Goal: Feedback & Contribution: Submit feedback/report problem

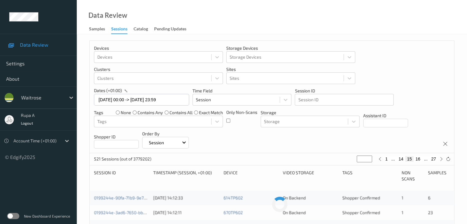
click at [441, 160] on icon at bounding box center [441, 159] width 5 height 5
type input "**"
click at [441, 160] on icon at bounding box center [441, 159] width 5 height 5
type input "**"
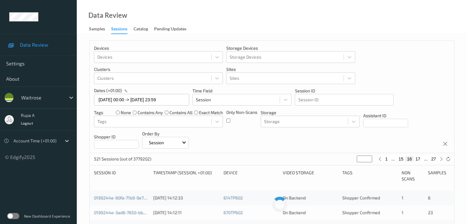
type input "**"
click at [441, 155] on div "521 Sessions (out of 3779202) ** 1 ... 16 17 18 ... 27" at bounding box center [272, 159] width 365 height 12
click at [441, 156] on div at bounding box center [441, 159] width 7 height 7
type input "**"
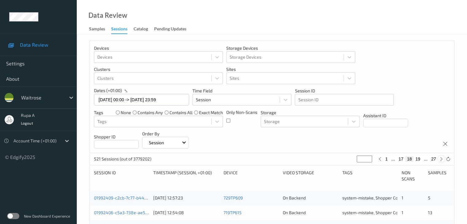
click at [442, 159] on icon at bounding box center [441, 159] width 5 height 5
type input "**"
click at [442, 159] on icon at bounding box center [441, 159] width 5 height 5
type input "**"
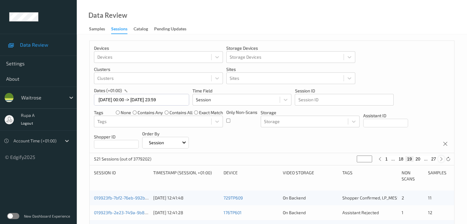
type input "**"
click at [442, 159] on icon at bounding box center [441, 159] width 5 height 5
type input "**"
click at [442, 159] on icon at bounding box center [441, 159] width 5 height 5
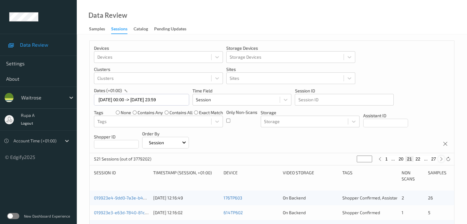
type input "**"
click at [442, 159] on icon at bounding box center [441, 159] width 5 height 5
type input "**"
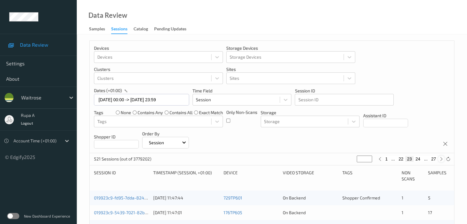
click at [441, 159] on icon at bounding box center [441, 159] width 5 height 5
type input "**"
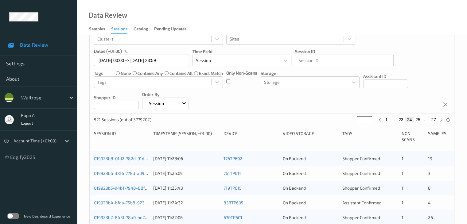
scroll to position [123, 0]
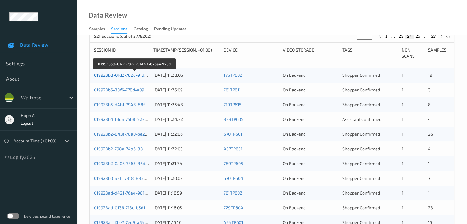
click at [118, 73] on link "019923b8-01d2-782d-91d7-f7b73e42f75d" at bounding box center [134, 74] width 81 height 5
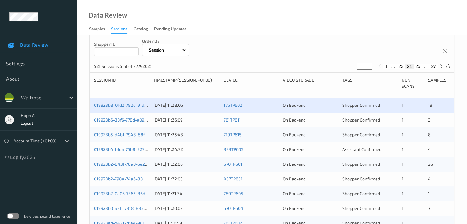
scroll to position [102, 0]
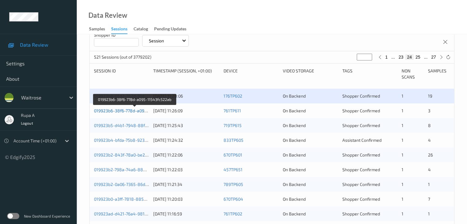
click at [136, 109] on link "019923b6-38f6-778d-a095-11543fc522ab" at bounding box center [135, 110] width 82 height 5
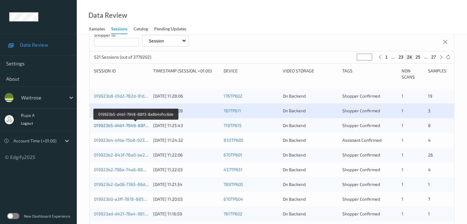
click at [123, 123] on link "019923b5-d4b1-7948-88f3-8a8b4d1cc6de" at bounding box center [136, 125] width 84 height 5
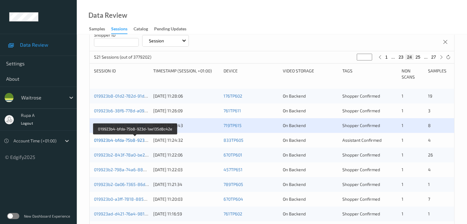
click at [127, 142] on link "019923b4-bfda-75b8-923d-1ae135d8c42e" at bounding box center [136, 140] width 84 height 5
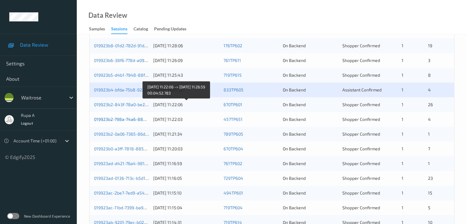
scroll to position [163, 0]
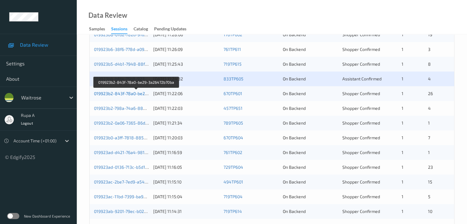
click at [132, 94] on link "019923b2-843f-78a0-be29-3a26472b70ba" at bounding box center [136, 93] width 84 height 5
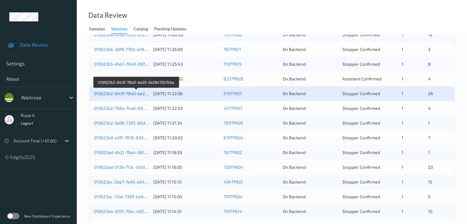
click at [127, 96] on link "019923b2-843f-78a0-be29-3a26472b70ba" at bounding box center [136, 93] width 84 height 5
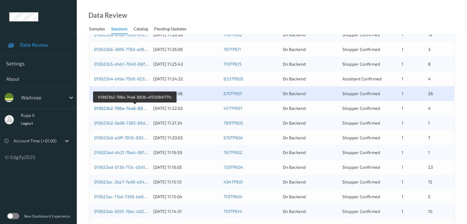
click at [108, 107] on link "019923b2-798a-74a6-883b-ef5508d1771c" at bounding box center [135, 108] width 83 height 5
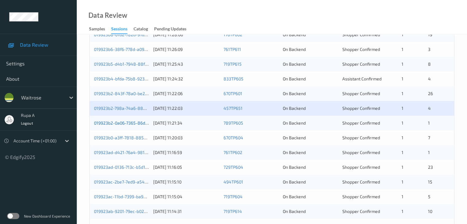
click at [134, 124] on link "019923b2-0a06-7365-86d1-64af63fa78eb" at bounding box center [135, 122] width 83 height 5
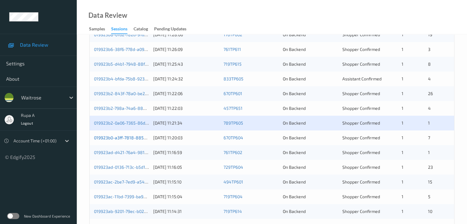
click at [143, 135] on link "019923b0-a3ff-7818-885a-9477a8885cc7" at bounding box center [135, 137] width 83 height 5
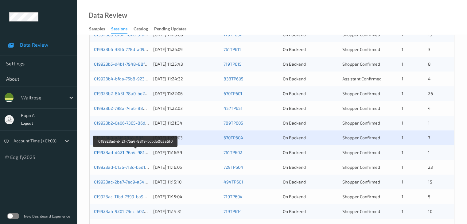
click at [127, 153] on link "019923ad-d421-76a4-9819-bcbde063a6f0" at bounding box center [135, 152] width 83 height 5
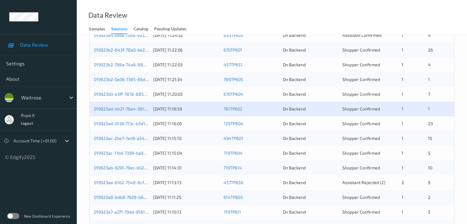
scroll to position [225, 0]
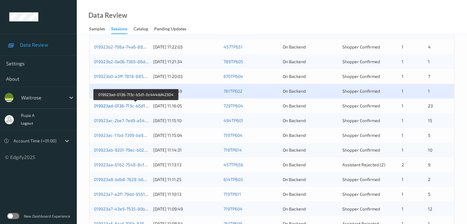
click at [128, 105] on link "019923ad-0136-713c-b5d1-0c444dd42304" at bounding box center [136, 105] width 84 height 5
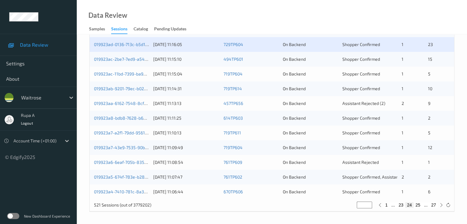
scroll to position [256, 0]
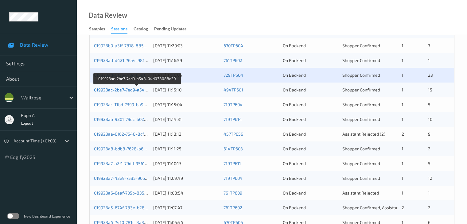
click at [141, 89] on link "019923ac-2be7-7ed9-a548-04d038088d20" at bounding box center [137, 89] width 86 height 5
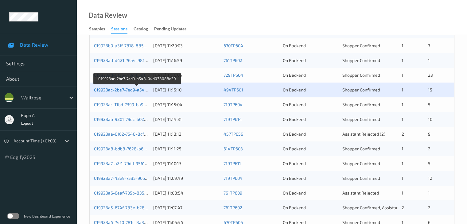
click at [141, 91] on link "019923ac-2be7-7ed9-a548-04d038088d20" at bounding box center [137, 89] width 86 height 5
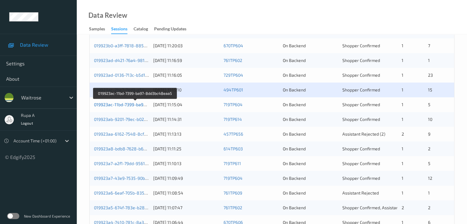
click at [115, 103] on link "019923ac-11bd-7399-ba97-8dd3bc48eaa5" at bounding box center [136, 104] width 84 height 5
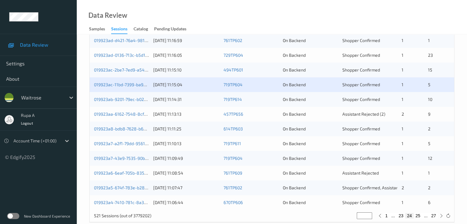
scroll to position [286, 0]
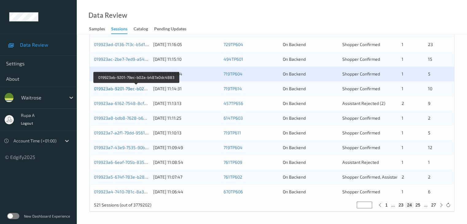
click at [129, 88] on link "019923ab-9201-79ec-b02a-b487a0dc4883" at bounding box center [136, 88] width 85 height 5
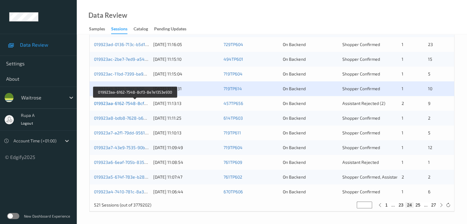
click at [135, 102] on link "019923aa-6162-7548-8cf3-8e7e1353e930" at bounding box center [135, 103] width 83 height 5
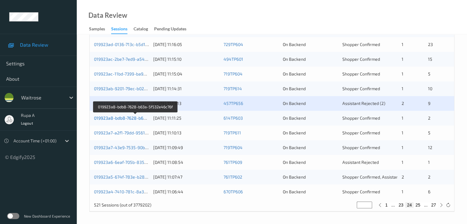
click at [138, 116] on link "019923a8-bdb8-7628-b63a-5f532e46c76f" at bounding box center [136, 117] width 84 height 5
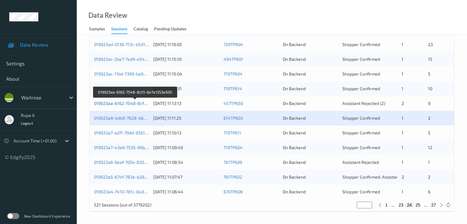
click at [142, 105] on link "019923aa-6162-7548-8cf3-8e7e1353e930" at bounding box center [135, 103] width 83 height 5
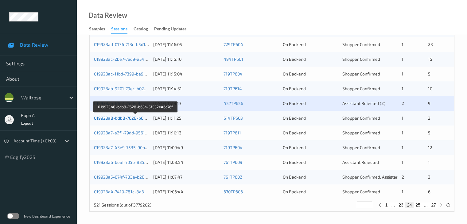
click at [144, 118] on link "019923a8-bdb8-7628-b63a-5f532e46c76f" at bounding box center [136, 117] width 84 height 5
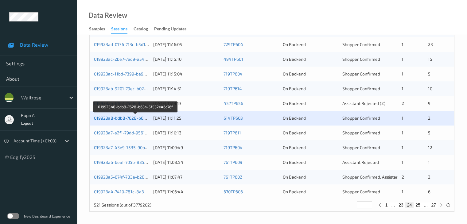
click at [143, 117] on link "019923a8-bdb8-7628-b63a-5f532e46c76f" at bounding box center [136, 117] width 84 height 5
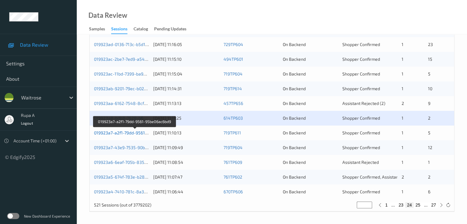
click at [139, 134] on link "019923a7-a2f1-79dd-9561-95be06ac6bd9" at bounding box center [135, 132] width 82 height 5
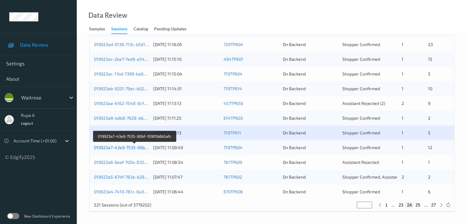
click at [123, 145] on link "019923a7-43e9-7535-90bf-109f0b6b5afc" at bounding box center [134, 147] width 81 height 5
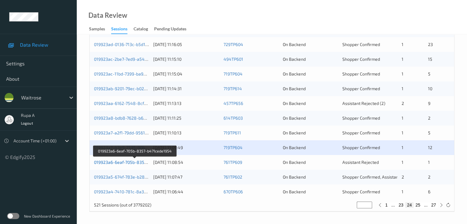
click at [134, 163] on link "019923a6-6eaf-705b-8357-b471cede1954" at bounding box center [135, 162] width 83 height 5
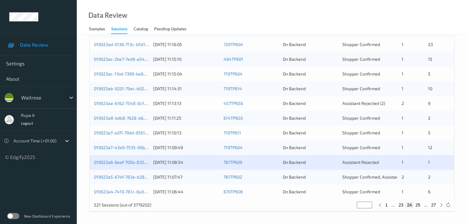
click at [136, 180] on div "019923a5-674f-783e-b28c-684f21241e35" at bounding box center [121, 177] width 55 height 6
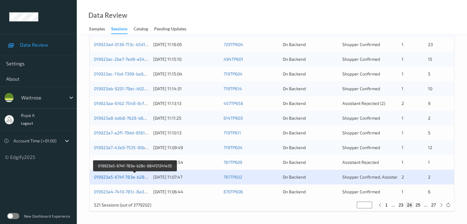
click at [131, 178] on link "019923a5-674f-783e-b28c-684f21241e35" at bounding box center [135, 176] width 83 height 5
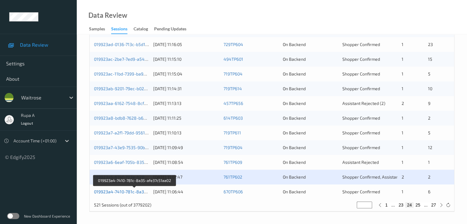
click at [130, 191] on link "019923a4-7410-781c-8a35-afe37c51aa02" at bounding box center [135, 191] width 82 height 5
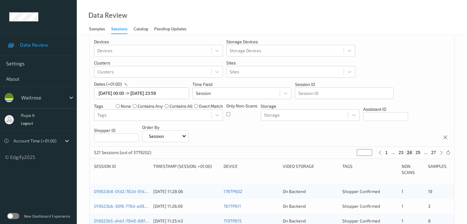
scroll to position [0, 0]
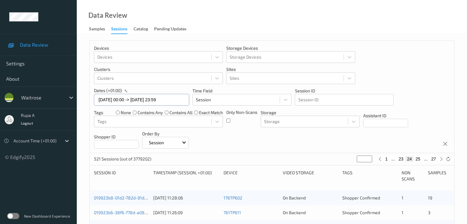
click at [152, 100] on input "07/09/2025 00:00 -> 07/09/2025 23:59" at bounding box center [141, 100] width 95 height 12
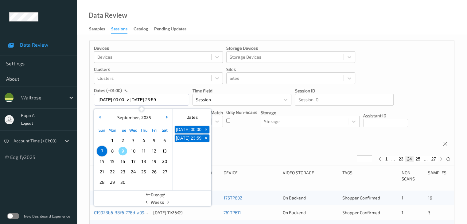
click at [108, 154] on span "8" at bounding box center [112, 151] width 9 height 9
type input "08/09/2025 00:00"
type input "*"
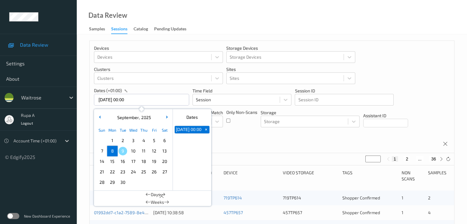
click at [109, 154] on div "8" at bounding box center [112, 151] width 10 height 10
type input "08/09/2025 00:00 -> 08/09/2025 23:59"
click at [242, 142] on div "Devices Devices Storage Devices Storage Devices Clusters Clusters Sites Sites d…" at bounding box center [272, 97] width 365 height 112
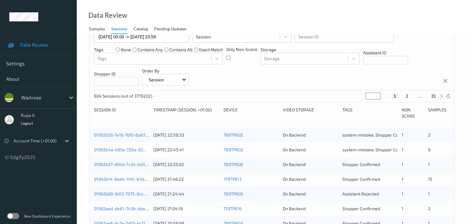
scroll to position [31, 0]
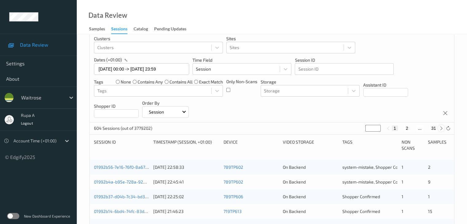
click at [441, 129] on icon at bounding box center [441, 128] width 5 height 5
type input "*"
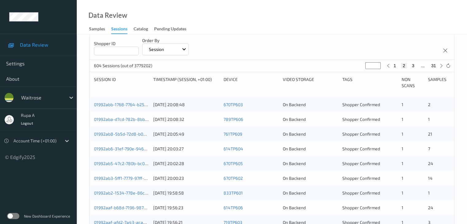
scroll to position [92, 0]
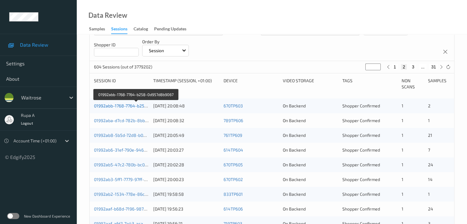
click at [135, 108] on link "01992abb-1768-7764-b258-0d957d8b9067" at bounding box center [136, 105] width 84 height 5
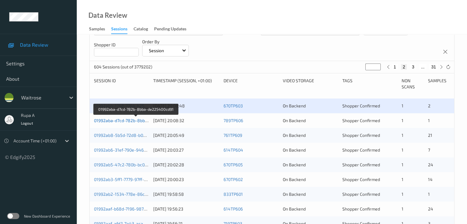
click at [140, 121] on link "01992aba-d7cd-782b-8bba-de225400cd91" at bounding box center [136, 120] width 84 height 5
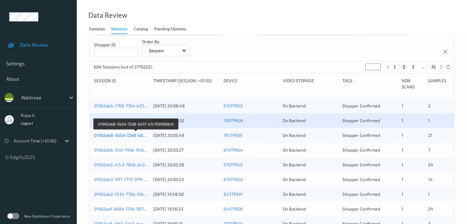
click at [141, 134] on link "01992ab8-5b5d-72d8-b037-b7c706f888c6" at bounding box center [136, 135] width 84 height 5
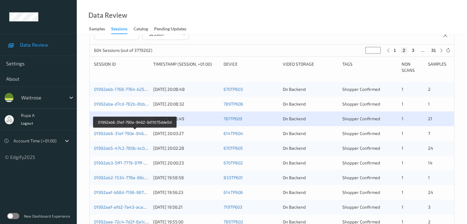
scroll to position [123, 0]
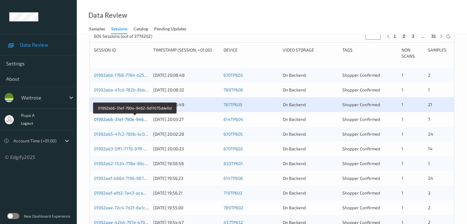
click at [128, 121] on link "01992ab6-31ef-790e-9462-9d11075dde0d" at bounding box center [135, 119] width 82 height 5
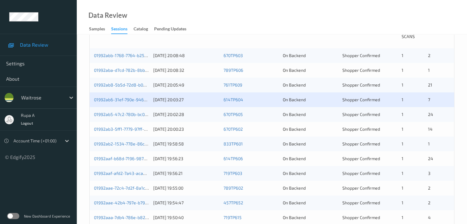
scroll to position [154, 0]
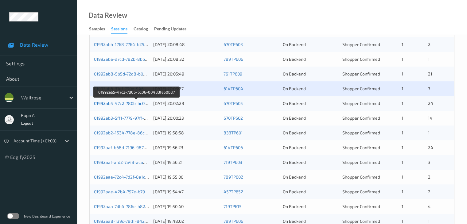
click at [143, 104] on link "01992ab5-47c2-780b-bc06-00483fe50b87" at bounding box center [136, 103] width 84 height 5
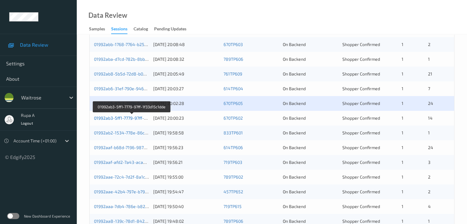
click at [139, 116] on link "01992ab3-5ff1-7779-97ff-1f33d15c1dde" at bounding box center [132, 117] width 76 height 5
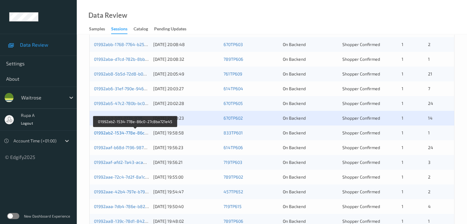
click at [131, 132] on link "01992ab2-1534-778e-86c0-27c8ba721e45" at bounding box center [136, 132] width 84 height 5
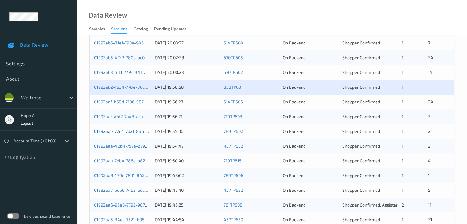
scroll to position [215, 0]
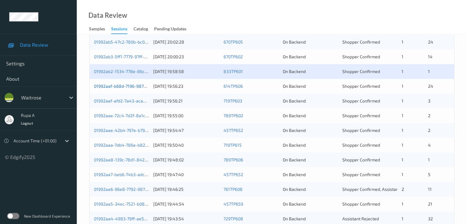
click at [134, 84] on link "01992aaf-b68d-7196-987d-e817af94745b" at bounding box center [135, 86] width 82 height 5
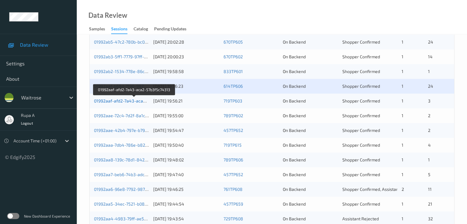
click at [140, 100] on link "01992aaf-afd2-7a43-aca2-57b3f5c74313" at bounding box center [134, 100] width 81 height 5
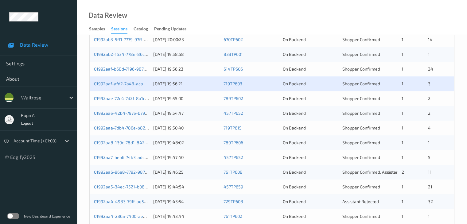
scroll to position [225, 0]
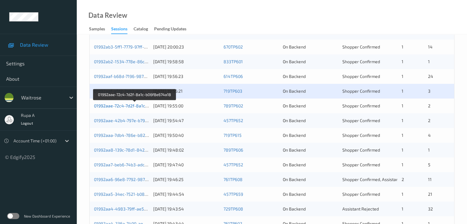
click at [135, 106] on link "01992aae-72c4-7d2f-8a1c-b06f8e674a18" at bounding box center [135, 105] width 82 height 5
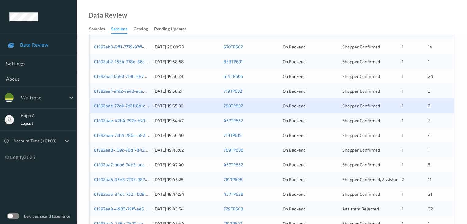
click at [127, 123] on div "01992aae-42b4-797e-b791-e19146dae264" at bounding box center [121, 121] width 55 height 6
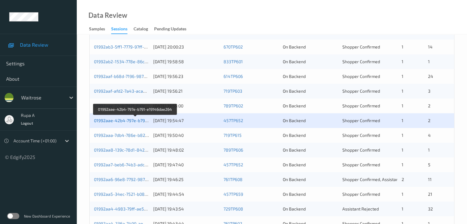
click at [128, 122] on link "01992aae-42b4-797e-b791-e19146dae264" at bounding box center [136, 120] width 84 height 5
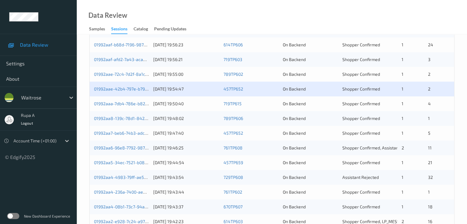
scroll to position [286, 0]
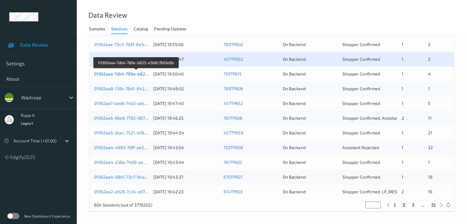
click at [138, 74] on link "01992aaa-7db4-786e-b825-e5b8c7693e8b" at bounding box center [136, 73] width 85 height 5
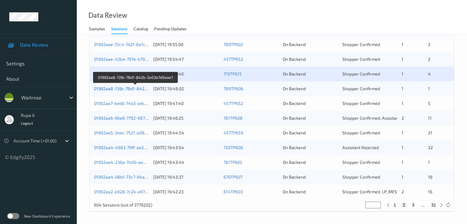
click at [125, 90] on link "01992aa8-139c-78d1-842b-2e03e7d0eae7" at bounding box center [136, 88] width 84 height 5
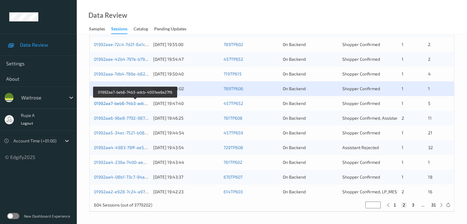
click at [137, 103] on link "01992aa7-beb6-74b3-adcb-4001ee6a27f6" at bounding box center [135, 103] width 83 height 5
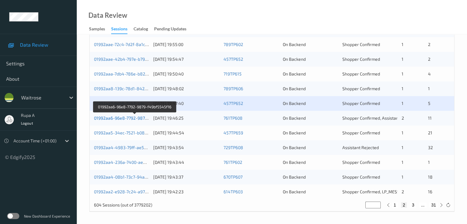
click at [142, 120] on link "01992aa6-96e8-7792-9879-f49bf5545f16" at bounding box center [135, 117] width 82 height 5
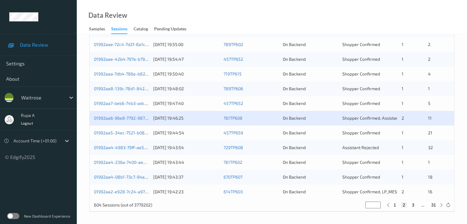
click at [140, 135] on div "01992aa5-34ec-7521-b08d-f9772322c316" at bounding box center [121, 133] width 55 height 6
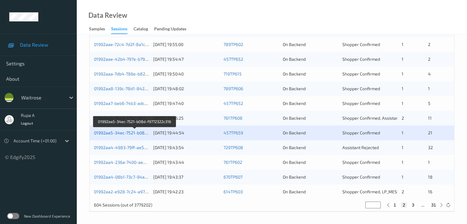
click at [143, 135] on link "01992aa5-34ec-7521-b08d-f9772322c316" at bounding box center [135, 132] width 82 height 5
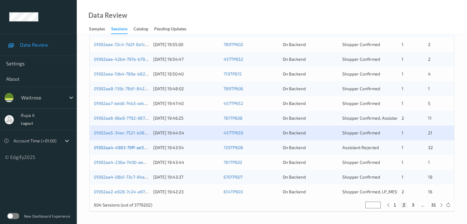
click at [140, 148] on link "01992aa4-4983-79ff-ae5f-cebe394bb2d4" at bounding box center [135, 147] width 83 height 5
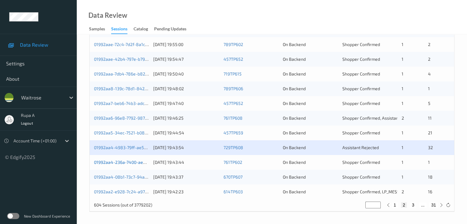
click at [144, 165] on link "01992aa4-236a-7400-ae9f-35f851e0288e" at bounding box center [136, 162] width 84 height 5
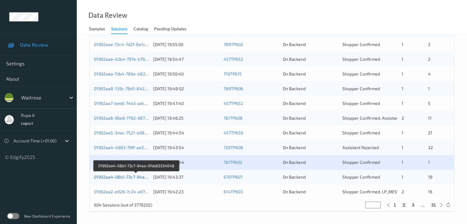
click at [135, 179] on link "01992aa4-08b1-73c7-94aa-0fda63334048" at bounding box center [136, 176] width 84 height 5
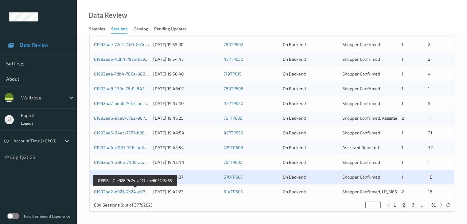
click at [148, 191] on link "01992aa2-e928-7c24-a971-cbe6057d3c35" at bounding box center [135, 191] width 83 height 5
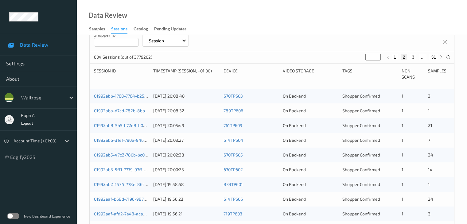
scroll to position [41, 0]
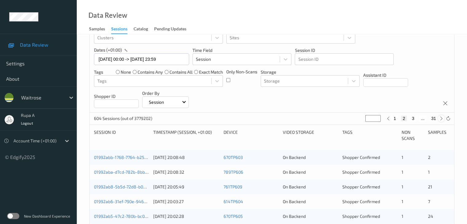
click at [439, 118] on icon at bounding box center [441, 118] width 5 height 5
type input "*"
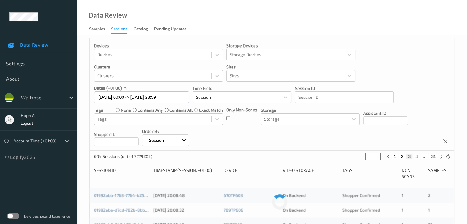
scroll to position [0, 0]
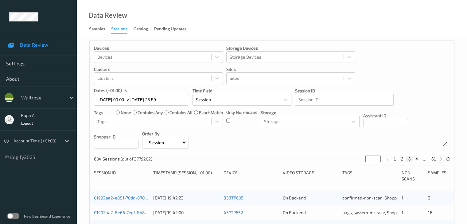
click at [442, 160] on icon at bounding box center [441, 159] width 5 height 5
type input "*"
click at [441, 161] on icon at bounding box center [441, 159] width 5 height 5
type input "*"
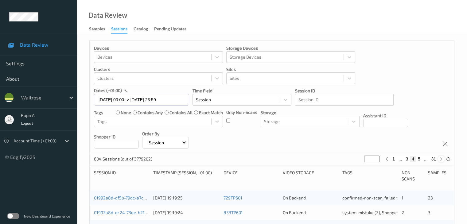
type input "*"
click at [441, 161] on icon at bounding box center [441, 159] width 5 height 5
type input "*"
click at [441, 161] on icon at bounding box center [441, 159] width 5 height 5
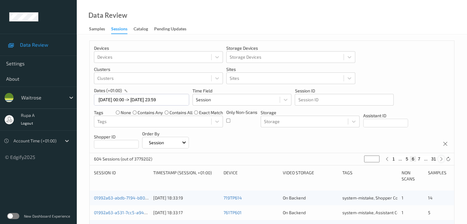
type input "*"
click at [441, 161] on icon at bounding box center [441, 159] width 5 height 5
type input "*"
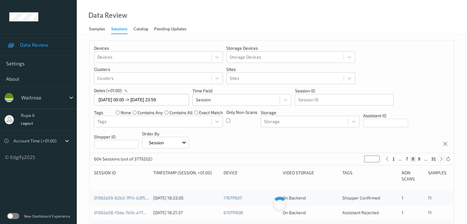
click at [441, 161] on icon at bounding box center [441, 159] width 5 height 5
type input "*"
click at [441, 161] on icon at bounding box center [441, 159] width 5 height 5
type input "**"
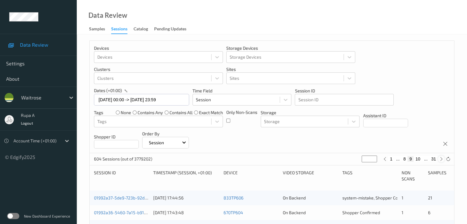
type input "**"
click at [441, 161] on icon at bounding box center [441, 159] width 5 height 5
type input "**"
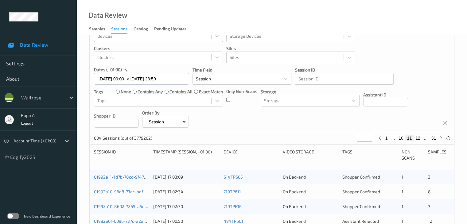
scroll to position [61, 0]
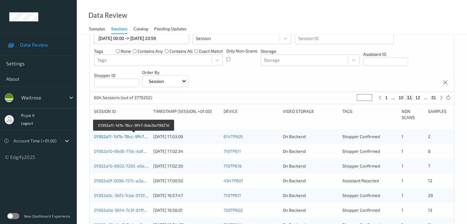
click at [125, 136] on link "01992a11-1d7b-78cc-9f47-8de2bcf9927d" at bounding box center [134, 136] width 80 height 5
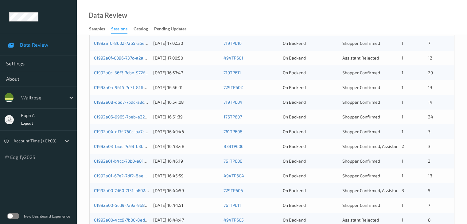
scroll to position [92, 0]
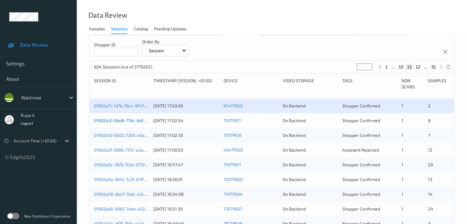
click at [144, 122] on link "01992a10-96d8-77dc-bdf4-0c611f8cb877" at bounding box center [134, 120] width 80 height 5
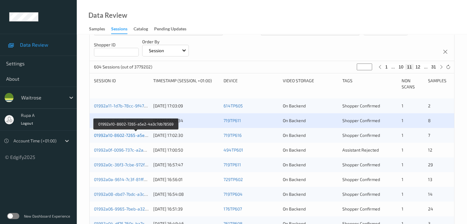
click at [135, 135] on link "01992a10-8602-7265-a5e2-4a3c7db78569" at bounding box center [136, 135] width 84 height 5
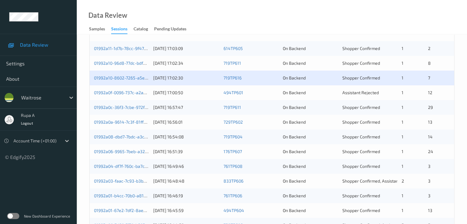
scroll to position [154, 0]
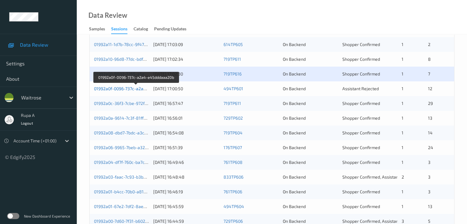
click at [143, 88] on link "01992a0f-0096-737c-a2a4-e45dddaaa20b" at bounding box center [136, 88] width 84 height 5
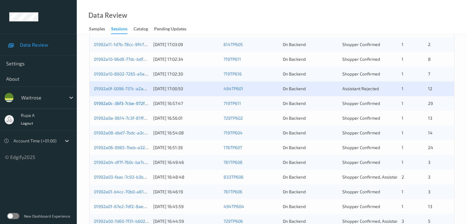
click at [145, 102] on link "01992a0c-36f3-7cbe-972f-fbcc010f5c33" at bounding box center [133, 103] width 79 height 5
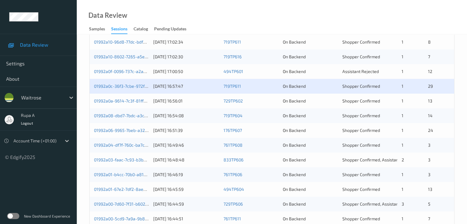
scroll to position [184, 0]
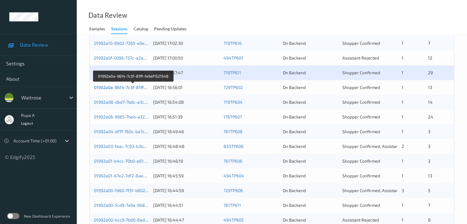
click at [131, 89] on link "01992a0a-9614-7c3f-81ff-fe9af1521548" at bounding box center [133, 87] width 79 height 5
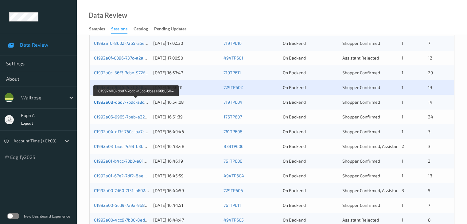
click at [139, 100] on link "01992a08-dbd7-7bdc-a3cc-bbeee66b8504" at bounding box center [136, 102] width 84 height 5
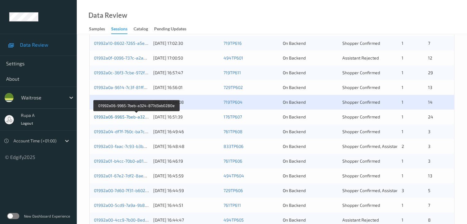
click at [134, 118] on link "01992a06-9965-7beb-a324-877d3ab0280e" at bounding box center [136, 116] width 85 height 5
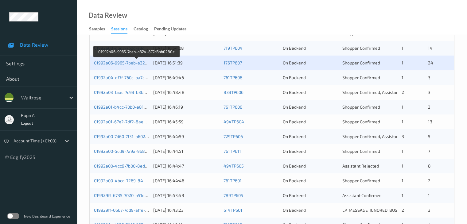
scroll to position [246, 0]
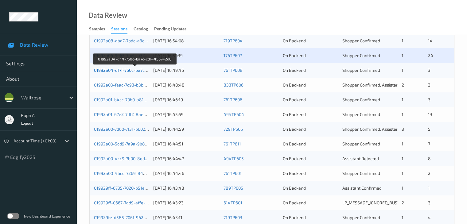
click at [146, 71] on link "01992a04-df7f-760c-ba7c-cd14456742d8" at bounding box center [135, 70] width 82 height 5
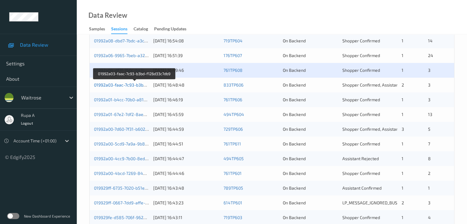
click at [123, 87] on link "01992a03-faac-7c93-b3bd-f126d33c7db9" at bounding box center [134, 84] width 81 height 5
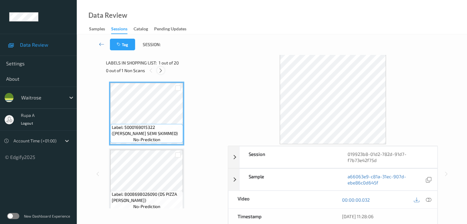
click at [162, 71] on icon at bounding box center [160, 71] width 5 height 6
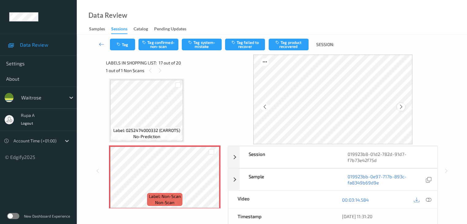
click at [404, 106] on icon at bounding box center [400, 107] width 5 height 6
click at [425, 201] on div at bounding box center [429, 200] width 8 height 8
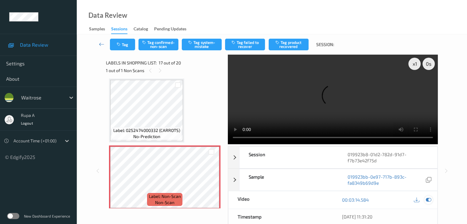
click at [432, 199] on div at bounding box center [429, 200] width 8 height 8
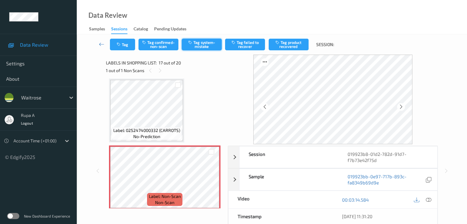
click at [213, 46] on button "Tag system-mistake" at bounding box center [202, 45] width 40 height 12
click at [125, 43] on button "Tag" at bounding box center [122, 45] width 25 height 12
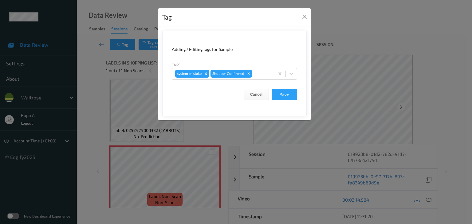
click at [260, 75] on div at bounding box center [262, 73] width 18 height 7
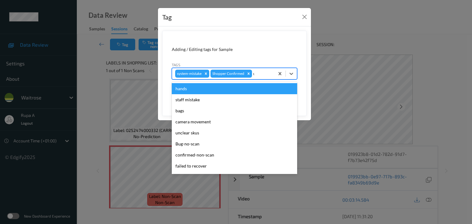
type input "un"
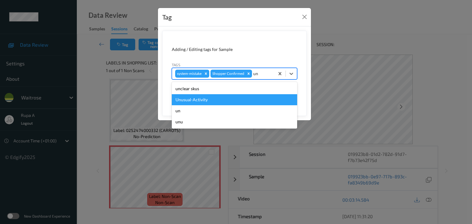
click at [239, 102] on div "Unusual-Activity" at bounding box center [234, 99] width 125 height 11
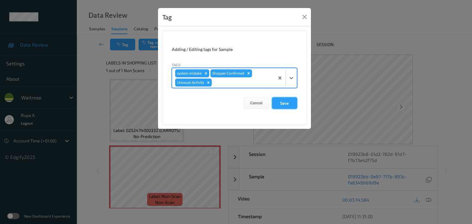
click at [289, 104] on button "Save" at bounding box center [284, 103] width 25 height 12
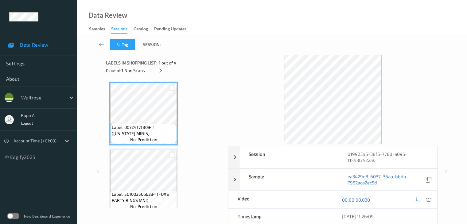
drag, startPoint x: 187, startPoint y: 78, endPoint x: 169, endPoint y: 64, distance: 23.0
click at [187, 78] on div "Labels in shopping list: 1 out of 4 0 out of 1 Non Scans" at bounding box center [165, 67] width 118 height 24
click at [187, 82] on div "Label: 0072417180941 (MARYLAND MINIS) no-prediction Label: 5010035066334 (FOXS …" at bounding box center [165, 214] width 112 height 265
click at [163, 70] on icon at bounding box center [160, 71] width 5 height 6
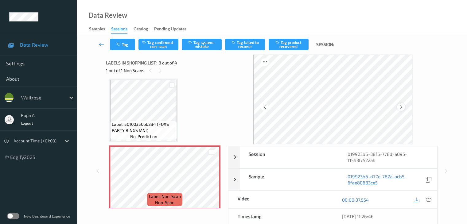
click at [404, 106] on icon at bounding box center [400, 107] width 5 height 6
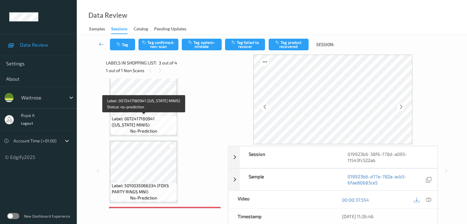
scroll to position [9, 0]
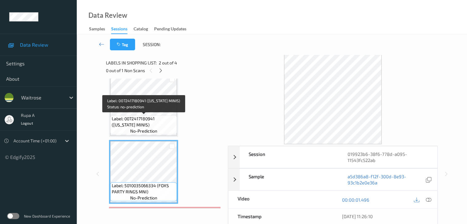
click at [152, 126] on span "Label: 0072417180941 (MARYLAND MINIS)" at bounding box center [144, 122] width 64 height 12
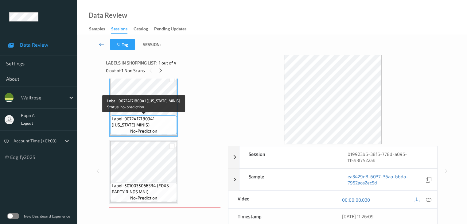
click at [131, 127] on span "Label: 0072417180941 (MARYLAND MINIS)" at bounding box center [144, 122] width 64 height 12
click at [130, 126] on span "Label: 0072417180941 (MARYLAND MINIS)" at bounding box center [144, 122] width 64 height 12
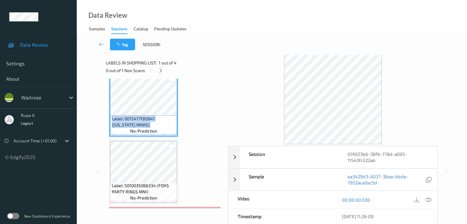
copy span "Label: 0072417180941 (MARYLAND MINIS)"
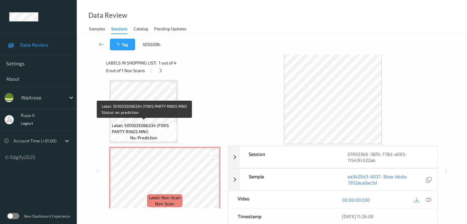
scroll to position [70, 0]
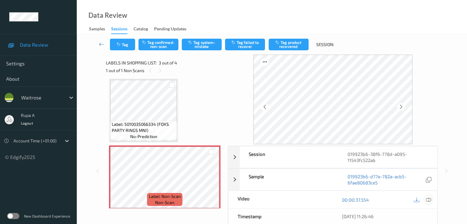
click at [429, 199] on icon at bounding box center [429, 200] width 6 height 6
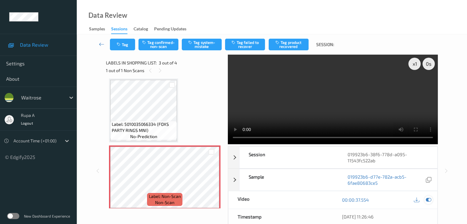
click at [428, 199] on icon at bounding box center [429, 200] width 6 height 6
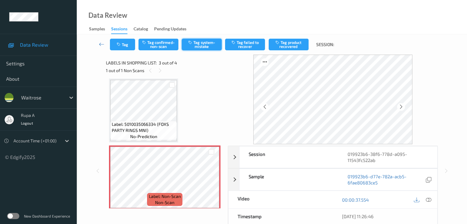
click at [197, 45] on button "Tag system-mistake" at bounding box center [202, 45] width 40 height 12
click at [117, 45] on icon "button" at bounding box center [119, 44] width 5 height 4
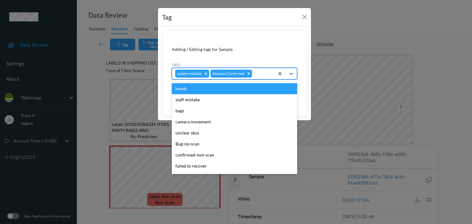
click at [266, 78] on div "system-mistake Shopper Confirmed" at bounding box center [223, 73] width 102 height 10
type input "un"
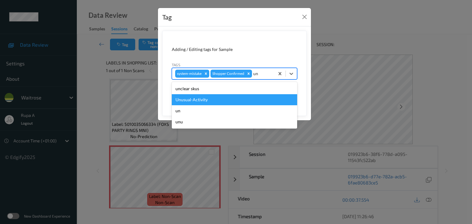
click at [207, 99] on div "Unusual-Activity" at bounding box center [234, 99] width 125 height 11
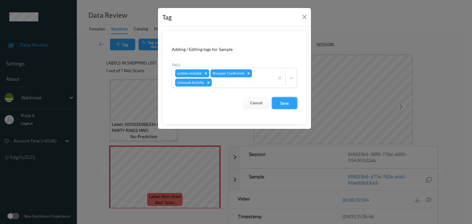
click at [284, 104] on button "Save" at bounding box center [284, 103] width 25 height 12
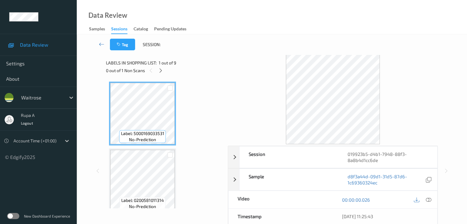
click at [161, 72] on icon at bounding box center [160, 71] width 5 height 6
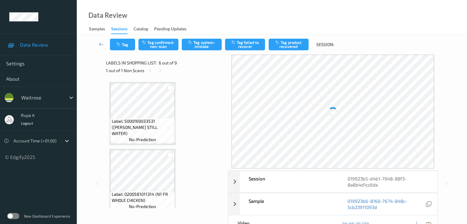
scroll to position [271, 0]
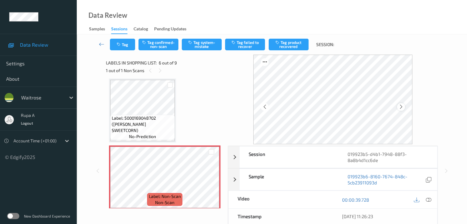
click at [402, 105] on icon at bounding box center [400, 107] width 5 height 6
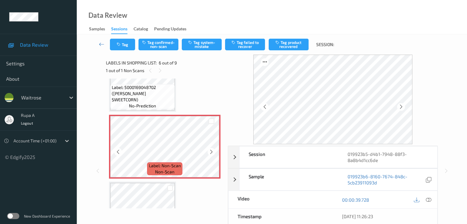
scroll to position [332, 0]
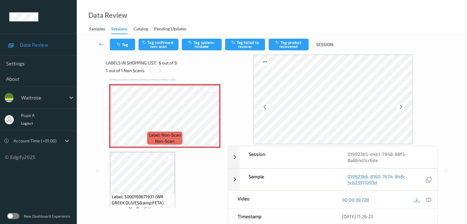
click at [430, 199] on icon at bounding box center [429, 200] width 6 height 6
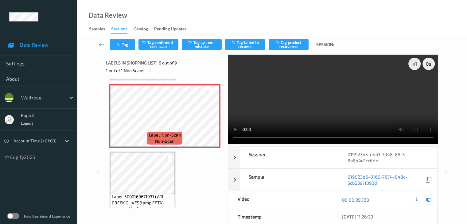
click at [432, 200] on div at bounding box center [429, 200] width 8 height 8
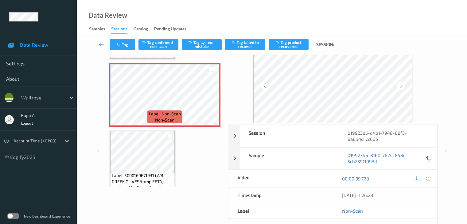
scroll to position [14, 0]
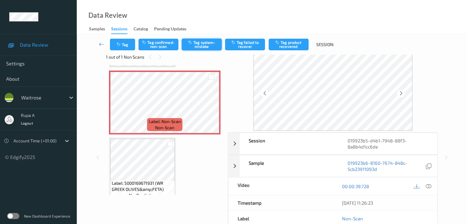
click at [203, 44] on button "Tag system-mistake" at bounding box center [202, 45] width 40 height 12
click at [123, 42] on button "Tag" at bounding box center [122, 45] width 25 height 12
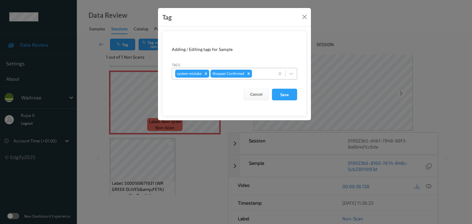
click at [260, 74] on div at bounding box center [262, 73] width 18 height 7
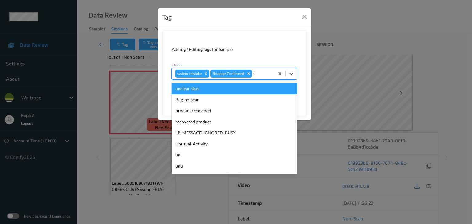
type input "un"
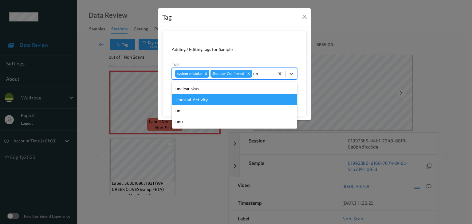
click at [203, 97] on div "Unusual-Activity" at bounding box center [234, 99] width 125 height 11
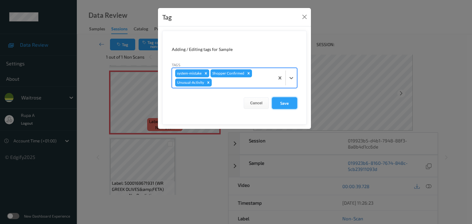
click at [284, 99] on button "Save" at bounding box center [284, 103] width 25 height 12
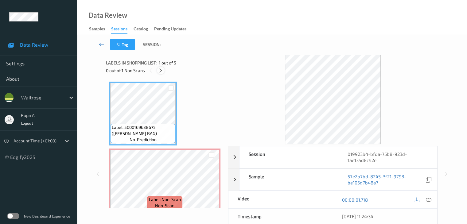
click at [164, 70] on div at bounding box center [161, 71] width 8 height 8
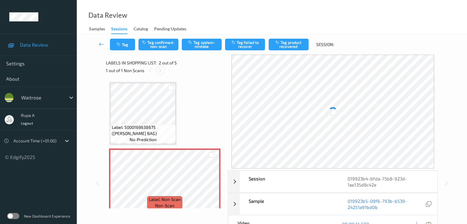
scroll to position [3, 0]
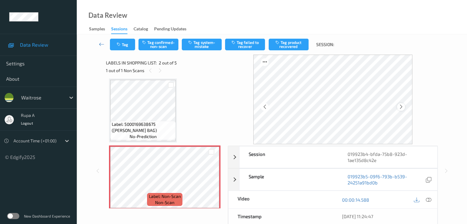
click at [401, 110] on div at bounding box center [401, 107] width 8 height 8
click at [203, 48] on button "Tag system-mistake" at bounding box center [202, 45] width 40 height 12
click at [128, 43] on button "Tag" at bounding box center [122, 45] width 25 height 12
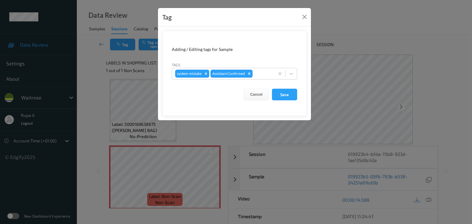
click at [260, 66] on div "Tags system-mistake Assistant Confirmed" at bounding box center [234, 71] width 125 height 18
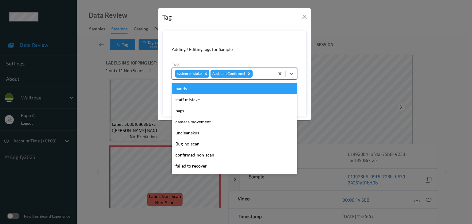
click at [260, 72] on div at bounding box center [263, 73] width 18 height 7
type input "un"
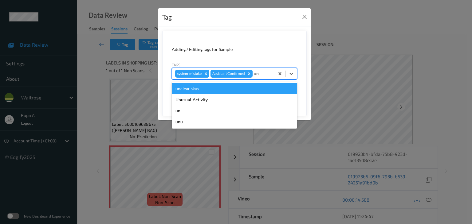
click at [213, 93] on div "unclear skus" at bounding box center [234, 88] width 125 height 11
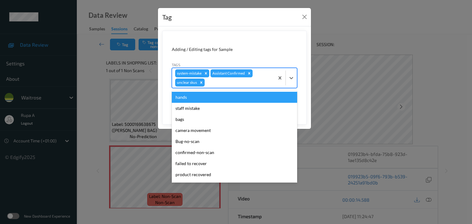
click at [245, 84] on div at bounding box center [238, 82] width 65 height 7
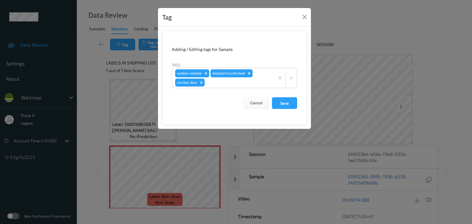
click at [289, 33] on form "Adding / Editing tags for Sample Tags system-mistake Assistant Confirmed unclea…" at bounding box center [234, 78] width 144 height 94
click at [302, 15] on button "Close" at bounding box center [304, 17] width 9 height 9
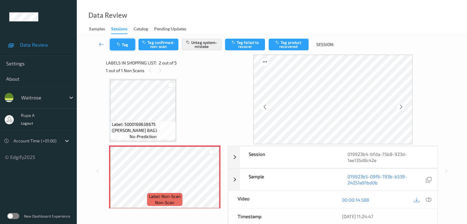
click at [127, 46] on button "Tag" at bounding box center [122, 45] width 25 height 12
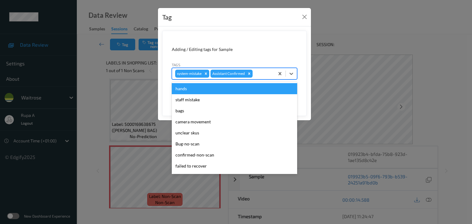
click at [260, 75] on div at bounding box center [263, 73] width 18 height 7
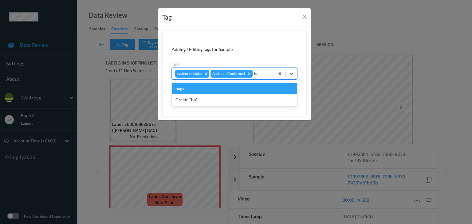
type input "bag"
click at [200, 91] on div "bags" at bounding box center [234, 88] width 125 height 11
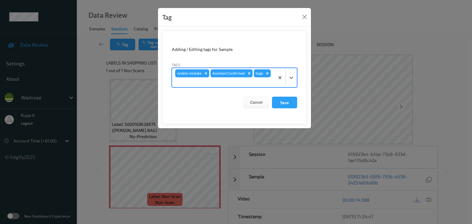
click at [291, 108] on form "Adding / Editing tags for Sample Tags option bags, selected. Select is focused …" at bounding box center [234, 77] width 144 height 93
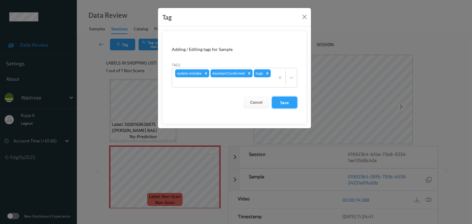
click at [292, 102] on button "Save" at bounding box center [284, 103] width 25 height 12
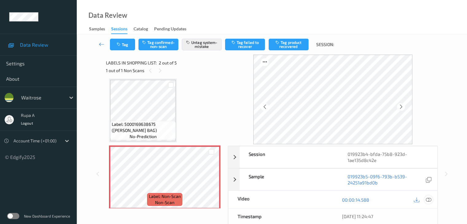
click at [428, 199] on icon at bounding box center [429, 200] width 6 height 6
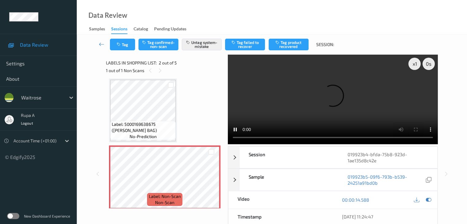
drag, startPoint x: 432, startPoint y: 202, endPoint x: 417, endPoint y: 193, distance: 16.7
click at [432, 202] on div at bounding box center [429, 200] width 8 height 8
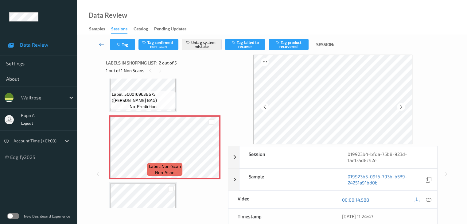
scroll to position [65, 0]
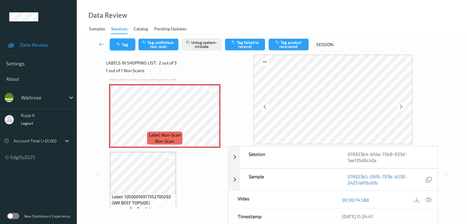
click at [128, 45] on button "Tag" at bounding box center [122, 45] width 25 height 12
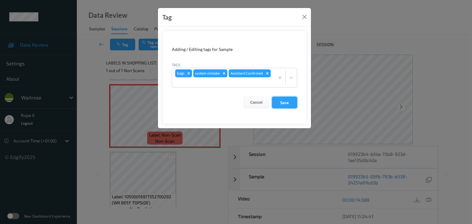
click at [282, 102] on button "Save" at bounding box center [284, 103] width 25 height 12
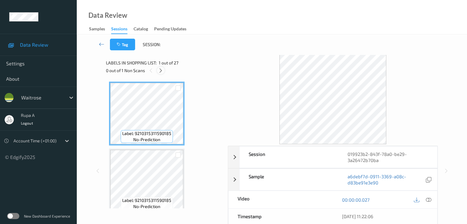
click at [161, 68] on icon at bounding box center [160, 71] width 5 height 6
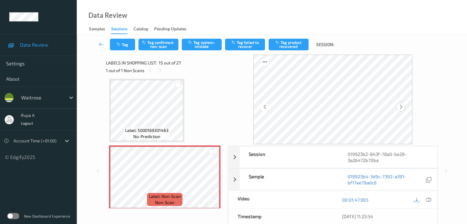
click at [404, 107] on icon at bounding box center [400, 107] width 5 height 6
click at [401, 109] on div at bounding box center [401, 107] width 8 height 8
click at [401, 108] on icon at bounding box center [400, 107] width 5 height 6
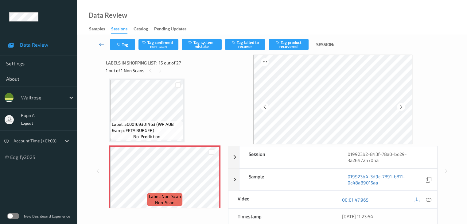
click at [401, 108] on icon at bounding box center [400, 107] width 5 height 6
click at [427, 197] on icon at bounding box center [429, 200] width 6 height 6
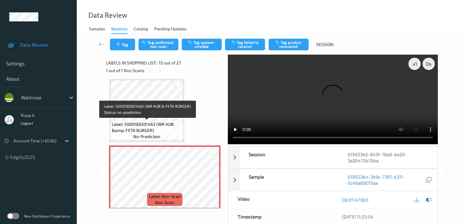
click at [119, 134] on div "Label: 5000169301463 (WR AUB &amp; FETA BURGER) no-prediction" at bounding box center [146, 130] width 73 height 19
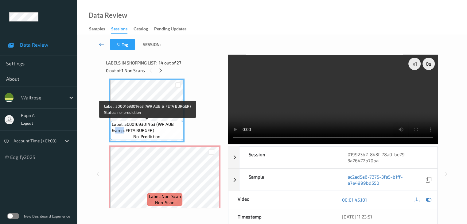
click at [119, 134] on div "Label: 5000169301463 (WR AUB &amp; FETA BURGER) no-prediction" at bounding box center [146, 130] width 73 height 19
click at [123, 129] on span "Label: 5000169301463 (WR AUB &amp; FETA BURGER)" at bounding box center [147, 127] width 70 height 12
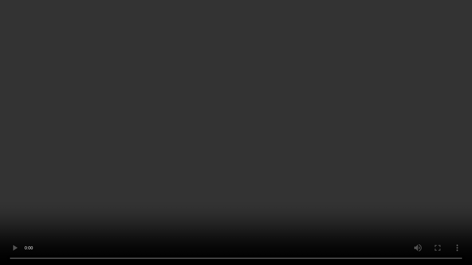
click at [379, 194] on video at bounding box center [236, 132] width 472 height 265
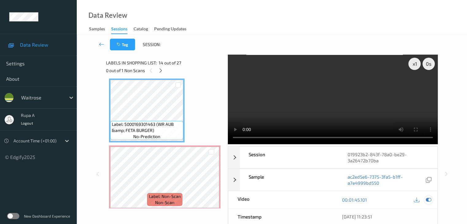
click at [430, 200] on icon at bounding box center [429, 200] width 6 height 6
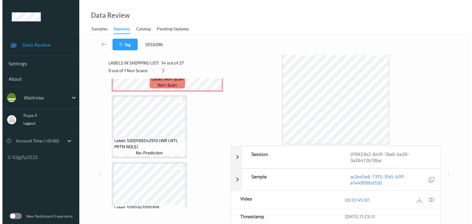
scroll to position [966, 0]
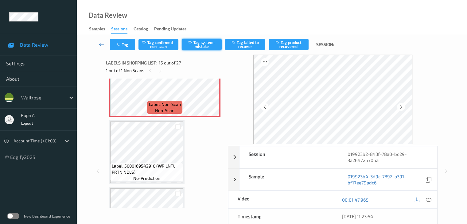
click at [211, 42] on button "Tag system-mistake" at bounding box center [202, 45] width 40 height 12
click at [118, 46] on icon "button" at bounding box center [119, 44] width 5 height 4
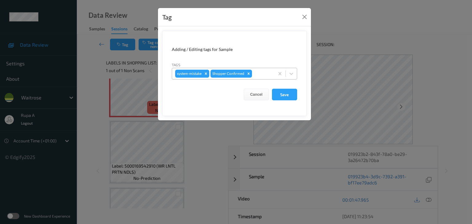
click at [262, 75] on div at bounding box center [262, 73] width 18 height 7
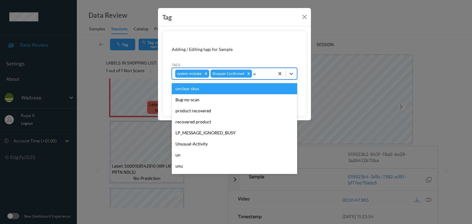
type input "un"
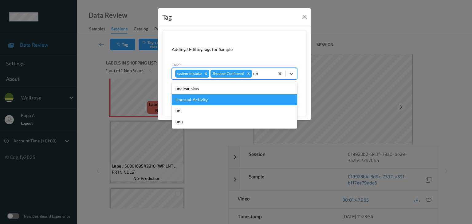
click at [224, 101] on div "Unusual-Activity" at bounding box center [234, 99] width 125 height 11
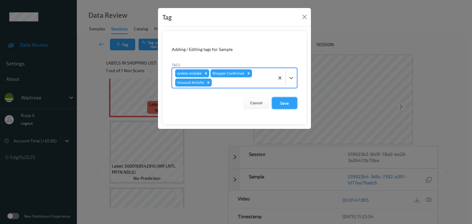
click at [280, 102] on button "Save" at bounding box center [284, 103] width 25 height 12
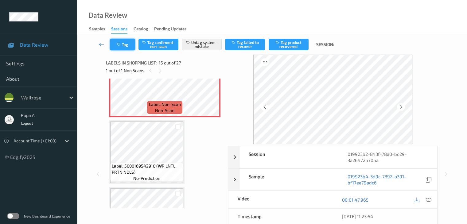
click at [128, 43] on button "Tag" at bounding box center [122, 45] width 25 height 12
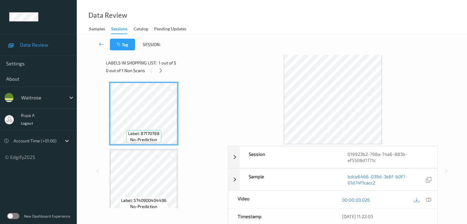
click at [178, 72] on div "0 out of 1 Non Scans" at bounding box center [165, 71] width 118 height 8
click at [162, 73] on icon at bounding box center [160, 71] width 5 height 6
click at [157, 72] on div at bounding box center [161, 71] width 8 height 8
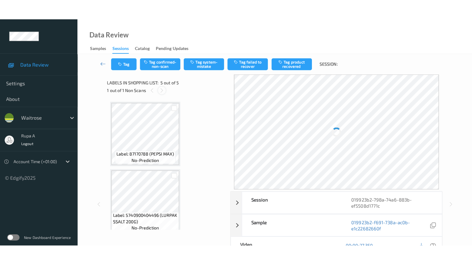
scroll to position [204, 0]
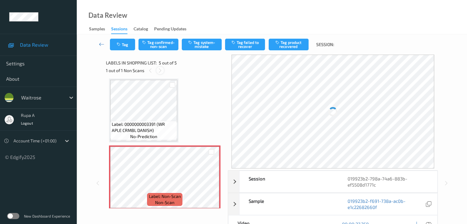
click at [161, 72] on icon at bounding box center [160, 71] width 5 height 6
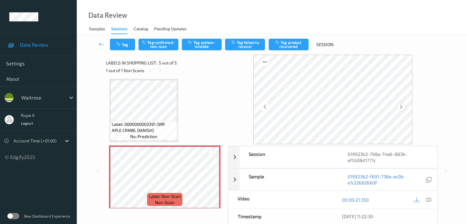
click at [400, 109] on icon at bounding box center [400, 107] width 5 height 6
click at [200, 42] on button "Tag system-mistake" at bounding box center [202, 45] width 40 height 12
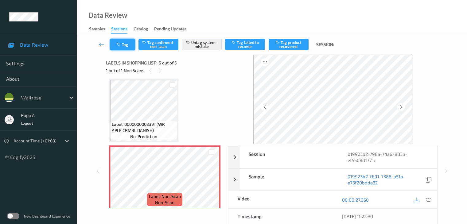
click at [119, 45] on icon "button" at bounding box center [119, 44] width 5 height 4
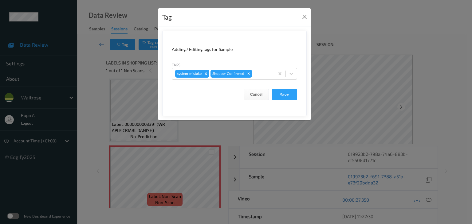
click at [269, 73] on div at bounding box center [262, 73] width 18 height 7
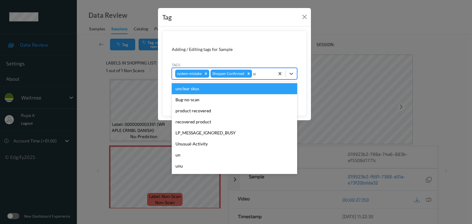
type input "un"
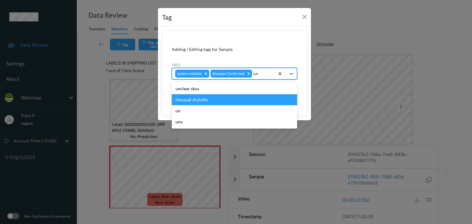
click at [209, 97] on div "Unusual-Activity" at bounding box center [234, 99] width 125 height 11
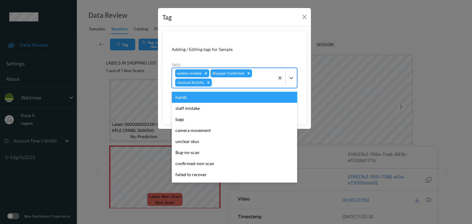
click at [237, 83] on div at bounding box center [242, 82] width 58 height 7
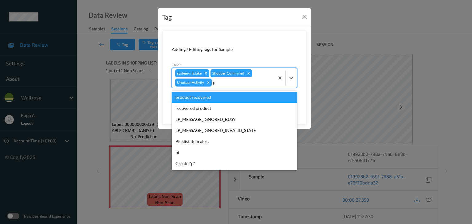
type input "pi"
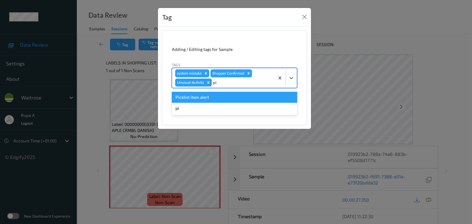
click at [201, 95] on div "Picklist item alert" at bounding box center [234, 97] width 125 height 11
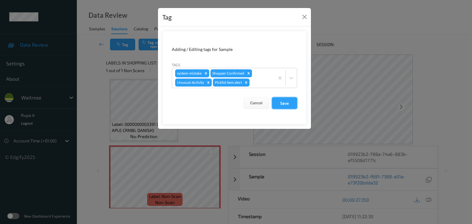
click at [290, 104] on button "Save" at bounding box center [284, 103] width 25 height 12
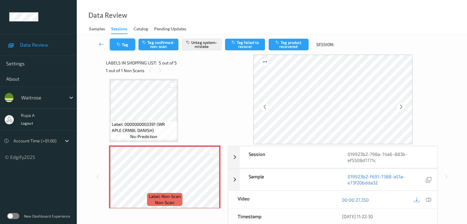
click at [131, 47] on button "Tag" at bounding box center [122, 45] width 25 height 12
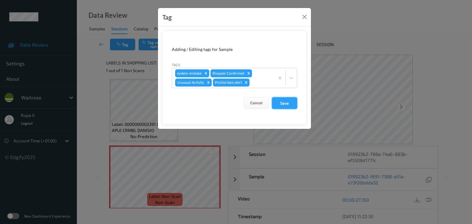
click at [281, 103] on button "Save" at bounding box center [284, 103] width 25 height 12
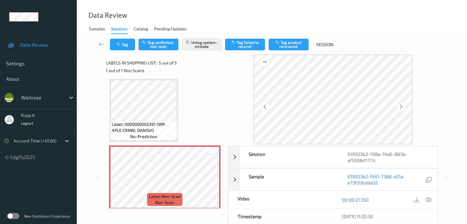
click at [425, 196] on div at bounding box center [423, 200] width 20 height 8
click at [427, 198] on icon at bounding box center [429, 200] width 6 height 6
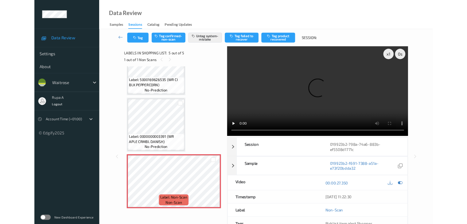
scroll to position [167, 0]
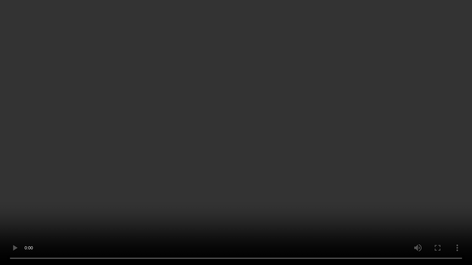
click at [272, 201] on video at bounding box center [236, 132] width 472 height 265
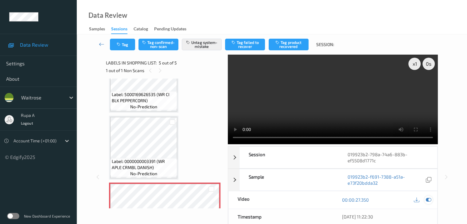
click at [431, 199] on icon at bounding box center [429, 200] width 6 height 6
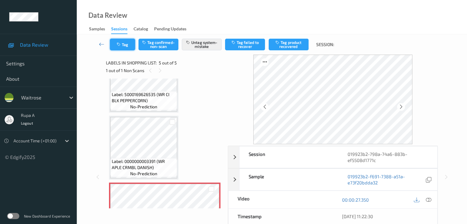
click at [120, 48] on button "Tag" at bounding box center [122, 45] width 25 height 12
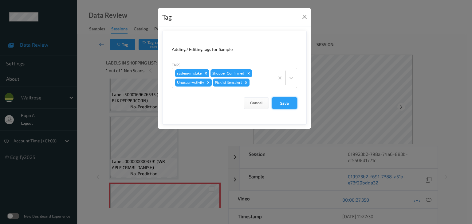
click at [278, 102] on button "Save" at bounding box center [284, 103] width 25 height 12
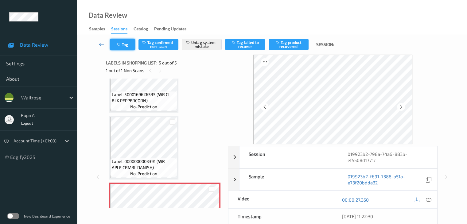
click at [119, 46] on icon "button" at bounding box center [119, 44] width 5 height 4
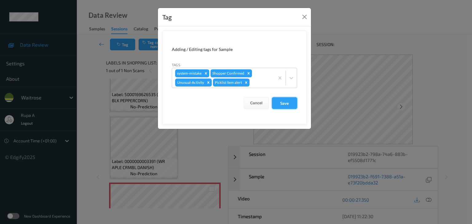
click at [287, 103] on button "Save" at bounding box center [284, 103] width 25 height 12
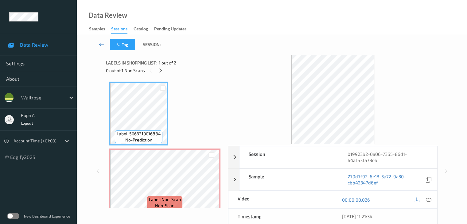
click at [182, 52] on div "Tag Session:" at bounding box center [271, 44] width 365 height 20
click at [160, 69] on icon at bounding box center [160, 71] width 5 height 6
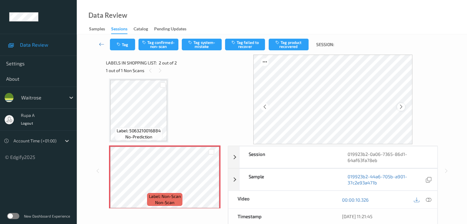
click at [400, 108] on icon at bounding box center [400, 107] width 5 height 6
click at [401, 107] on icon at bounding box center [400, 107] width 5 height 6
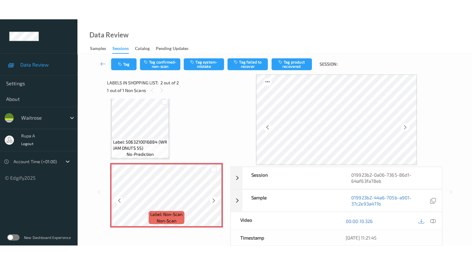
scroll to position [7, 0]
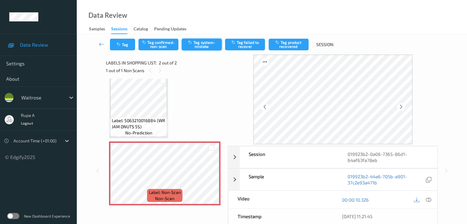
click at [198, 43] on button "Tag system-mistake" at bounding box center [202, 45] width 40 height 12
click at [119, 43] on icon "button" at bounding box center [119, 44] width 5 height 4
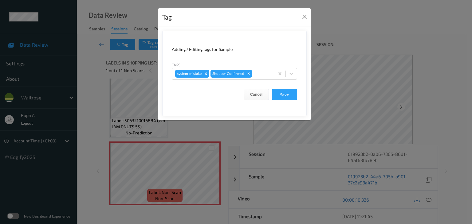
click at [265, 75] on div at bounding box center [262, 73] width 18 height 7
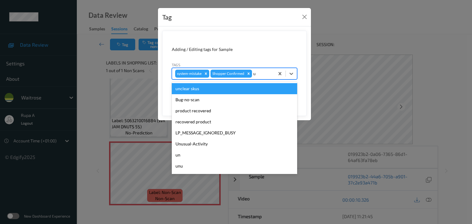
type input "un"
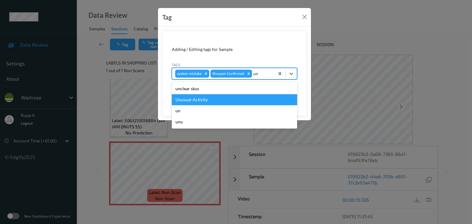
click at [206, 100] on div "Unusual-Activity" at bounding box center [234, 99] width 125 height 11
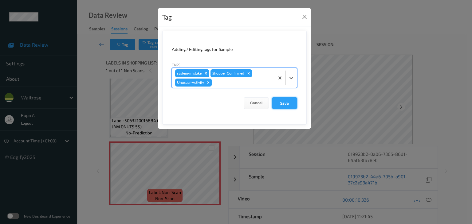
click at [290, 102] on button "Save" at bounding box center [284, 103] width 25 height 12
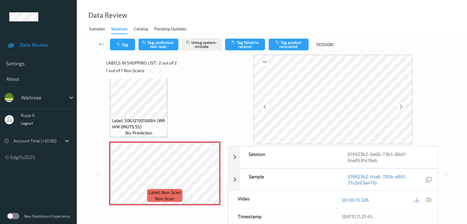
click at [428, 198] on icon at bounding box center [429, 200] width 6 height 6
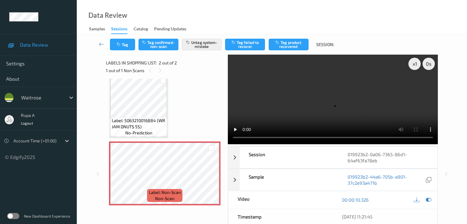
scroll to position [0, 0]
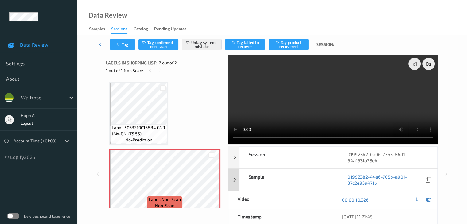
drag, startPoint x: 430, startPoint y: 200, endPoint x: 371, endPoint y: 186, distance: 60.7
click at [430, 200] on icon at bounding box center [429, 200] width 6 height 6
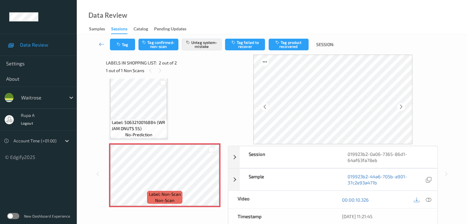
scroll to position [7, 0]
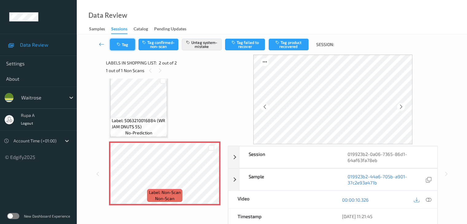
click at [120, 45] on icon "button" at bounding box center [119, 44] width 5 height 4
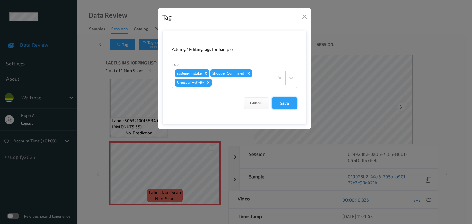
click at [278, 108] on button "Save" at bounding box center [284, 103] width 25 height 12
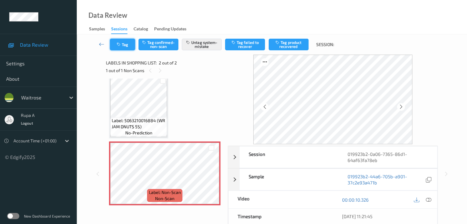
click at [117, 49] on button "Tag" at bounding box center [122, 45] width 25 height 12
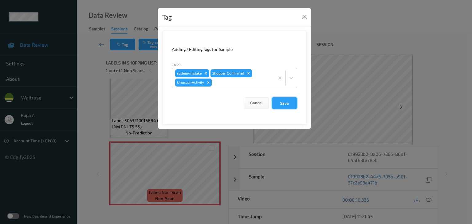
click at [288, 107] on button "Save" at bounding box center [284, 103] width 25 height 12
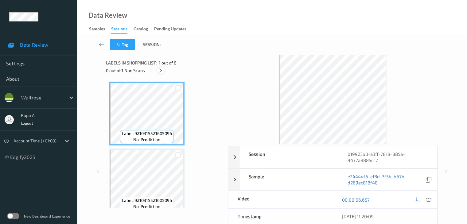
click at [162, 71] on icon at bounding box center [160, 71] width 5 height 6
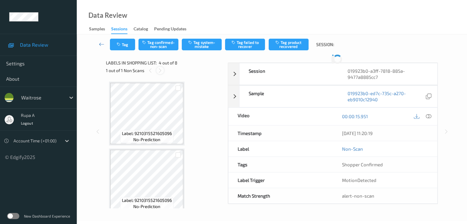
scroll to position [137, 0]
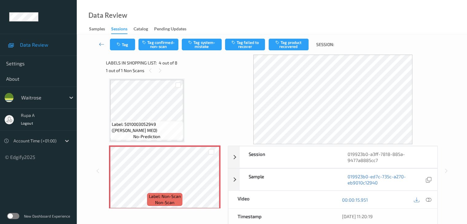
click at [429, 200] on icon at bounding box center [429, 200] width 6 height 6
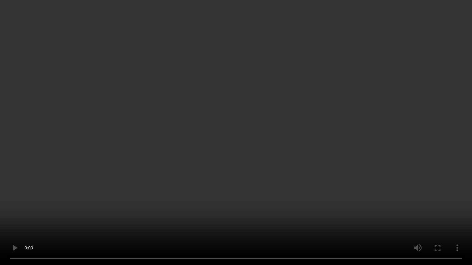
click at [422, 141] on video at bounding box center [236, 132] width 472 height 265
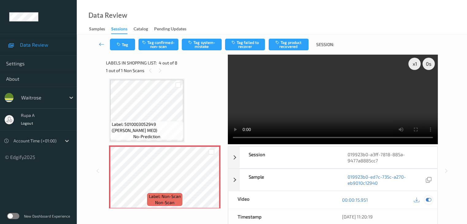
click at [429, 201] on icon at bounding box center [429, 200] width 6 height 6
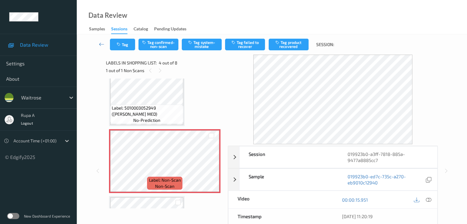
scroll to position [168, 0]
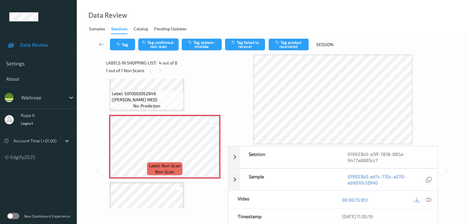
click at [166, 46] on button "Tag confirmed-non-scan" at bounding box center [159, 45] width 40 height 12
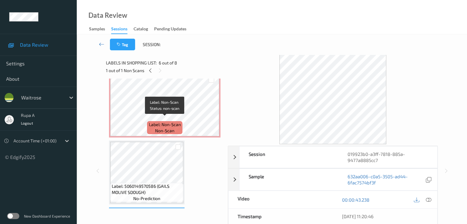
scroll to position [198, 0]
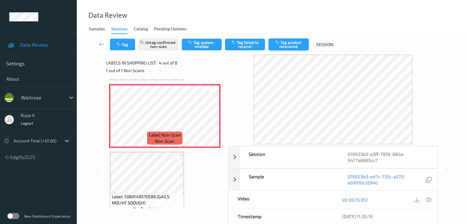
click at [284, 49] on button "Tag product recovered" at bounding box center [289, 45] width 40 height 12
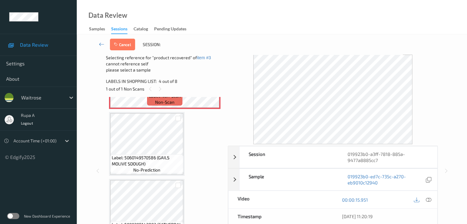
scroll to position [260, 0]
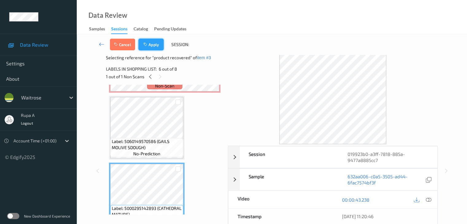
click at [149, 48] on button "Apply" at bounding box center [151, 45] width 25 height 12
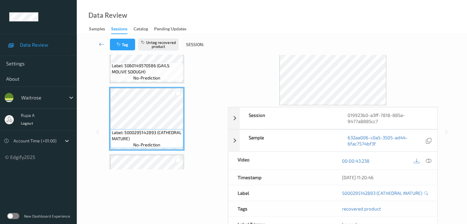
scroll to position [0, 0]
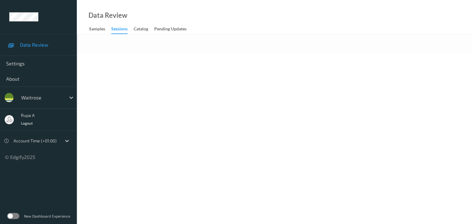
click at [173, 100] on body "Data Review Settings About waitrose rupa a Logout Account Time (+01:00) © Edgif…" at bounding box center [236, 112] width 472 height 224
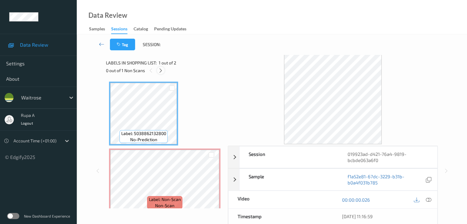
click at [162, 71] on icon at bounding box center [160, 71] width 5 height 6
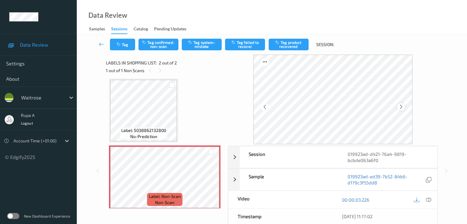
click at [401, 107] on icon at bounding box center [400, 107] width 5 height 6
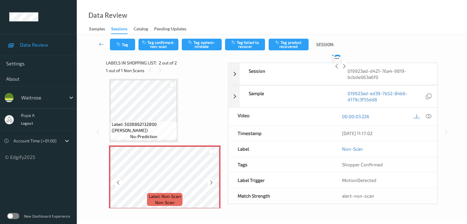
scroll to position [0, 0]
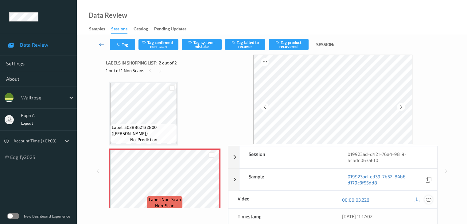
click at [430, 199] on icon at bounding box center [429, 200] width 6 height 6
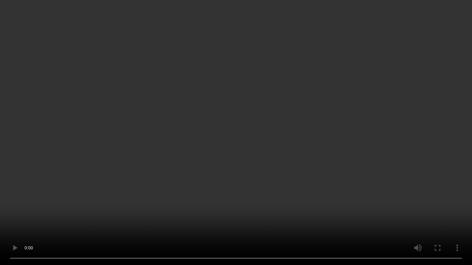
click at [404, 139] on video at bounding box center [236, 132] width 472 height 265
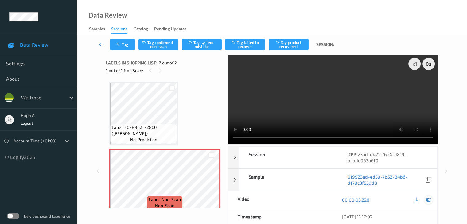
click at [430, 201] on icon at bounding box center [429, 200] width 6 height 6
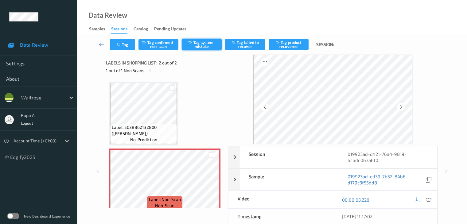
click at [196, 45] on button "Tag system-mistake" at bounding box center [202, 45] width 40 height 12
click at [404, 105] on icon at bounding box center [400, 107] width 5 height 6
click at [122, 45] on button "Tag" at bounding box center [122, 45] width 25 height 12
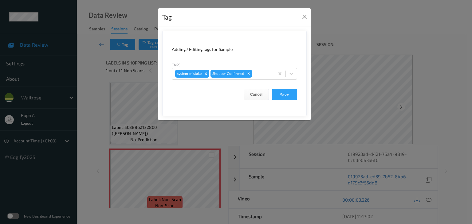
click at [257, 69] on div "system-mistake Shopper Confirmed" at bounding box center [223, 73] width 102 height 10
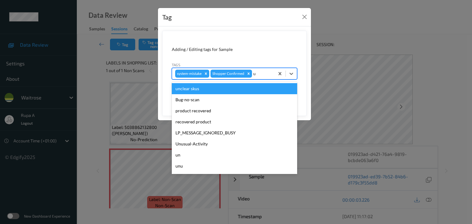
type input "un"
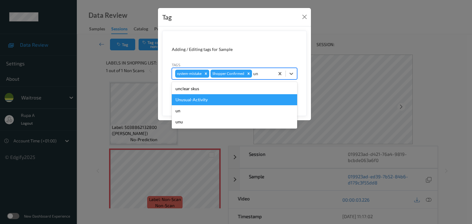
click at [214, 98] on div "Unusual-Activity" at bounding box center [234, 99] width 125 height 11
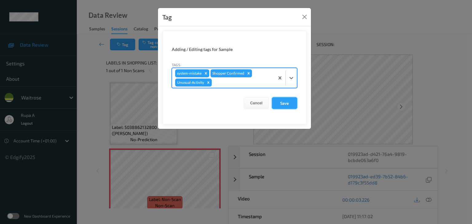
click at [292, 103] on button "Save" at bounding box center [284, 103] width 25 height 12
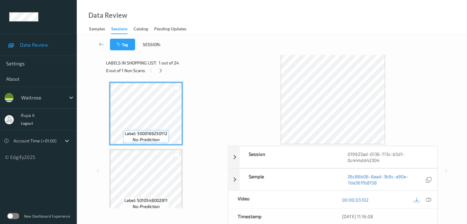
click at [187, 59] on div "Labels in shopping list: 1 out of 24" at bounding box center [165, 63] width 118 height 8
click at [162, 72] on icon at bounding box center [160, 71] width 5 height 6
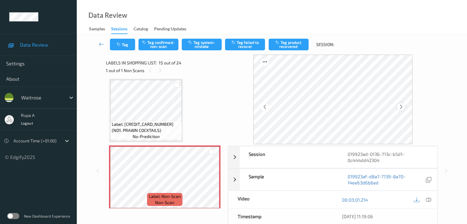
click at [402, 105] on icon at bounding box center [400, 107] width 5 height 6
click at [402, 106] on icon at bounding box center [400, 107] width 5 height 6
click at [404, 106] on icon at bounding box center [400, 107] width 5 height 6
click at [430, 198] on icon at bounding box center [429, 200] width 6 height 6
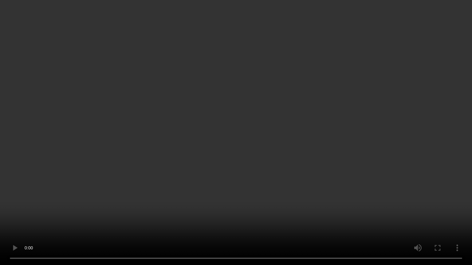
click at [130, 224] on video at bounding box center [236, 132] width 472 height 265
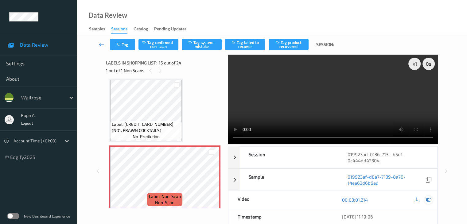
click at [428, 198] on icon at bounding box center [429, 200] width 6 height 6
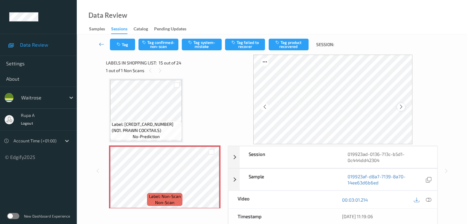
click at [401, 107] on icon at bounding box center [400, 107] width 5 height 6
click at [402, 107] on icon at bounding box center [400, 107] width 5 height 6
click at [426, 198] on icon at bounding box center [429, 200] width 6 height 6
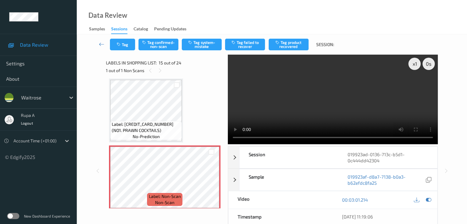
click at [432, 202] on div at bounding box center [423, 200] width 20 height 8
click at [425, 199] on div at bounding box center [429, 200] width 8 height 8
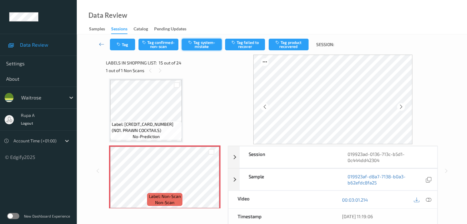
click at [204, 49] on button "Tag system-mistake" at bounding box center [202, 45] width 40 height 12
click at [126, 44] on button "Tag" at bounding box center [122, 45] width 25 height 12
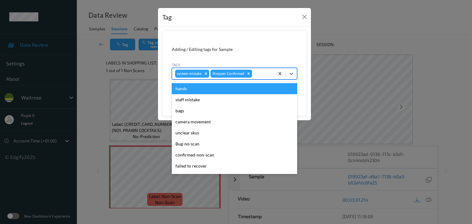
click at [256, 79] on div "system-mistake Shopper Confirmed" at bounding box center [234, 74] width 125 height 12
type input "un"
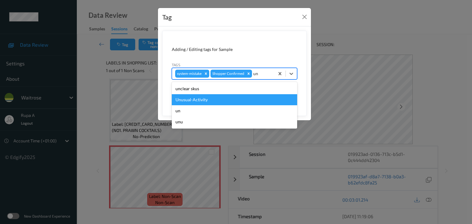
click at [216, 97] on div "Unusual-Activity" at bounding box center [234, 99] width 125 height 11
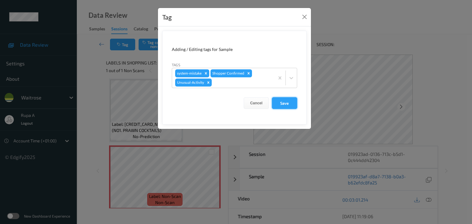
click at [290, 104] on button "Save" at bounding box center [284, 103] width 25 height 12
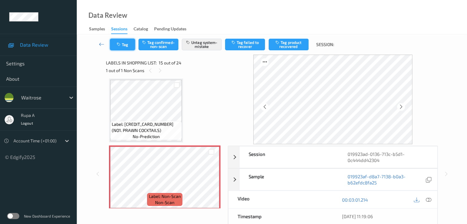
click at [118, 47] on button "Tag" at bounding box center [122, 45] width 25 height 12
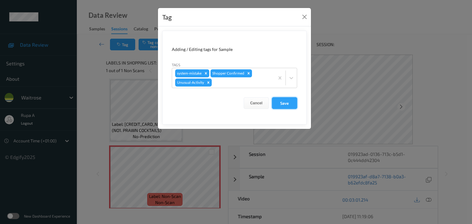
click at [284, 107] on button "Save" at bounding box center [284, 103] width 25 height 12
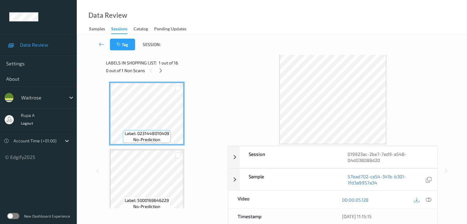
click at [162, 73] on icon at bounding box center [160, 71] width 5 height 6
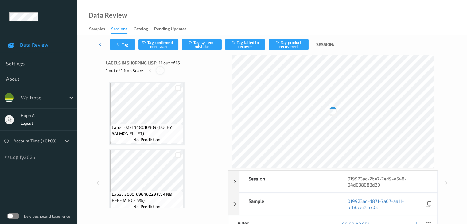
scroll to position [606, 0]
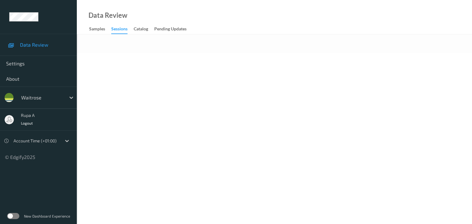
click at [143, 116] on body "Data Review Settings About waitrose rupa a Logout Account Time (+01:00) © Edgif…" at bounding box center [236, 112] width 472 height 224
click at [145, 66] on body "Data Review Settings About waitrose rupa a Logout Account Time (+01:00) © Edgif…" at bounding box center [236, 112] width 472 height 224
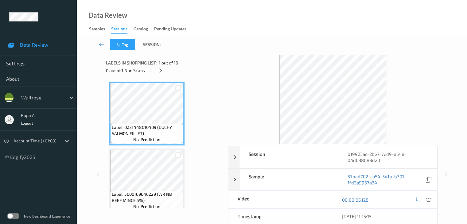
click at [165, 72] on div "0 out of 1 Non Scans" at bounding box center [165, 71] width 118 height 8
click at [162, 72] on icon at bounding box center [160, 71] width 5 height 6
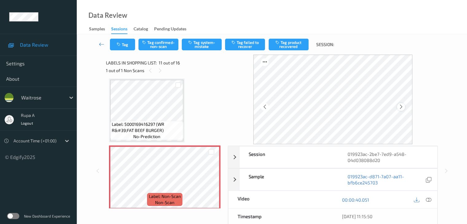
click at [403, 107] on icon at bounding box center [400, 107] width 5 height 6
click at [403, 103] on div at bounding box center [401, 107] width 8 height 8
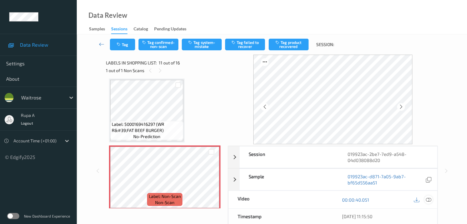
click at [428, 199] on icon at bounding box center [429, 200] width 6 height 6
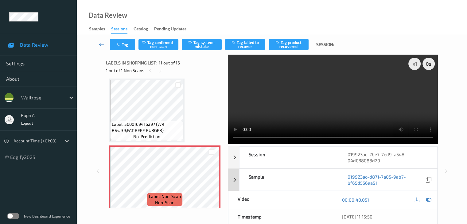
click at [428, 198] on icon at bounding box center [429, 200] width 6 height 6
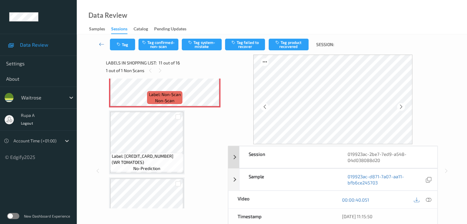
scroll to position [719, 0]
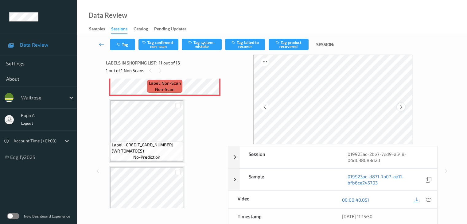
click at [402, 109] on icon at bounding box center [400, 107] width 5 height 6
click at [430, 198] on icon at bounding box center [429, 200] width 6 height 6
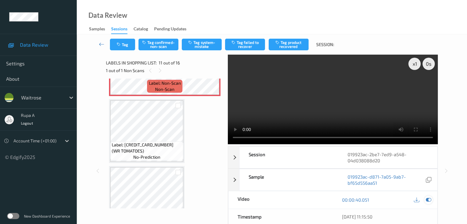
click at [427, 200] on icon at bounding box center [429, 200] width 6 height 6
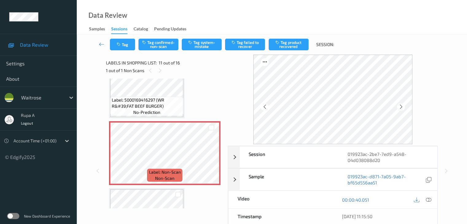
scroll to position [627, 0]
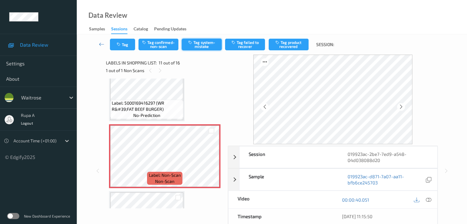
click at [201, 46] on button "Tag system-mistake" at bounding box center [202, 45] width 40 height 12
click at [121, 45] on icon "button" at bounding box center [119, 44] width 5 height 4
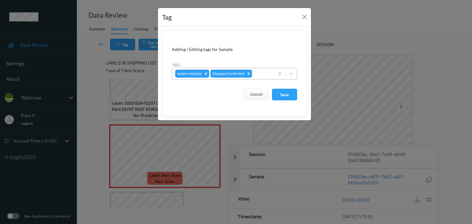
click at [253, 70] on div at bounding box center [262, 73] width 18 height 7
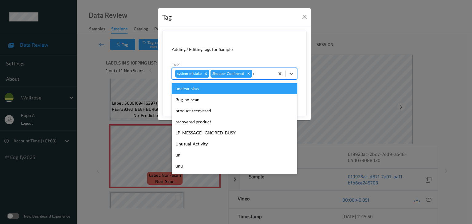
type input "un"
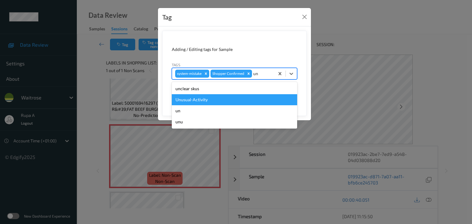
click at [196, 101] on div "Unusual-Activity" at bounding box center [234, 99] width 125 height 11
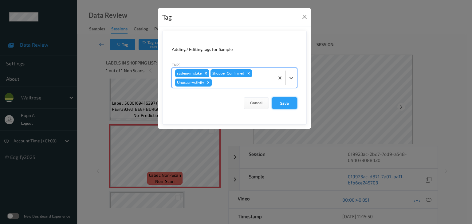
click at [283, 103] on button "Save" at bounding box center [284, 103] width 25 height 12
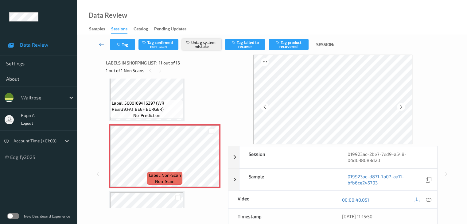
click at [201, 48] on button "Untag system-mistake" at bounding box center [202, 45] width 40 height 12
click at [163, 48] on button "Tag confirmed-non-scan" at bounding box center [159, 45] width 40 height 12
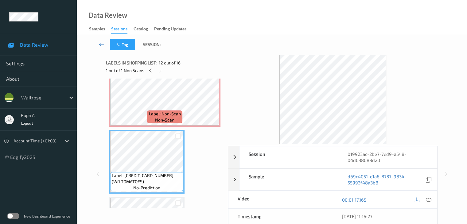
scroll to position [658, 0]
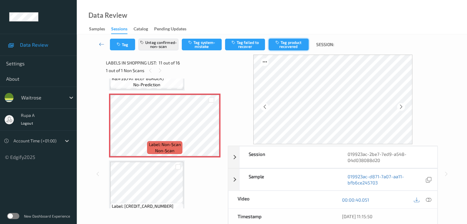
click at [293, 42] on button "Tag product recovered" at bounding box center [289, 45] width 40 height 12
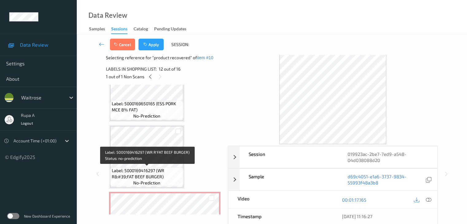
scroll to position [627, 0]
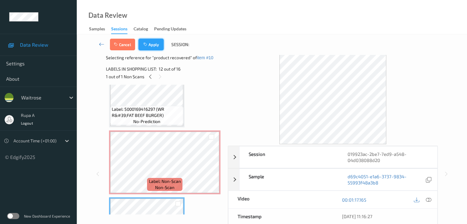
click at [153, 49] on button "Apply" at bounding box center [151, 45] width 25 height 12
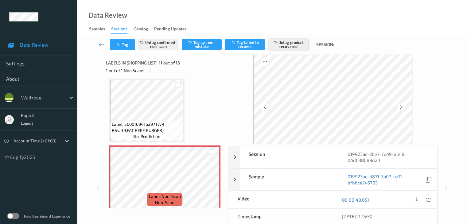
click at [284, 49] on button "Untag product recovered" at bounding box center [289, 45] width 40 height 12
click at [162, 49] on button "Untag confirmed-non-scan" at bounding box center [159, 45] width 40 height 12
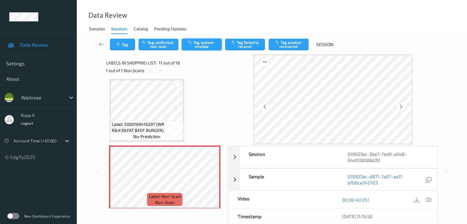
click at [209, 48] on button "Tag system-mistake" at bounding box center [202, 45] width 40 height 12
click at [123, 46] on button "Tag" at bounding box center [122, 45] width 25 height 12
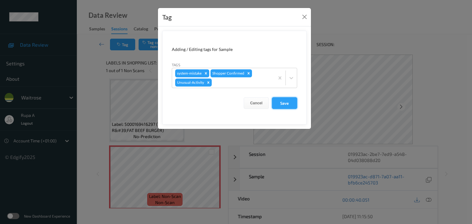
click at [284, 105] on button "Save" at bounding box center [284, 103] width 25 height 12
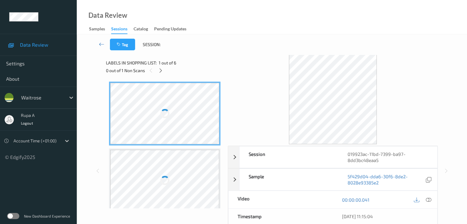
click at [183, 56] on div "Labels in shopping list: 1 out of 6 0 out of 1 Non Scans" at bounding box center [165, 67] width 118 height 24
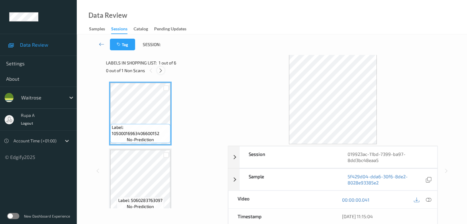
click at [159, 72] on icon at bounding box center [160, 71] width 5 height 6
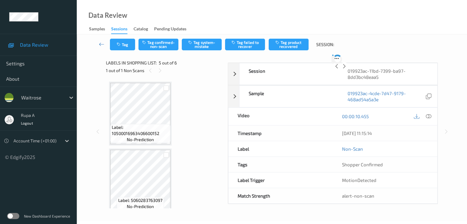
scroll to position [204, 0]
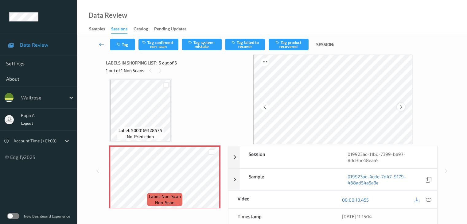
click at [405, 108] on div at bounding box center [401, 107] width 8 height 8
click at [404, 107] on icon at bounding box center [400, 107] width 5 height 6
click at [403, 109] on icon at bounding box center [400, 107] width 5 height 6
click at [401, 106] on icon at bounding box center [400, 107] width 5 height 6
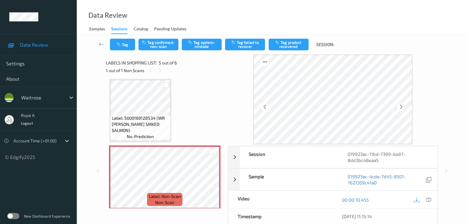
click at [401, 106] on icon at bounding box center [400, 107] width 5 height 6
click at [428, 200] on icon at bounding box center [429, 200] width 6 height 6
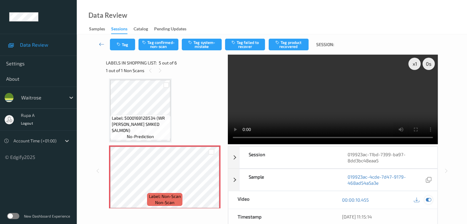
click at [427, 198] on icon at bounding box center [429, 200] width 6 height 6
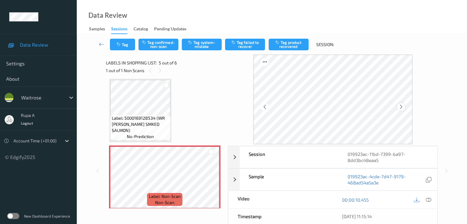
click at [404, 108] on icon at bounding box center [400, 107] width 5 height 6
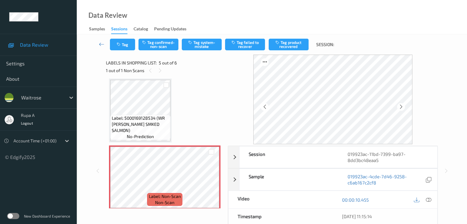
click at [404, 108] on icon at bounding box center [400, 107] width 5 height 6
click at [426, 200] on icon at bounding box center [429, 200] width 6 height 6
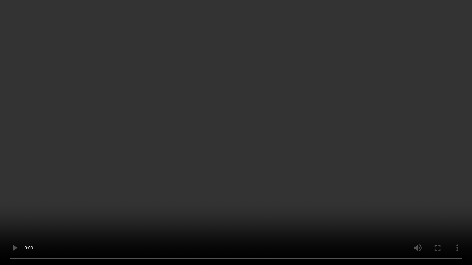
click at [230, 144] on video at bounding box center [236, 132] width 472 height 265
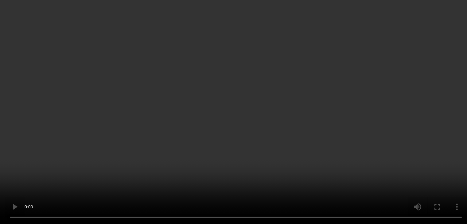
click at [426, 113] on icon at bounding box center [429, 111] width 6 height 6
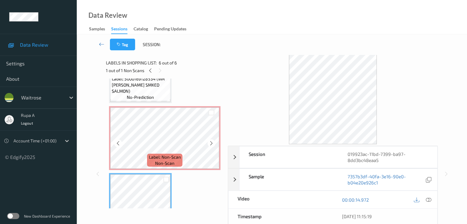
scroll to position [235, 0]
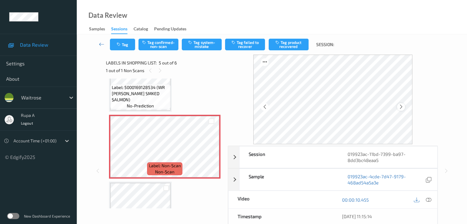
click at [404, 107] on icon at bounding box center [400, 107] width 5 height 6
click at [403, 108] on icon at bounding box center [400, 107] width 5 height 6
click at [404, 107] on icon at bounding box center [400, 107] width 5 height 6
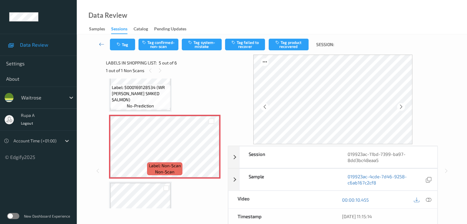
click at [404, 107] on icon at bounding box center [400, 107] width 5 height 6
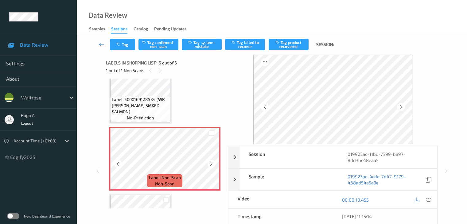
scroll to position [204, 0]
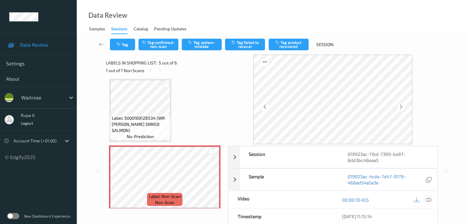
click at [430, 201] on icon at bounding box center [429, 200] width 6 height 6
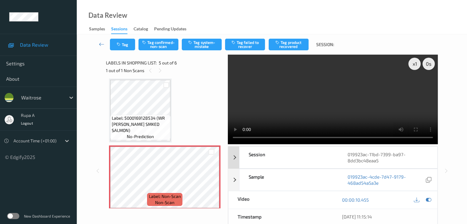
drag, startPoint x: 428, startPoint y: 198, endPoint x: 305, endPoint y: 167, distance: 127.3
click at [428, 198] on icon at bounding box center [429, 200] width 6 height 6
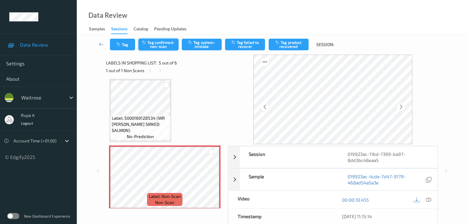
click at [163, 45] on button "Tag confirmed-non-scan" at bounding box center [159, 45] width 40 height 12
click at [429, 201] on icon at bounding box center [429, 200] width 6 height 6
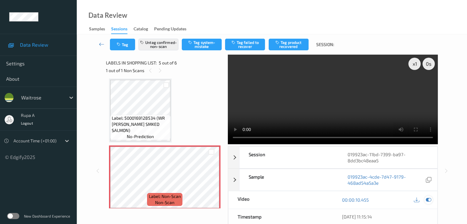
click at [429, 197] on icon at bounding box center [429, 200] width 6 height 6
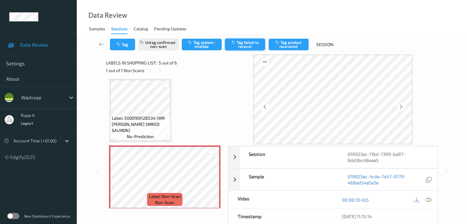
click at [252, 46] on button "Tag failed to recover" at bounding box center [245, 45] width 40 height 12
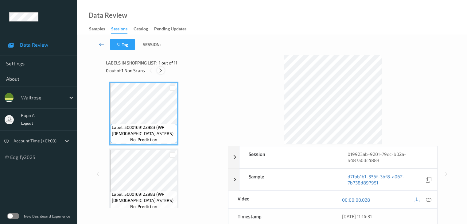
click at [162, 72] on icon at bounding box center [160, 71] width 5 height 6
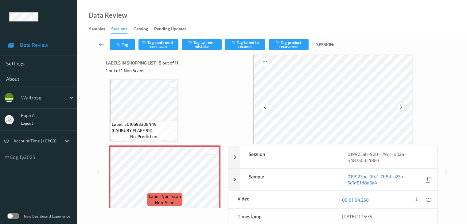
click at [402, 109] on icon at bounding box center [400, 107] width 5 height 6
click at [402, 108] on icon at bounding box center [400, 107] width 5 height 6
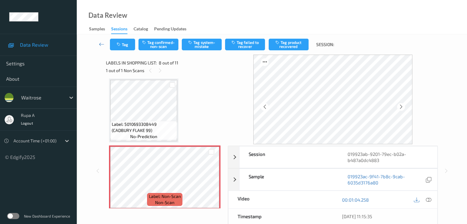
click at [402, 108] on icon at bounding box center [400, 107] width 5 height 6
click at [430, 200] on icon at bounding box center [429, 200] width 6 height 6
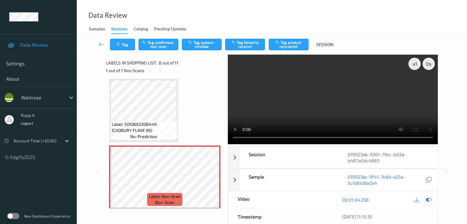
click at [427, 198] on icon at bounding box center [429, 200] width 6 height 6
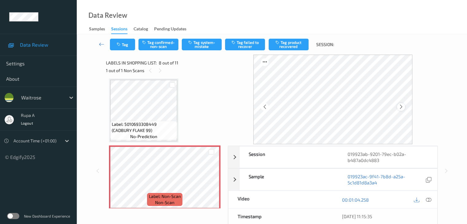
click at [402, 106] on icon at bounding box center [400, 107] width 5 height 6
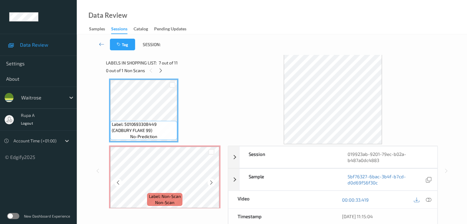
click at [171, 196] on span "Label: Non-Scan" at bounding box center [165, 197] width 32 height 6
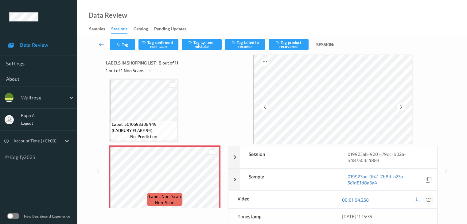
click at [428, 201] on icon at bounding box center [429, 200] width 6 height 6
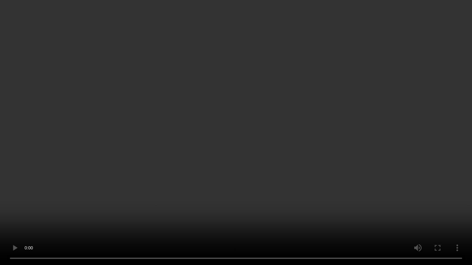
click at [215, 189] on video at bounding box center [236, 132] width 472 height 265
click at [431, 117] on video at bounding box center [236, 132] width 472 height 265
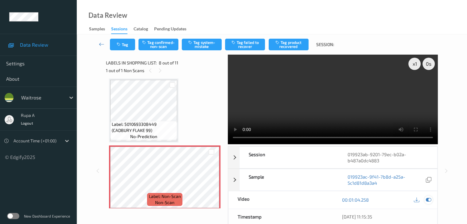
click at [427, 200] on icon at bounding box center [429, 200] width 6 height 6
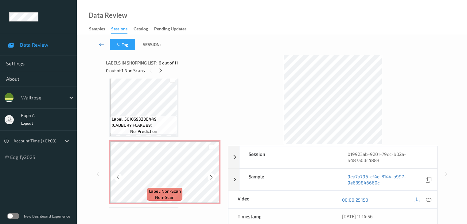
scroll to position [436, 0]
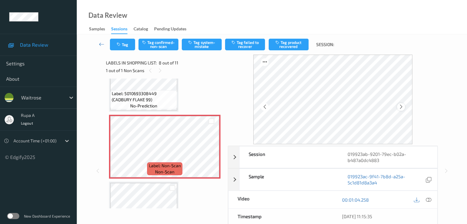
click at [402, 104] on div at bounding box center [401, 107] width 8 height 8
click at [202, 48] on button "Tag system-mistake" at bounding box center [202, 45] width 40 height 12
click at [118, 47] on button "Tag" at bounding box center [122, 45] width 25 height 12
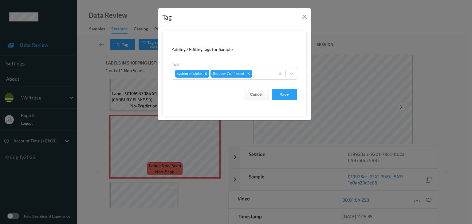
click at [259, 74] on div at bounding box center [262, 73] width 18 height 7
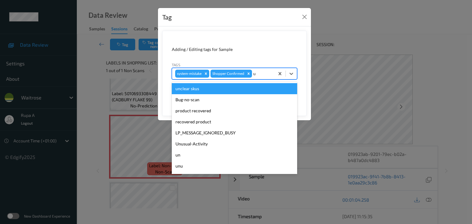
type input "un"
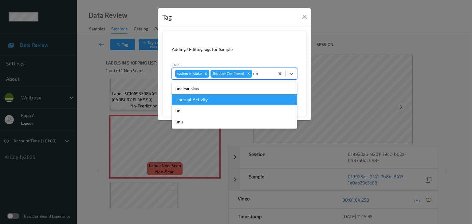
click at [201, 96] on div "Unusual-Activity" at bounding box center [234, 99] width 125 height 11
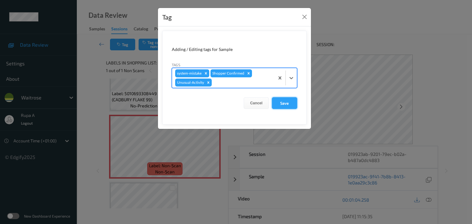
click at [285, 105] on button "Save" at bounding box center [284, 103] width 25 height 12
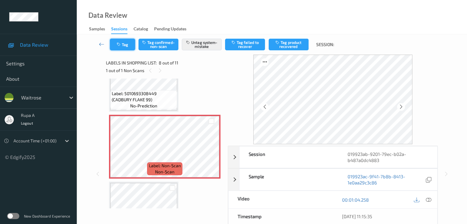
click at [116, 47] on button "Tag" at bounding box center [122, 45] width 25 height 12
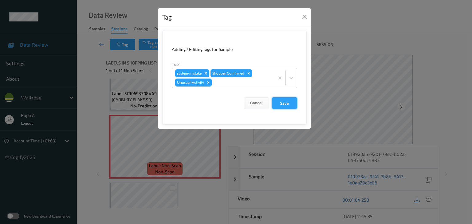
click at [280, 100] on button "Save" at bounding box center [284, 103] width 25 height 12
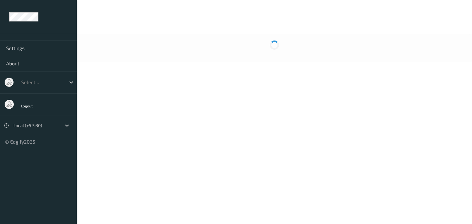
click at [178, 76] on body "Settings About Select... Logout Local (+5.5:30) © Edgify 2025 New Dashboard Exp…" at bounding box center [236, 112] width 472 height 224
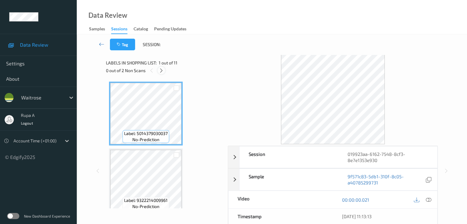
click at [162, 70] on icon at bounding box center [161, 71] width 5 height 6
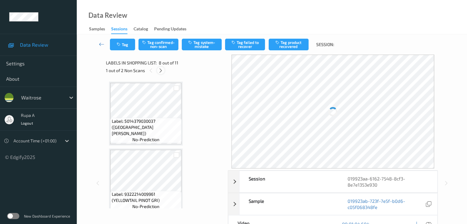
scroll to position [405, 0]
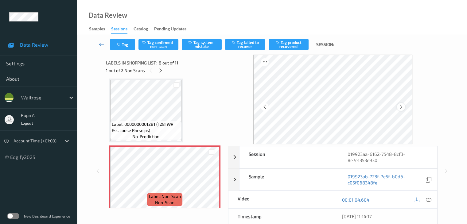
click at [399, 108] on div at bounding box center [401, 107] width 8 height 8
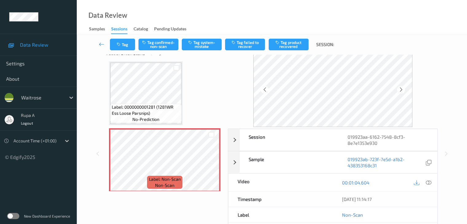
scroll to position [0, 0]
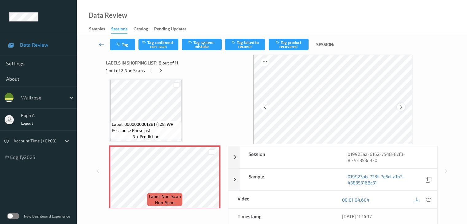
click at [403, 108] on icon at bounding box center [400, 107] width 5 height 6
click at [162, 73] on div at bounding box center [161, 71] width 8 height 8
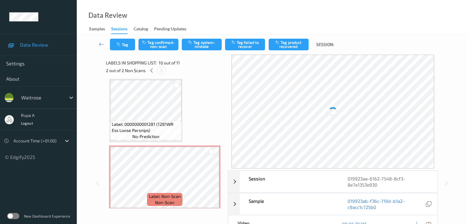
scroll to position [539, 0]
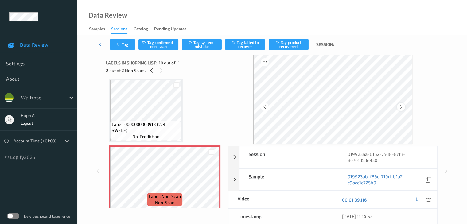
click at [404, 107] on icon at bounding box center [400, 107] width 5 height 6
click at [155, 69] on div at bounding box center [152, 71] width 8 height 8
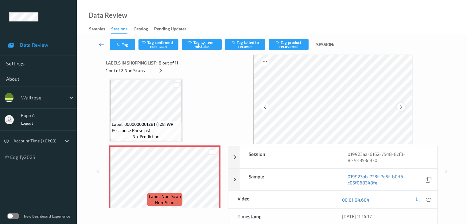
click at [400, 108] on icon at bounding box center [400, 107] width 5 height 6
click at [428, 199] on icon at bounding box center [429, 200] width 6 height 6
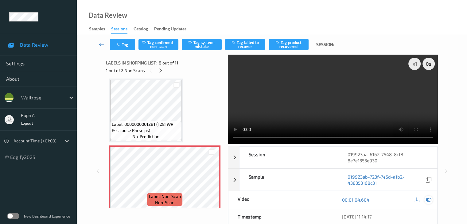
click at [428, 199] on icon at bounding box center [429, 200] width 6 height 6
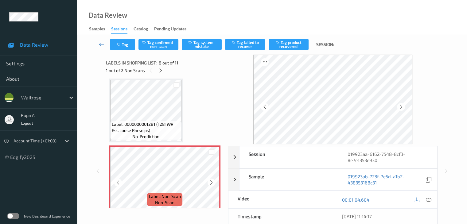
scroll to position [436, 0]
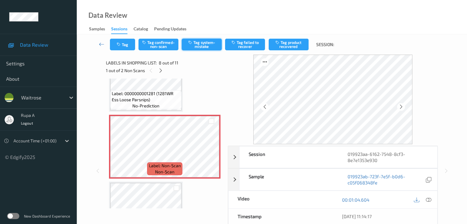
click at [198, 42] on button "Tag system-mistake" at bounding box center [202, 45] width 40 height 12
click at [119, 43] on icon "button" at bounding box center [119, 44] width 5 height 4
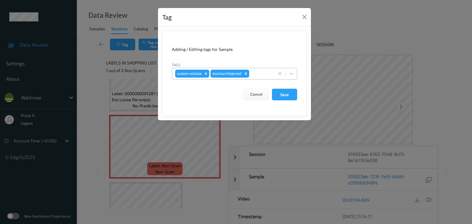
click at [257, 74] on div at bounding box center [260, 73] width 21 height 7
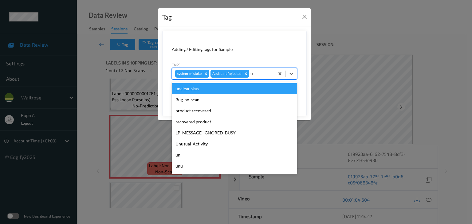
type input "un"
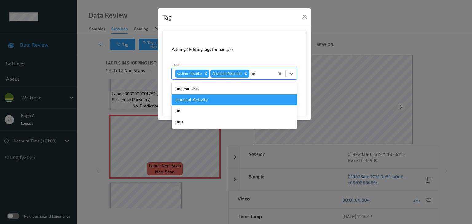
click at [206, 100] on div "Unusual-Activity" at bounding box center [234, 99] width 125 height 11
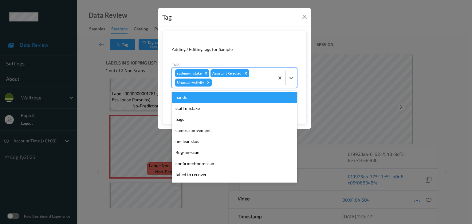
click at [219, 85] on div at bounding box center [242, 82] width 58 height 7
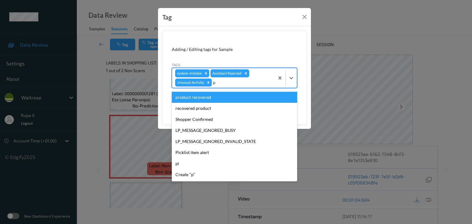
type input "pi"
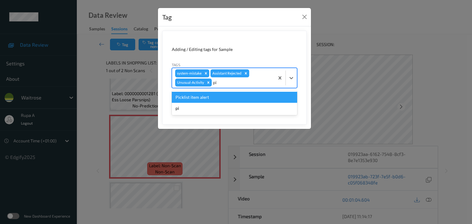
click at [205, 96] on div "Picklist item alert" at bounding box center [234, 97] width 125 height 11
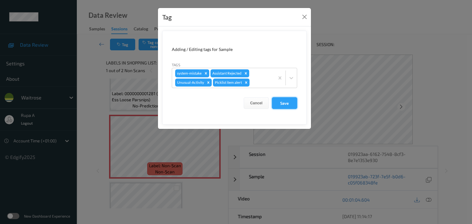
click at [285, 101] on button "Save" at bounding box center [284, 103] width 25 height 12
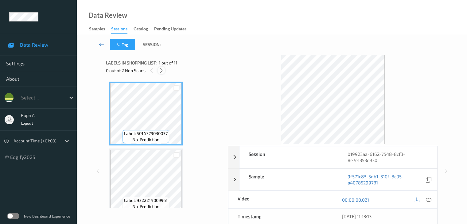
click at [158, 70] on div at bounding box center [162, 71] width 8 height 8
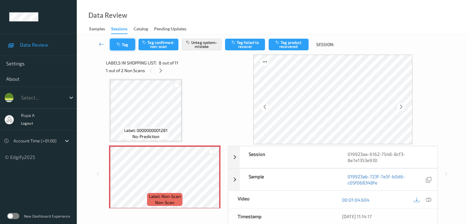
click at [129, 45] on button "Tag" at bounding box center [122, 45] width 25 height 12
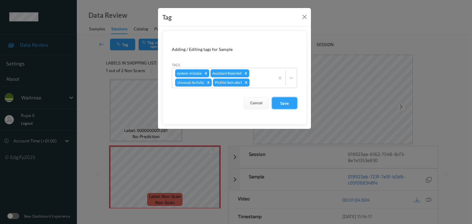
drag, startPoint x: 281, startPoint y: 103, endPoint x: 234, endPoint y: 109, distance: 46.9
click at [281, 103] on button "Save" at bounding box center [284, 103] width 25 height 12
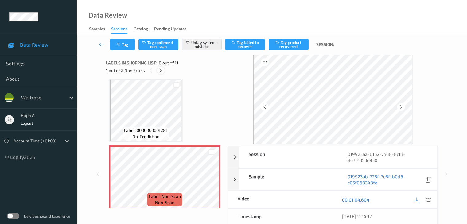
click at [162, 70] on icon at bounding box center [160, 71] width 5 height 6
click at [402, 109] on icon at bounding box center [400, 107] width 5 height 6
click at [428, 199] on icon at bounding box center [429, 200] width 6 height 6
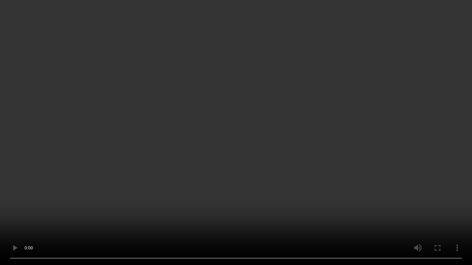
click at [330, 224] on video at bounding box center [236, 132] width 472 height 265
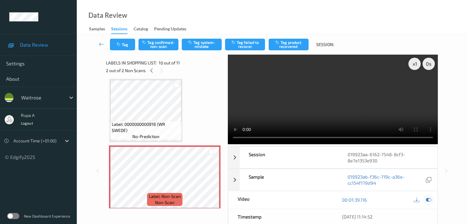
click at [430, 200] on icon at bounding box center [429, 200] width 6 height 6
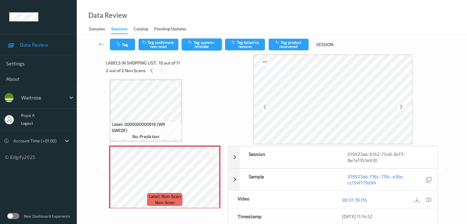
click at [198, 47] on button "Tag system-mistake" at bounding box center [202, 45] width 40 height 12
click at [118, 41] on button "Tag" at bounding box center [122, 45] width 25 height 12
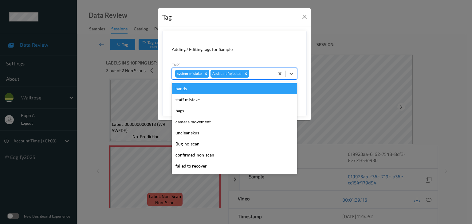
click at [264, 75] on div at bounding box center [260, 73] width 21 height 7
type input "un"
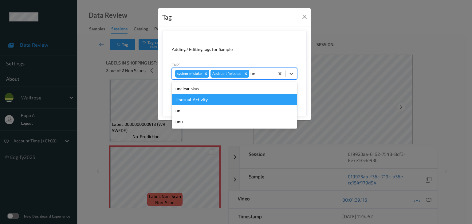
click at [217, 97] on div "Unusual-Activity" at bounding box center [234, 99] width 125 height 11
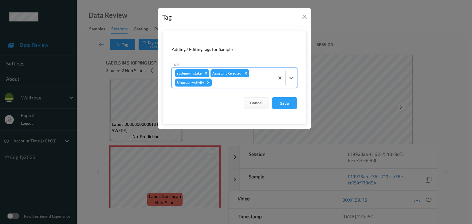
click at [234, 88] on div "system-mistake Assistant Rejected Unusual-Activity" at bounding box center [223, 78] width 102 height 20
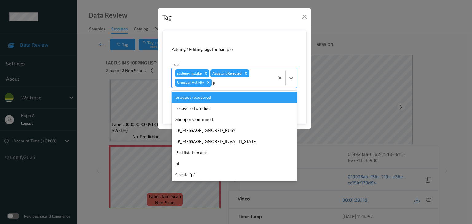
type input "pi"
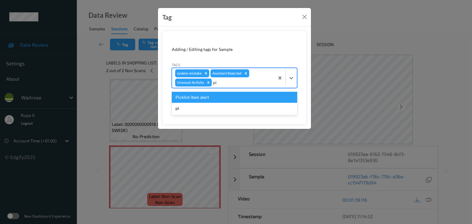
click at [224, 95] on div "Picklist item alert" at bounding box center [234, 97] width 125 height 11
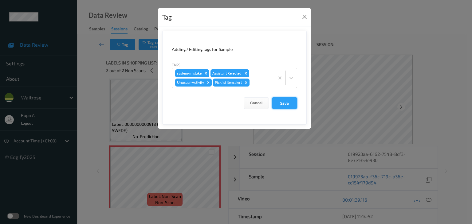
click at [292, 106] on button "Save" at bounding box center [284, 103] width 25 height 12
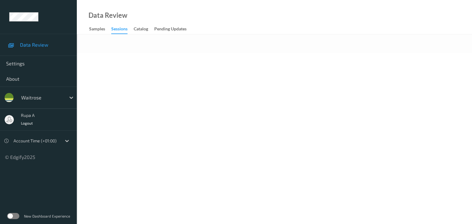
click at [170, 80] on body "Data Review Settings About waitrose rupa a Logout Account Time (+01:00) © Edgif…" at bounding box center [236, 112] width 472 height 224
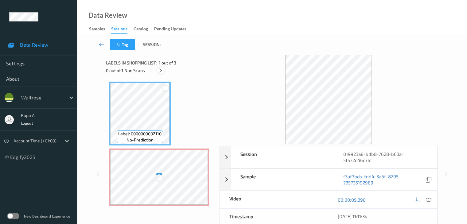
click at [161, 69] on icon at bounding box center [160, 71] width 5 height 6
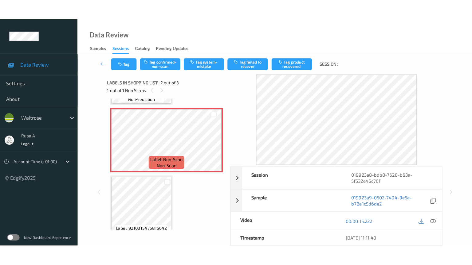
scroll to position [65, 0]
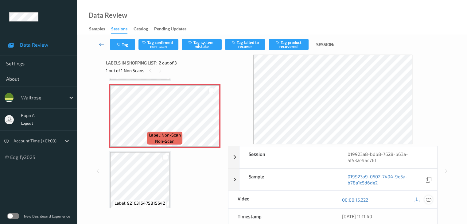
click at [432, 200] on div at bounding box center [429, 200] width 8 height 8
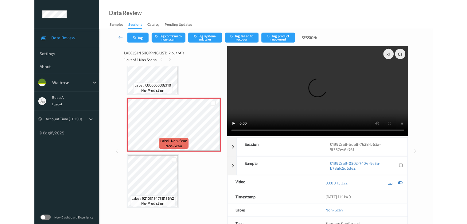
scroll to position [33, 0]
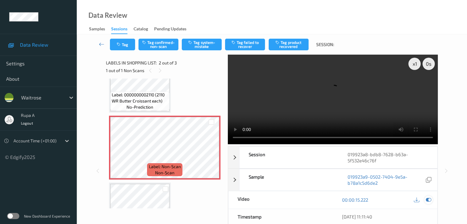
click at [428, 199] on icon at bounding box center [429, 200] width 6 height 6
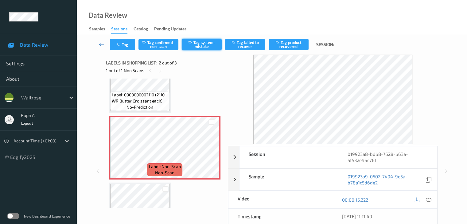
click at [199, 47] on button "Tag system-mistake" at bounding box center [202, 45] width 40 height 12
click at [125, 46] on button "Tag" at bounding box center [122, 45] width 25 height 12
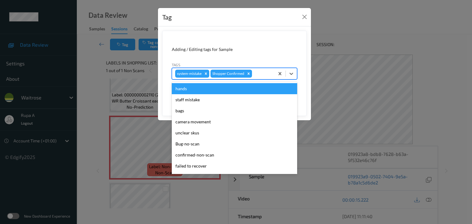
click at [264, 73] on div at bounding box center [262, 73] width 18 height 7
type input "un"
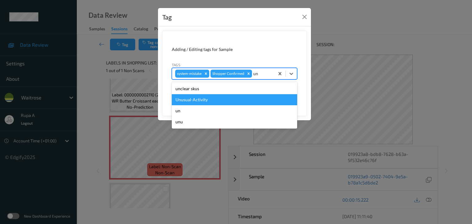
click at [235, 96] on div "Unusual-Activity" at bounding box center [234, 99] width 125 height 11
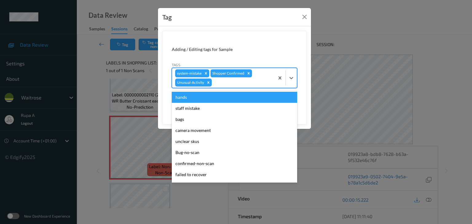
click at [245, 86] on div at bounding box center [242, 82] width 58 height 7
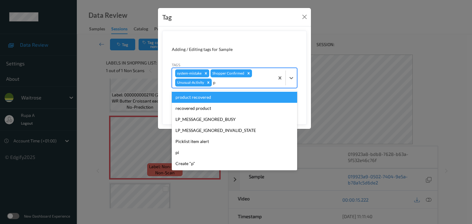
type input "pi"
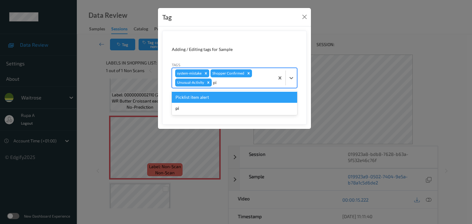
click at [233, 95] on div "Picklist item alert" at bounding box center [234, 97] width 125 height 11
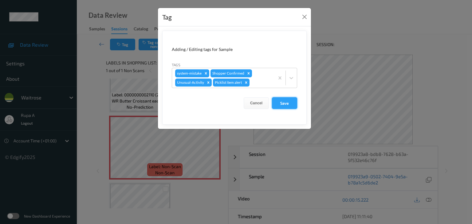
click at [289, 107] on button "Save" at bounding box center [284, 103] width 25 height 12
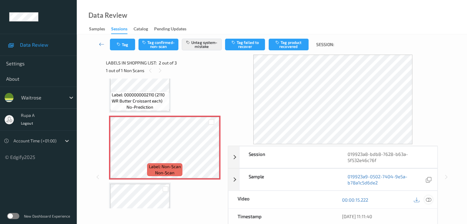
click at [430, 197] on icon at bounding box center [429, 200] width 6 height 6
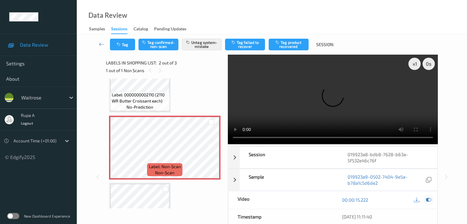
click at [431, 200] on icon at bounding box center [429, 200] width 6 height 6
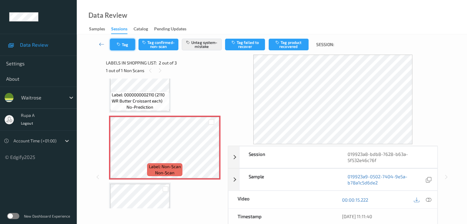
click at [116, 47] on button "Tag" at bounding box center [122, 45] width 25 height 12
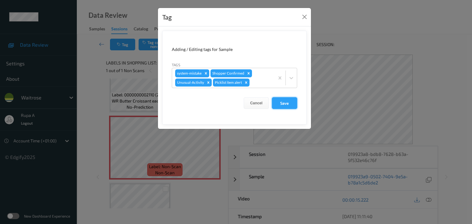
click at [280, 102] on button "Save" at bounding box center [284, 103] width 25 height 12
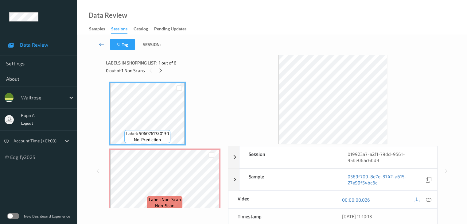
click at [180, 56] on div "Labels in shopping list: 1 out of 6 0 out of 1 Non Scans" at bounding box center [165, 67] width 118 height 24
click at [162, 72] on icon at bounding box center [160, 71] width 5 height 6
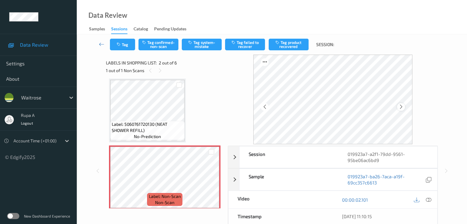
click at [402, 106] on icon at bounding box center [400, 107] width 5 height 6
click at [400, 107] on div at bounding box center [401, 107] width 8 height 8
click at [400, 107] on icon at bounding box center [400, 107] width 5 height 6
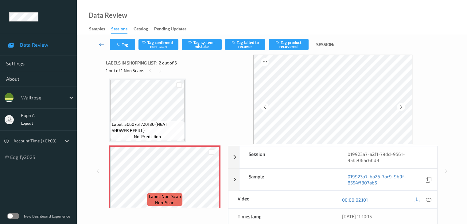
click at [400, 107] on icon at bounding box center [400, 107] width 5 height 6
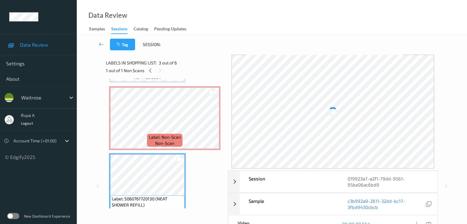
scroll to position [31, 0]
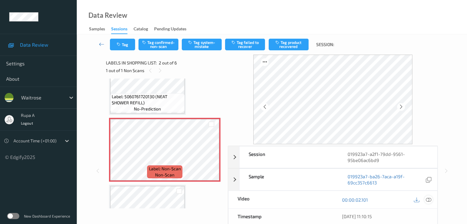
click at [428, 199] on icon at bounding box center [429, 200] width 6 height 6
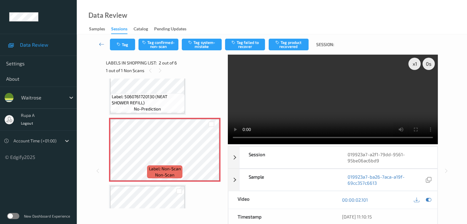
click at [204, 77] on div "Labels in shopping list: 2 out of 6 1 out of 1 Non Scans" at bounding box center [165, 67] width 118 height 24
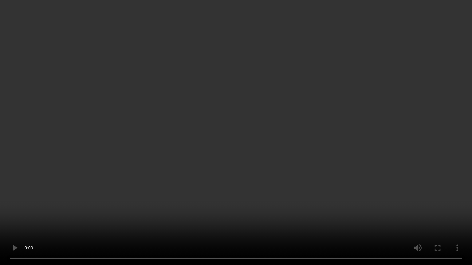
click at [425, 141] on video at bounding box center [236, 132] width 472 height 265
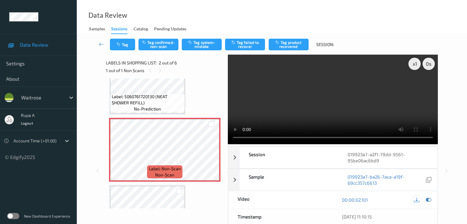
drag, startPoint x: 428, startPoint y: 199, endPoint x: 414, endPoint y: 199, distance: 13.8
click at [428, 199] on icon at bounding box center [429, 200] width 6 height 6
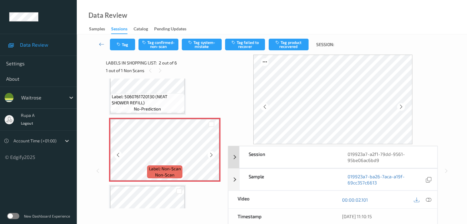
scroll to position [123, 0]
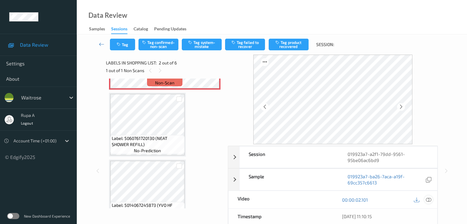
click at [427, 201] on icon at bounding box center [429, 200] width 6 height 6
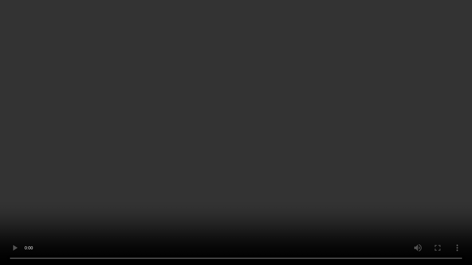
click at [373, 156] on video at bounding box center [236, 132] width 472 height 265
click at [375, 160] on video at bounding box center [236, 132] width 472 height 265
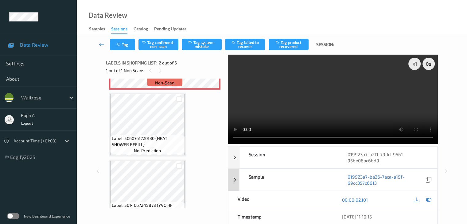
drag, startPoint x: 428, startPoint y: 199, endPoint x: 406, endPoint y: 188, distance: 24.9
click at [428, 199] on icon at bounding box center [429, 200] width 6 height 6
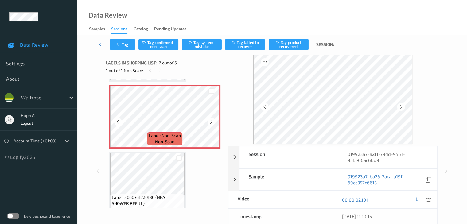
scroll to position [61, 0]
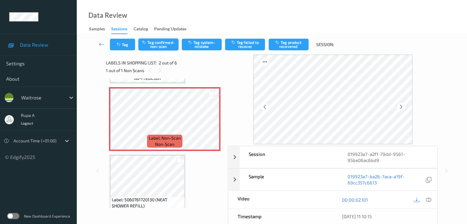
click at [165, 47] on button "Tag confirmed-non-scan" at bounding box center [159, 45] width 40 height 12
click at [294, 45] on button "Tag product recovered" at bounding box center [289, 45] width 40 height 12
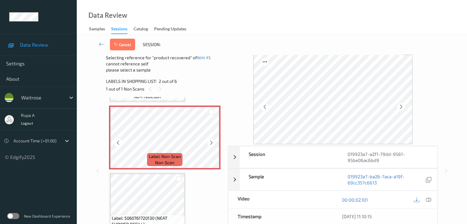
scroll to position [123, 0]
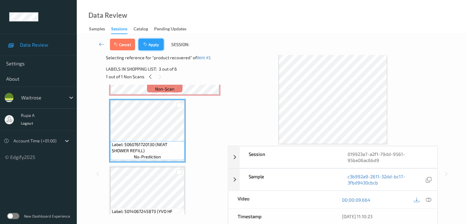
click at [147, 42] on icon "button" at bounding box center [145, 44] width 5 height 4
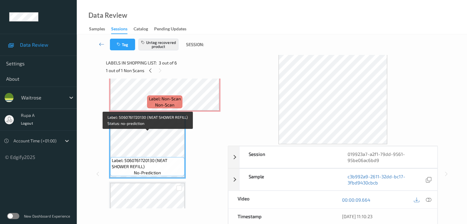
scroll to position [65, 0]
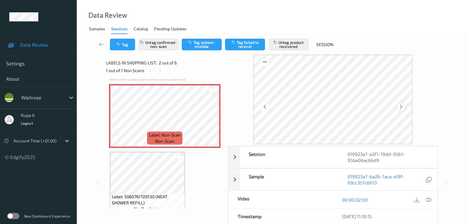
click at [403, 108] on icon at bounding box center [400, 107] width 5 height 6
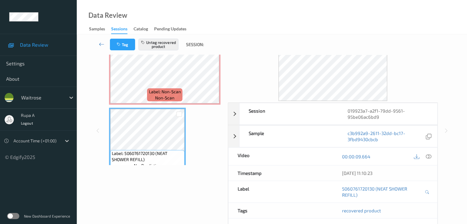
scroll to position [0, 0]
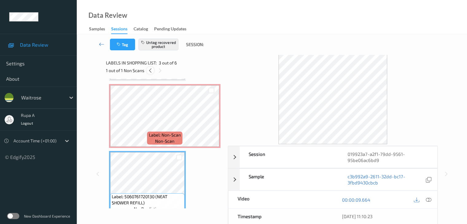
click at [151, 73] on div at bounding box center [151, 71] width 8 height 8
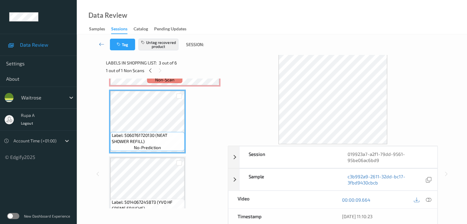
scroll to position [65, 0]
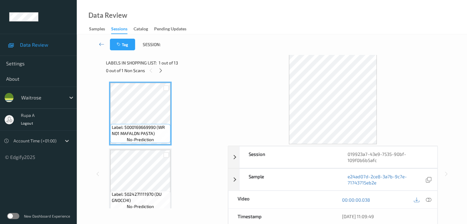
click at [184, 61] on div "Labels in shopping list: 1 out of 13" at bounding box center [165, 63] width 118 height 8
click at [160, 72] on icon at bounding box center [160, 71] width 5 height 6
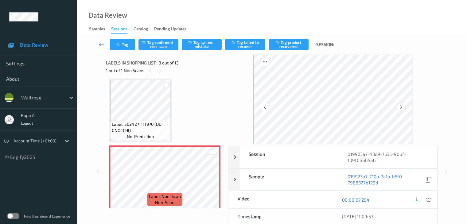
click at [405, 106] on div at bounding box center [401, 107] width 8 height 8
click at [429, 201] on icon at bounding box center [429, 200] width 6 height 6
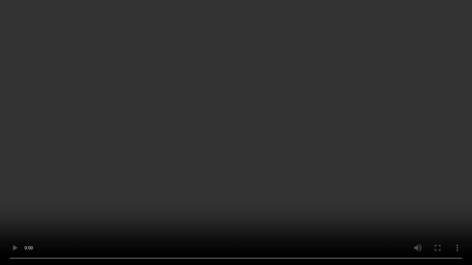
click at [468, 158] on video at bounding box center [236, 132] width 472 height 265
click at [452, 112] on video at bounding box center [236, 132] width 472 height 265
click at [448, 194] on video at bounding box center [236, 132] width 472 height 265
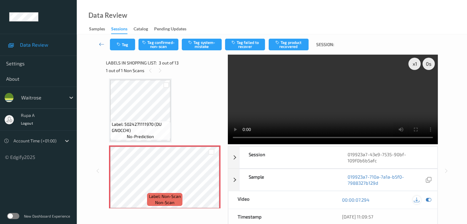
drag, startPoint x: 429, startPoint y: 198, endPoint x: 418, endPoint y: 195, distance: 11.4
click at [429, 198] on icon at bounding box center [429, 200] width 6 height 6
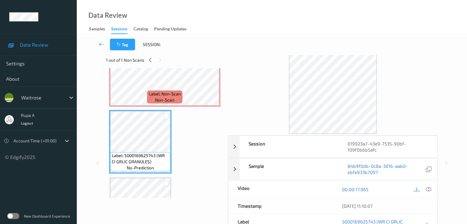
scroll to position [0, 0]
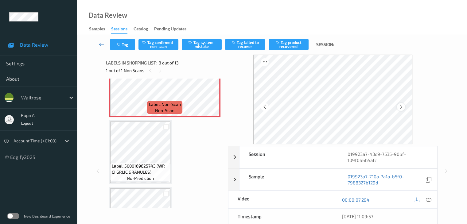
click at [402, 107] on icon at bounding box center [400, 107] width 5 height 6
click at [428, 198] on icon at bounding box center [429, 200] width 6 height 6
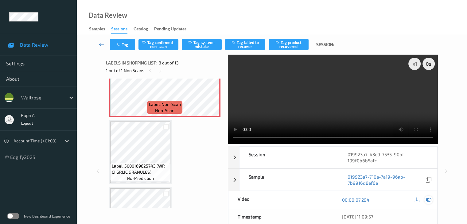
click at [426, 201] on icon at bounding box center [429, 200] width 6 height 6
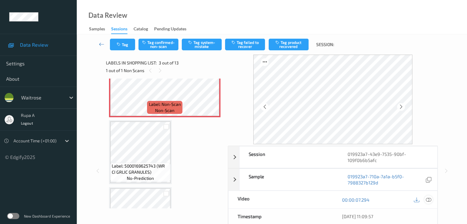
click at [431, 198] on icon at bounding box center [429, 200] width 6 height 6
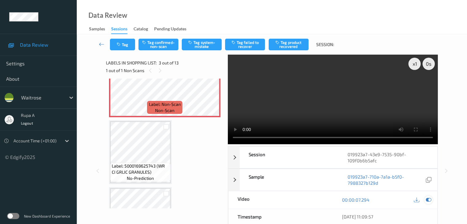
click at [432, 201] on div at bounding box center [429, 200] width 8 height 8
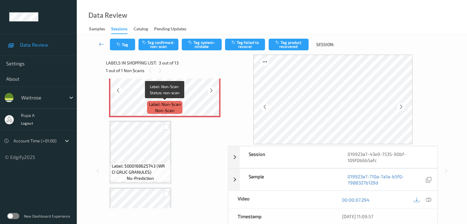
click at [160, 101] on span "Label: Non-Scan" at bounding box center [165, 104] width 32 height 6
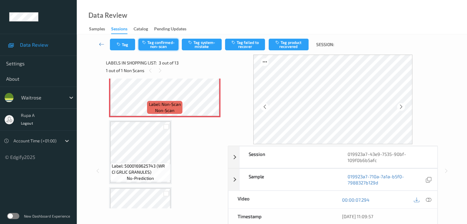
click at [150, 40] on button "Tag confirmed-non-scan" at bounding box center [159, 45] width 40 height 12
click at [284, 48] on button "Tag product recovered" at bounding box center [289, 45] width 40 height 12
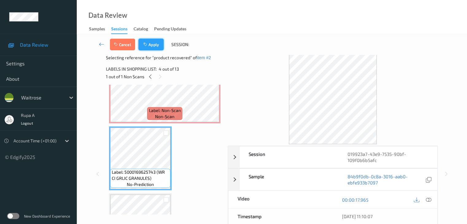
click at [149, 43] on button "Apply" at bounding box center [151, 45] width 25 height 12
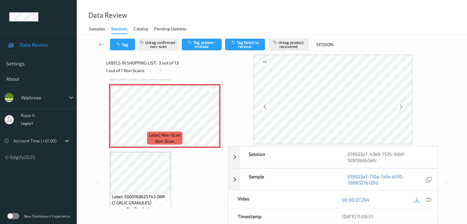
click at [401, 108] on icon at bounding box center [400, 107] width 5 height 6
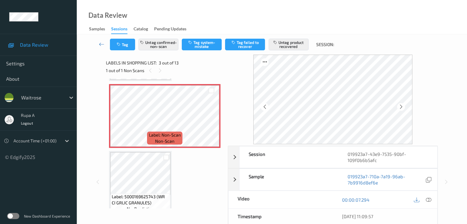
click at [401, 108] on icon at bounding box center [400, 107] width 5 height 6
click at [403, 106] on icon at bounding box center [400, 107] width 5 height 6
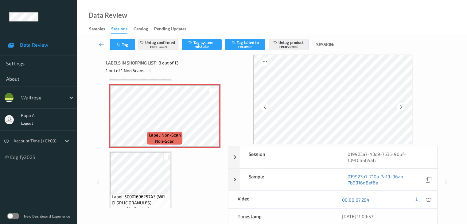
click at [403, 106] on icon at bounding box center [400, 107] width 5 height 6
click at [404, 108] on icon at bounding box center [400, 107] width 5 height 6
click at [402, 107] on icon at bounding box center [400, 107] width 5 height 6
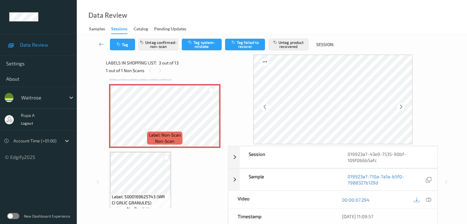
click at [402, 107] on icon at bounding box center [400, 107] width 5 height 6
click at [427, 199] on icon at bounding box center [429, 200] width 6 height 6
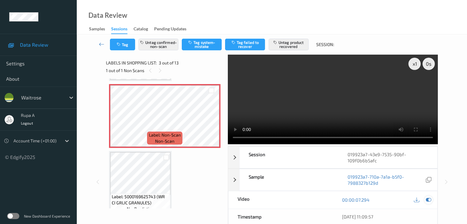
click at [428, 199] on icon at bounding box center [429, 200] width 6 height 6
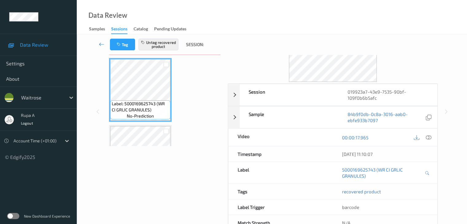
scroll to position [20, 0]
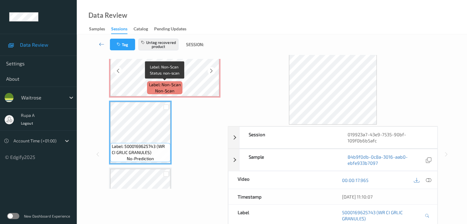
click at [156, 82] on span "Label: Non-Scan" at bounding box center [165, 85] width 32 height 6
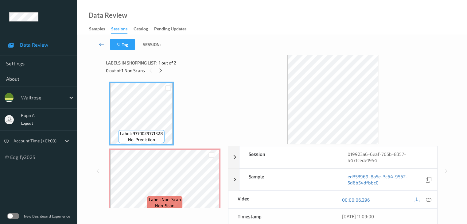
click at [207, 104] on div "Label: 9770029771328 no-prediction Label: Non-Scan non-scan Label: Non-Scan non…" at bounding box center [165, 147] width 112 height 131
click at [163, 72] on icon at bounding box center [160, 71] width 5 height 6
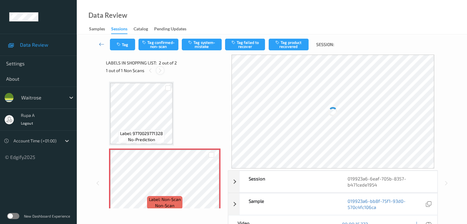
scroll to position [3, 0]
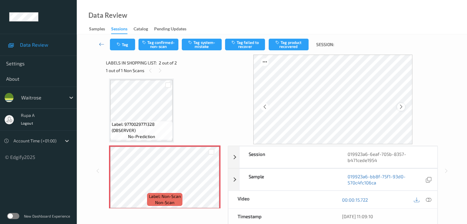
click at [403, 108] on icon at bounding box center [400, 107] width 5 height 6
click at [401, 108] on icon at bounding box center [400, 107] width 5 height 6
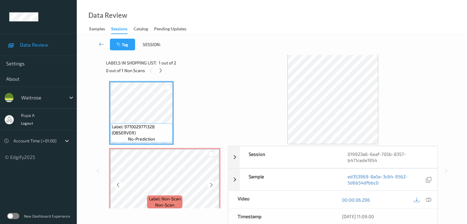
scroll to position [0, 0]
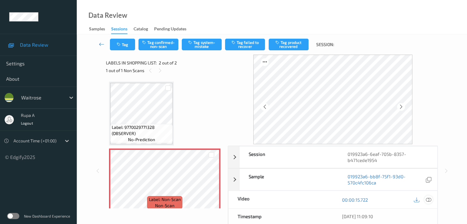
click at [429, 199] on icon at bounding box center [429, 200] width 6 height 6
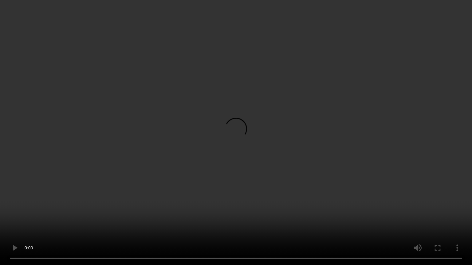
click at [282, 189] on video at bounding box center [236, 132] width 472 height 265
click at [295, 224] on video at bounding box center [236, 132] width 472 height 265
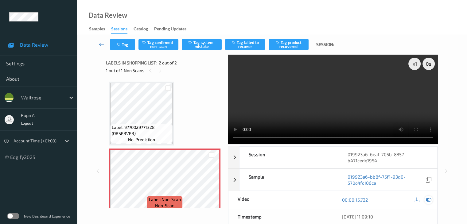
click at [430, 201] on icon at bounding box center [429, 200] width 6 height 6
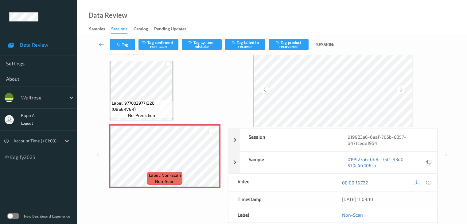
scroll to position [31, 0]
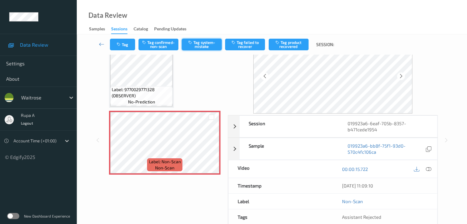
click at [205, 44] on button "Tag system-mistake" at bounding box center [202, 45] width 40 height 12
click at [431, 171] on div at bounding box center [429, 169] width 8 height 8
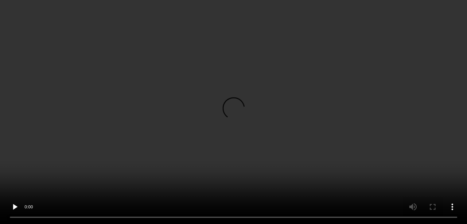
scroll to position [0, 0]
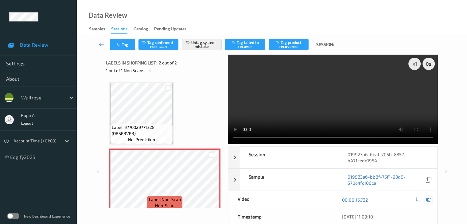
click at [431, 201] on icon at bounding box center [429, 200] width 6 height 6
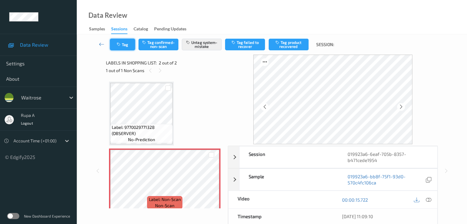
click at [115, 44] on button "Tag" at bounding box center [122, 45] width 25 height 12
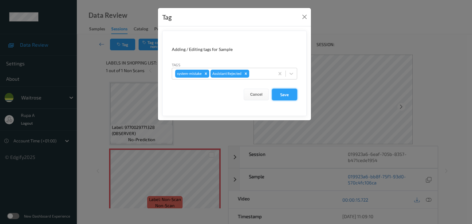
click at [284, 95] on button "Save" at bounding box center [284, 95] width 25 height 12
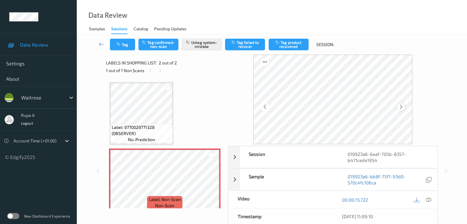
click at [403, 107] on icon at bounding box center [400, 107] width 5 height 6
click at [403, 106] on icon at bounding box center [400, 107] width 5 height 6
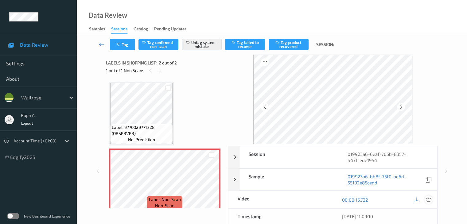
click at [431, 200] on div at bounding box center [429, 200] width 8 height 8
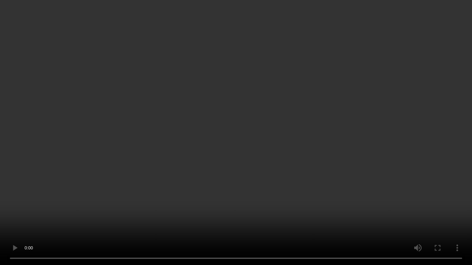
click at [296, 144] on video at bounding box center [236, 132] width 472 height 265
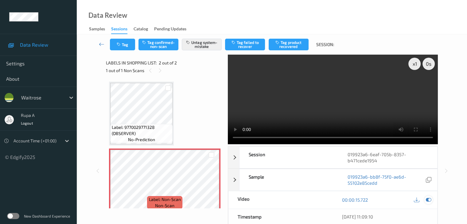
click at [430, 198] on icon at bounding box center [429, 200] width 6 height 6
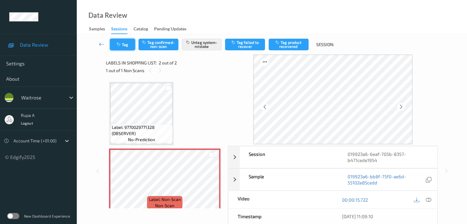
click at [121, 46] on icon "button" at bounding box center [119, 44] width 5 height 4
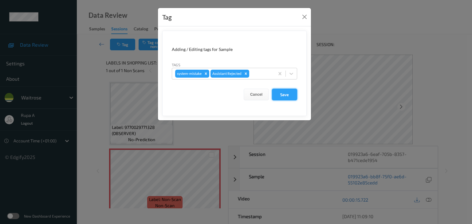
click at [283, 95] on button "Save" at bounding box center [284, 95] width 25 height 12
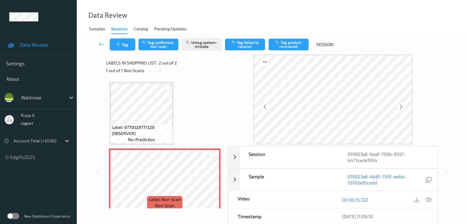
click at [119, 47] on button "Tag" at bounding box center [122, 45] width 25 height 12
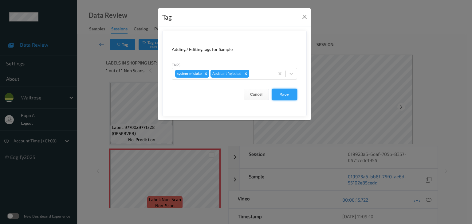
click at [278, 93] on button "Save" at bounding box center [284, 95] width 25 height 12
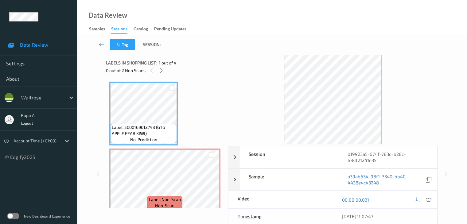
click at [184, 57] on div "Labels in shopping list: 1 out of 4 0 out of 2 Non Scans" at bounding box center [165, 67] width 118 height 24
click at [163, 70] on icon at bounding box center [161, 71] width 5 height 6
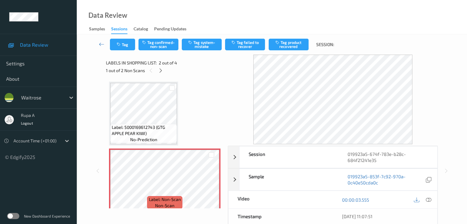
scroll to position [92, 0]
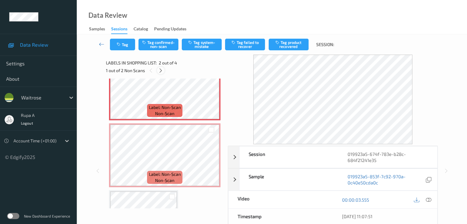
click at [159, 71] on icon at bounding box center [160, 71] width 5 height 6
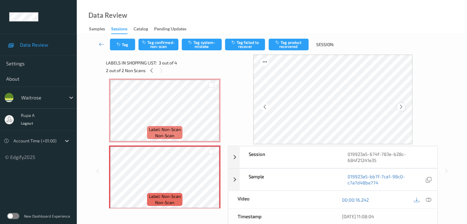
click at [400, 105] on icon at bounding box center [400, 107] width 5 height 6
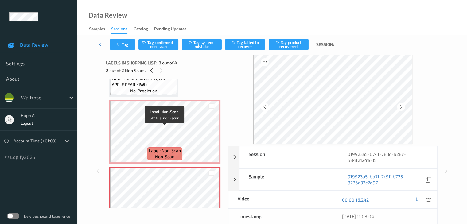
scroll to position [39, 0]
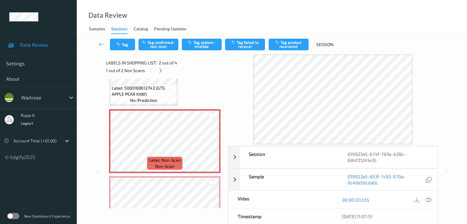
click at [428, 202] on icon at bounding box center [429, 200] width 6 height 6
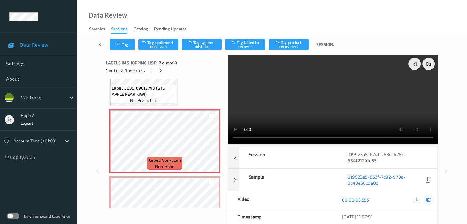
click at [432, 200] on div at bounding box center [429, 200] width 8 height 8
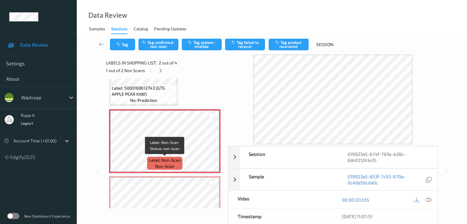
scroll to position [70, 0]
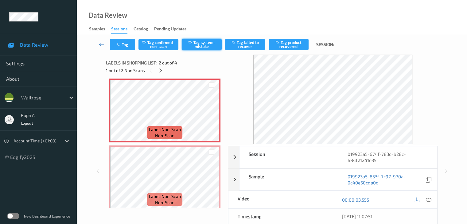
click at [203, 47] on button "Tag system-mistake" at bounding box center [202, 45] width 40 height 12
click at [127, 49] on button "Tag" at bounding box center [122, 45] width 25 height 12
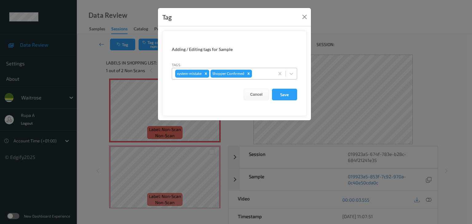
click at [264, 76] on div at bounding box center [262, 73] width 18 height 7
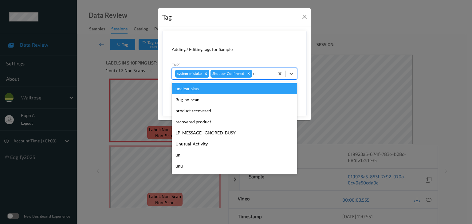
type input "un"
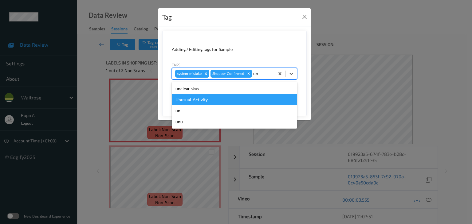
click at [237, 97] on div "Unusual-Activity" at bounding box center [234, 99] width 125 height 11
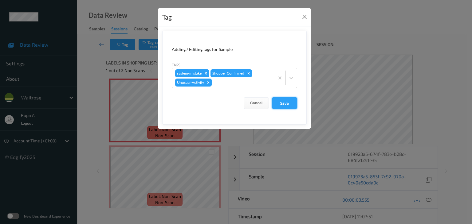
click at [284, 105] on button "Save" at bounding box center [284, 103] width 25 height 12
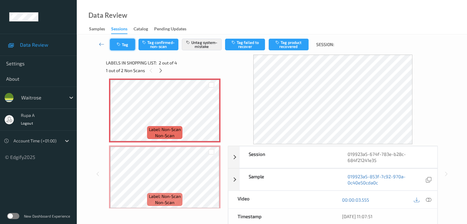
click at [128, 48] on button "Tag" at bounding box center [122, 45] width 25 height 12
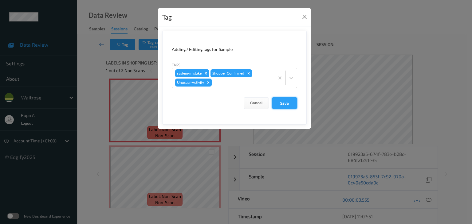
click at [276, 107] on button "Save" at bounding box center [284, 103] width 25 height 12
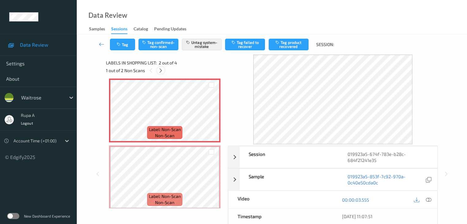
click at [162, 73] on icon at bounding box center [160, 71] width 5 height 6
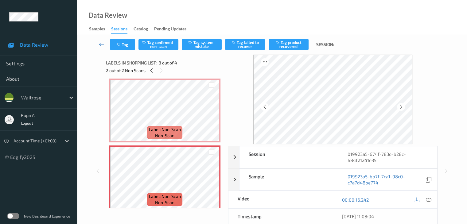
click at [432, 197] on div at bounding box center [423, 200] width 20 height 8
click at [432, 198] on div at bounding box center [429, 200] width 8 height 8
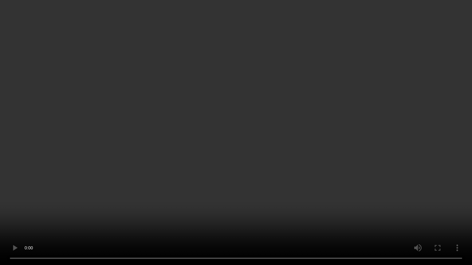
click at [327, 164] on video at bounding box center [236, 132] width 472 height 265
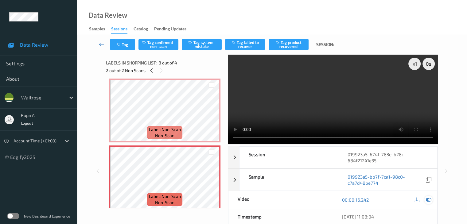
click at [429, 198] on icon at bounding box center [429, 200] width 6 height 6
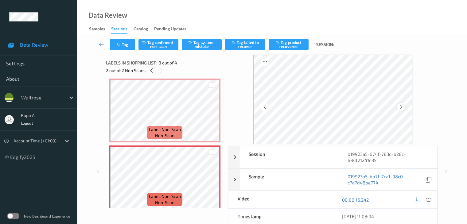
click at [403, 108] on icon at bounding box center [400, 107] width 5 height 6
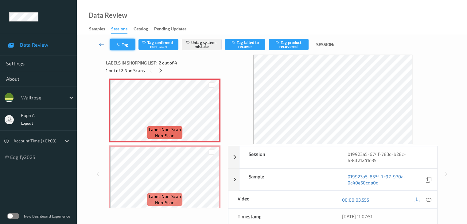
click at [121, 45] on icon "button" at bounding box center [119, 44] width 5 height 4
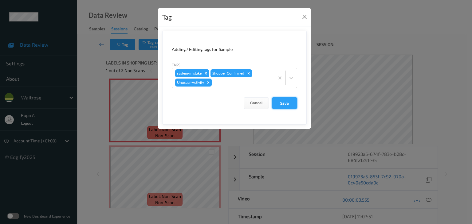
click at [284, 108] on button "Save" at bounding box center [284, 103] width 25 height 12
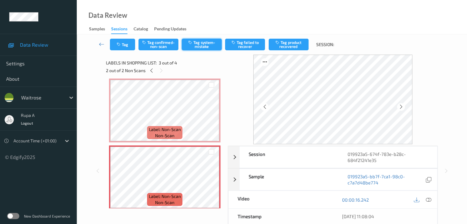
click at [208, 46] on button "Tag system-mistake" at bounding box center [202, 45] width 40 height 12
click at [114, 42] on button "Tag" at bounding box center [122, 45] width 25 height 12
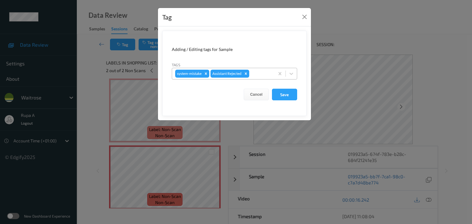
click at [258, 74] on div at bounding box center [260, 73] width 21 height 7
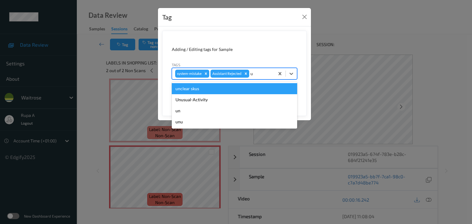
type input "un"
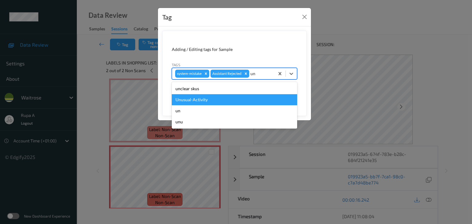
click at [204, 100] on div "Unusual-Activity" at bounding box center [234, 99] width 125 height 11
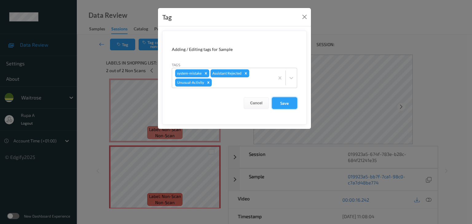
click at [278, 102] on button "Save" at bounding box center [284, 103] width 25 height 12
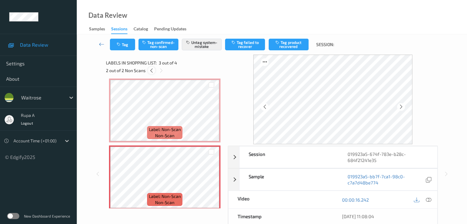
click at [151, 72] on icon at bounding box center [151, 71] width 5 height 6
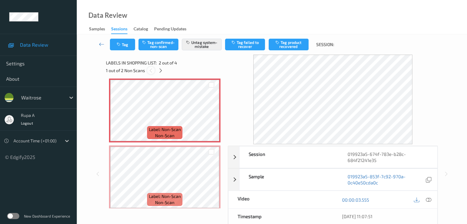
scroll to position [3, 0]
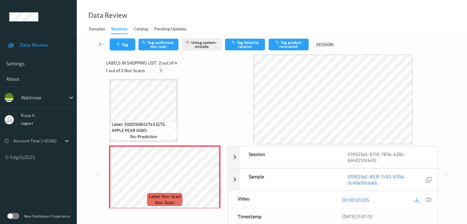
click at [129, 45] on button "Tag" at bounding box center [122, 45] width 25 height 12
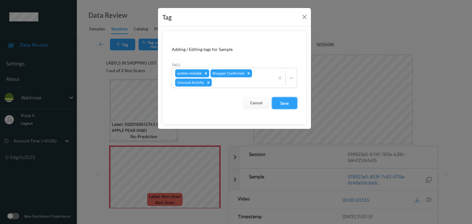
click at [292, 104] on button "Save" at bounding box center [284, 103] width 25 height 12
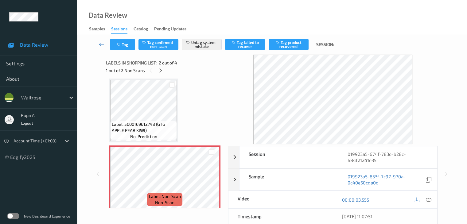
click at [158, 67] on div "1 out of 2 Non Scans" at bounding box center [165, 71] width 118 height 8
click at [162, 70] on icon at bounding box center [160, 71] width 5 height 6
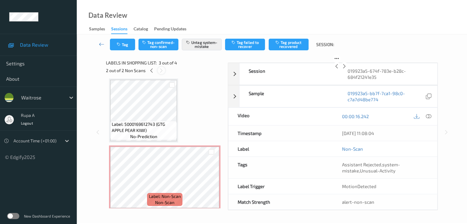
scroll to position [70, 0]
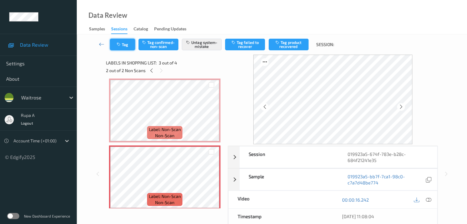
click at [115, 42] on button "Tag" at bounding box center [122, 45] width 25 height 12
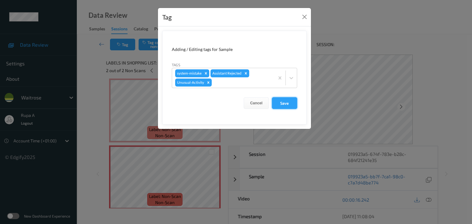
click at [291, 106] on button "Save" at bounding box center [284, 103] width 25 height 12
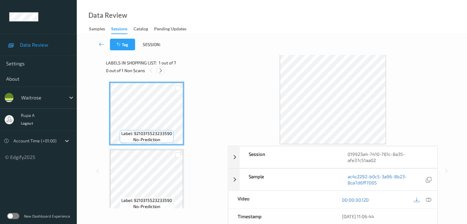
click at [179, 58] on div "Labels in shopping list: 1 out of 7 0 out of 1 Non Scans" at bounding box center [165, 67] width 118 height 24
click at [161, 73] on icon at bounding box center [160, 71] width 5 height 6
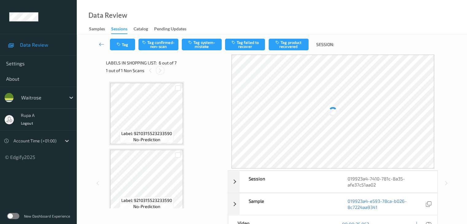
scroll to position [271, 0]
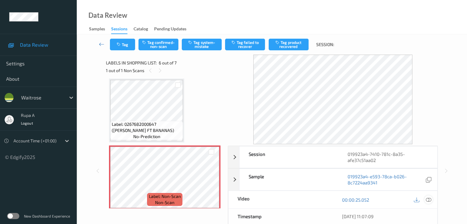
click at [427, 199] on icon at bounding box center [429, 200] width 6 height 6
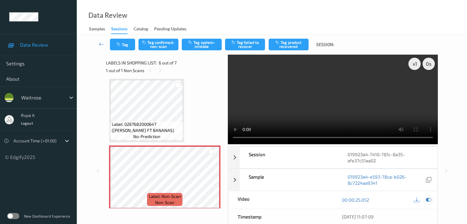
click at [427, 200] on icon at bounding box center [429, 200] width 6 height 6
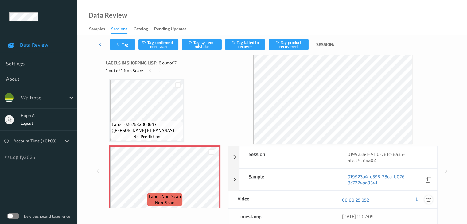
click at [427, 198] on icon at bounding box center [429, 200] width 6 height 6
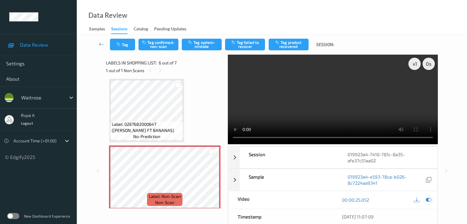
click at [428, 199] on icon at bounding box center [429, 200] width 6 height 6
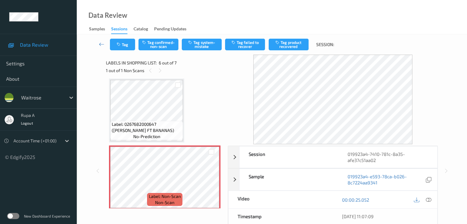
click at [432, 200] on div at bounding box center [423, 200] width 20 height 8
click at [430, 199] on icon at bounding box center [429, 200] width 6 height 6
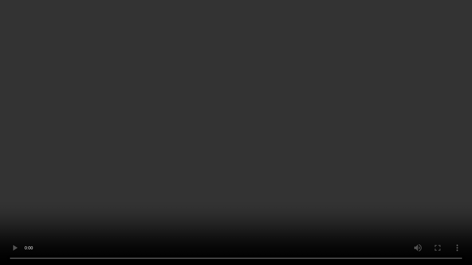
click at [219, 210] on video at bounding box center [236, 132] width 472 height 265
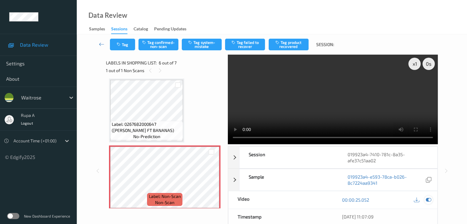
click at [430, 197] on icon at bounding box center [429, 200] width 6 height 6
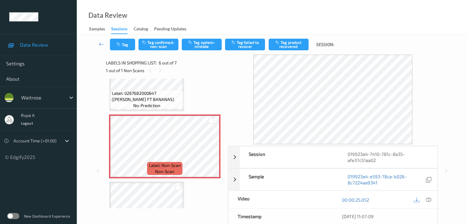
scroll to position [332, 0]
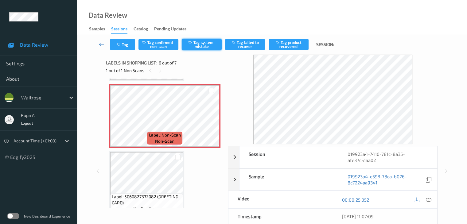
click at [203, 45] on button "Tag system-mistake" at bounding box center [202, 45] width 40 height 12
click at [118, 44] on icon "button" at bounding box center [119, 44] width 5 height 4
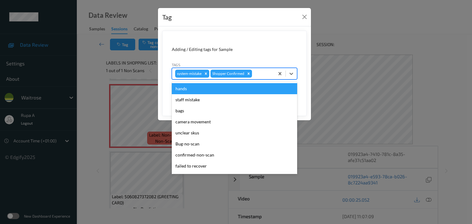
click at [259, 76] on div at bounding box center [262, 73] width 18 height 7
type input "un"
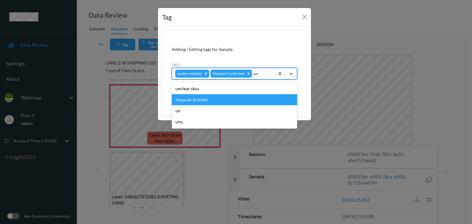
click at [217, 104] on div "Unusual-Activity" at bounding box center [234, 99] width 125 height 11
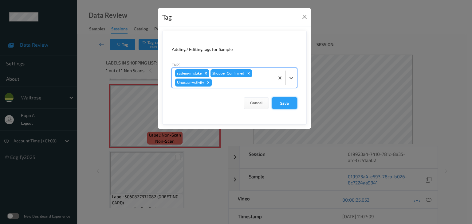
click at [288, 101] on button "Save" at bounding box center [284, 103] width 25 height 12
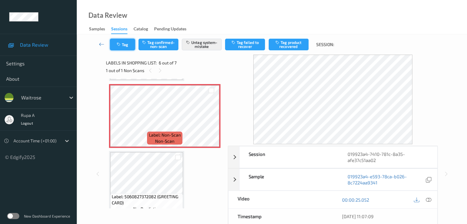
click at [121, 49] on button "Tag" at bounding box center [122, 45] width 25 height 12
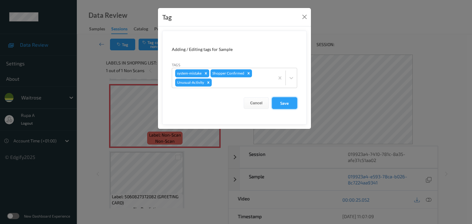
click at [290, 104] on button "Save" at bounding box center [284, 103] width 25 height 12
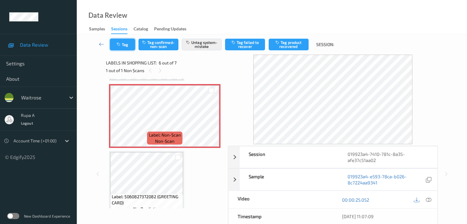
click at [129, 43] on button "Tag" at bounding box center [122, 45] width 25 height 12
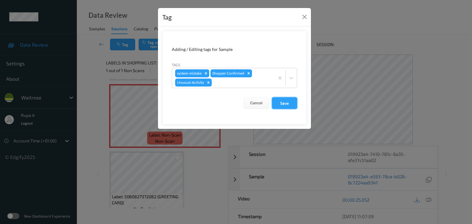
click at [285, 105] on button "Save" at bounding box center [284, 103] width 25 height 12
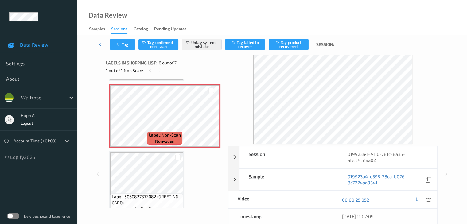
click at [165, 20] on div "Data Review Samples Sessions Catalog Pending Updates" at bounding box center [272, 17] width 390 height 34
click at [122, 45] on button "Tag" at bounding box center [122, 45] width 25 height 12
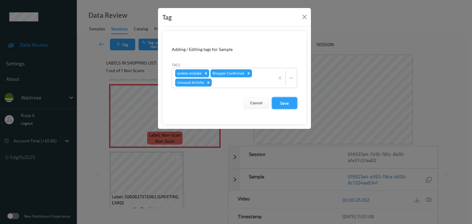
click at [286, 103] on button "Save" at bounding box center [284, 103] width 25 height 12
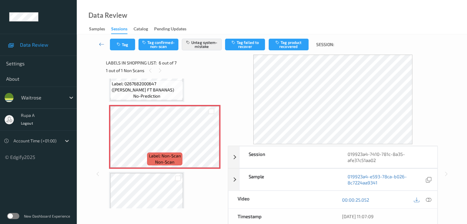
scroll to position [302, 0]
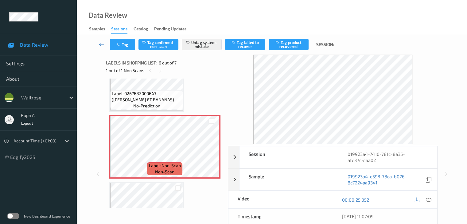
click at [153, 114] on div "Label: 9210315523233590 no-prediction Label: 9210315523233590 no-prediction Lab…" at bounding box center [165, 13] width 112 height 466
click at [209, 96] on div "Label: 9210315523233590 no-prediction Label: 9210315523233590 no-prediction Lab…" at bounding box center [165, 13] width 112 height 466
click at [121, 42] on button "Tag" at bounding box center [122, 45] width 25 height 12
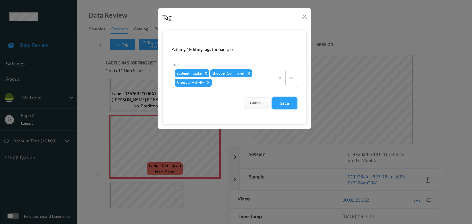
click at [289, 106] on button "Save" at bounding box center [284, 103] width 25 height 12
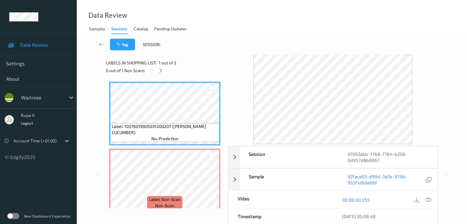
click at [208, 58] on div "Labels in shopping list: 1 out of 3 0 out of 1 Non Scans" at bounding box center [165, 67] width 118 height 24
click at [162, 71] on icon at bounding box center [160, 71] width 5 height 6
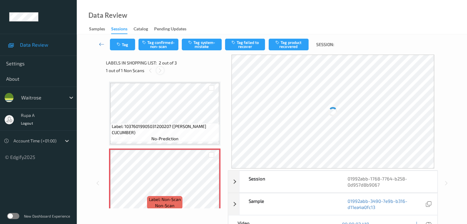
scroll to position [3, 0]
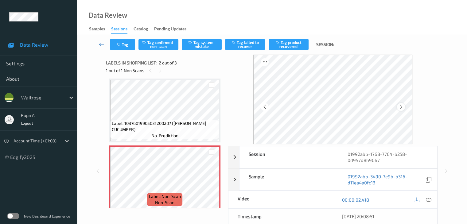
click at [404, 107] on icon at bounding box center [400, 107] width 5 height 6
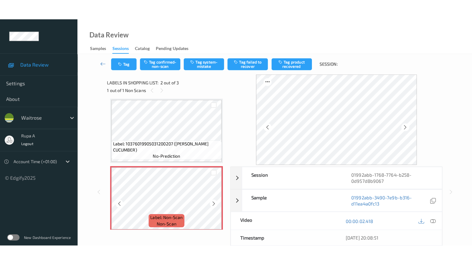
scroll to position [65, 0]
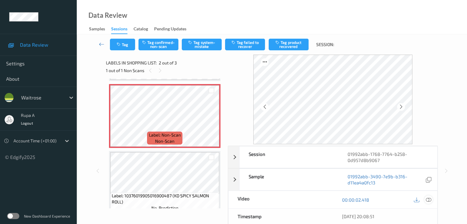
click at [428, 199] on icon at bounding box center [429, 200] width 6 height 6
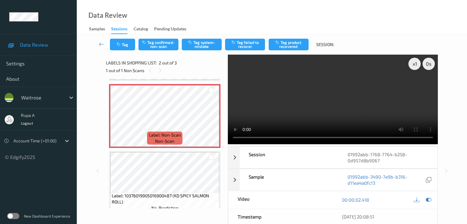
scroll to position [33, 0]
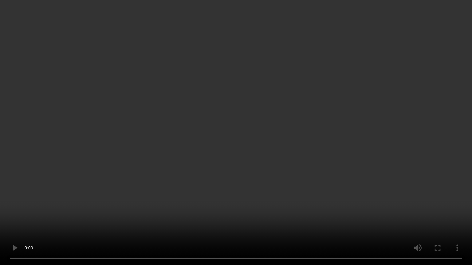
click at [467, 132] on video at bounding box center [236, 132] width 472 height 265
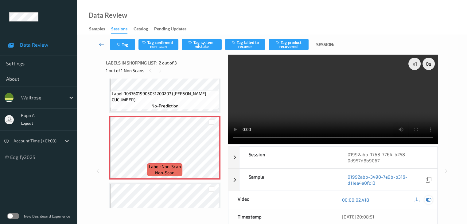
click at [430, 201] on icon at bounding box center [429, 200] width 6 height 6
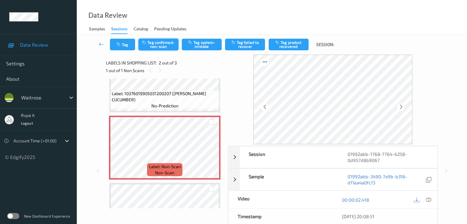
click at [168, 46] on button "Tag confirmed-non-scan" at bounding box center [159, 45] width 40 height 12
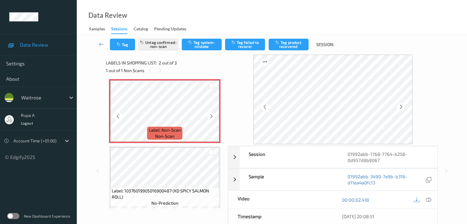
scroll to position [74, 0]
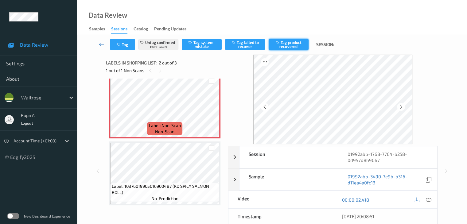
click at [292, 47] on button "Tag product recovered" at bounding box center [289, 45] width 40 height 12
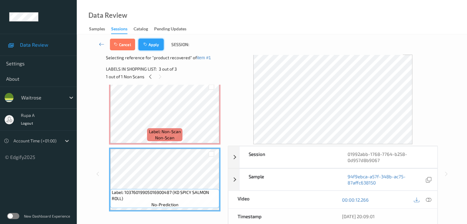
click at [145, 42] on icon "button" at bounding box center [145, 44] width 5 height 4
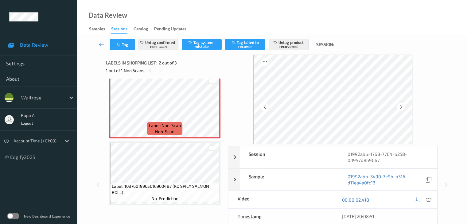
click at [194, 64] on div "Labels in shopping list: 2 out of 3" at bounding box center [165, 63] width 118 height 8
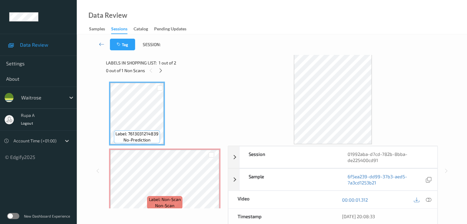
click at [183, 57] on div "Labels in shopping list: 1 out of 2 0 out of 1 Non Scans" at bounding box center [165, 67] width 118 height 24
click at [160, 70] on icon at bounding box center [160, 71] width 5 height 6
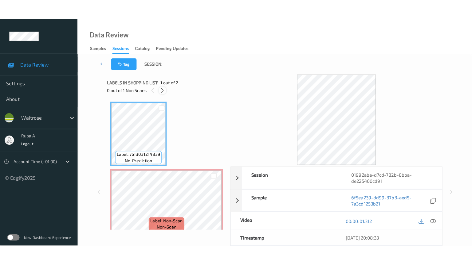
scroll to position [3, 0]
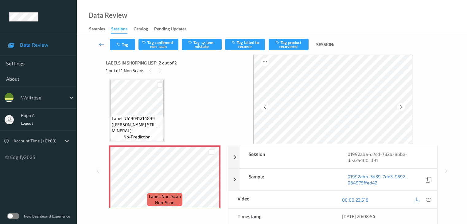
click at [169, 119] on div "Label: 7613031214839 (BUXTON STILL MINERAL) no-prediction Label: Non-Scan non-s…" at bounding box center [165, 144] width 112 height 131
click at [405, 108] on div at bounding box center [401, 107] width 8 height 8
click at [402, 105] on icon at bounding box center [400, 107] width 5 height 6
click at [433, 200] on div "00:00:22.518" at bounding box center [385, 200] width 104 height 18
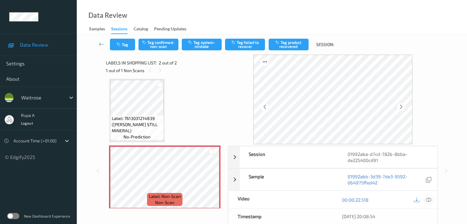
click at [430, 199] on icon at bounding box center [429, 200] width 6 height 6
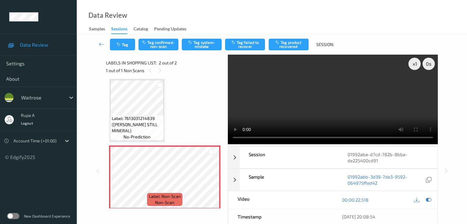
scroll to position [0, 0]
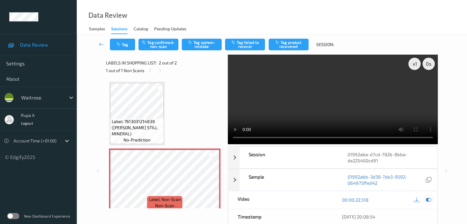
click at [429, 201] on icon at bounding box center [429, 200] width 6 height 6
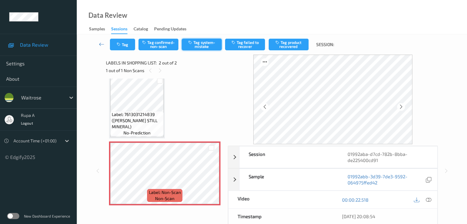
click at [205, 43] on button "Tag system-mistake" at bounding box center [202, 45] width 40 height 12
click at [116, 46] on button "Tag" at bounding box center [122, 45] width 25 height 12
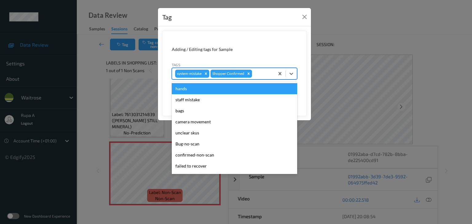
click at [265, 76] on div at bounding box center [262, 73] width 18 height 7
type input "un"
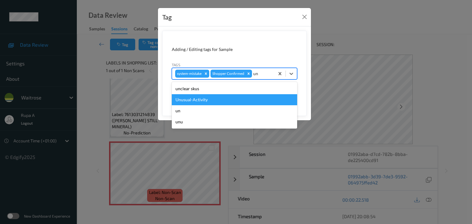
click at [232, 96] on div "Unusual-Activity" at bounding box center [234, 99] width 125 height 11
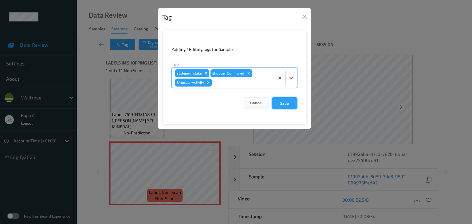
click at [291, 105] on button "Save" at bounding box center [284, 103] width 25 height 12
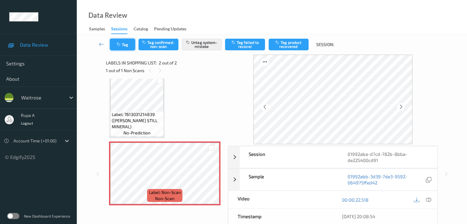
click at [113, 43] on button "Tag" at bounding box center [122, 45] width 25 height 12
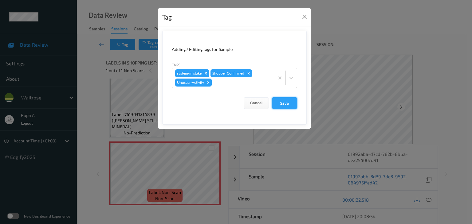
click at [276, 101] on button "Save" at bounding box center [284, 103] width 25 height 12
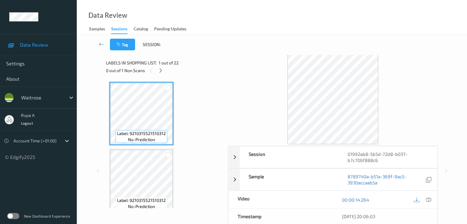
click at [162, 72] on icon at bounding box center [160, 71] width 5 height 6
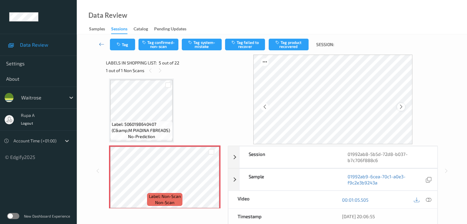
click at [401, 106] on icon at bounding box center [400, 107] width 5 height 6
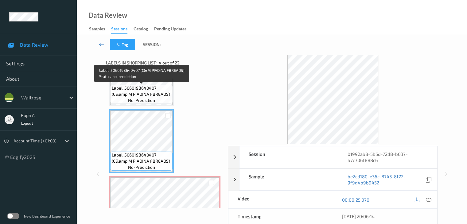
click at [154, 91] on span "Label: 5060198640407 (C&amp;M PIADINA FBREADS)" at bounding box center [141, 91] width 59 height 12
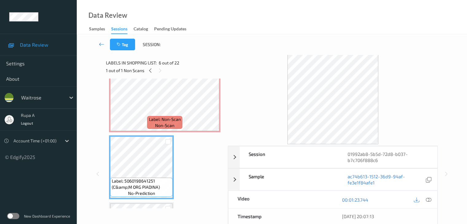
scroll to position [296, 0]
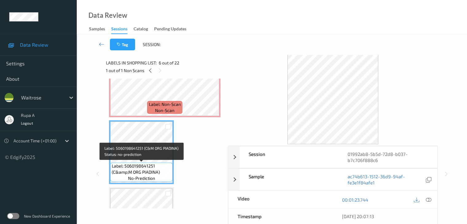
click at [148, 165] on span "Label: 5060198641251 (C&amp;M ORG PIADINA)" at bounding box center [141, 169] width 59 height 12
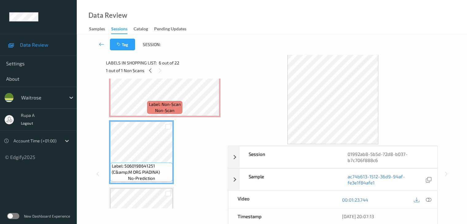
scroll to position [265, 0]
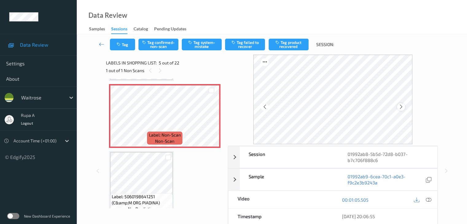
click at [404, 107] on icon at bounding box center [400, 107] width 5 height 6
click at [401, 104] on div at bounding box center [401, 107] width 8 height 8
click at [401, 107] on icon at bounding box center [400, 107] width 5 height 6
click at [429, 200] on icon at bounding box center [429, 200] width 6 height 6
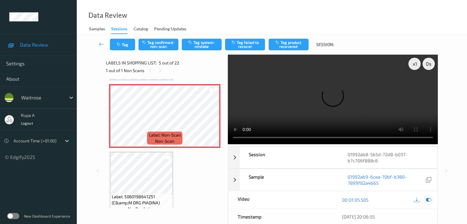
click at [426, 199] on icon at bounding box center [429, 200] width 6 height 6
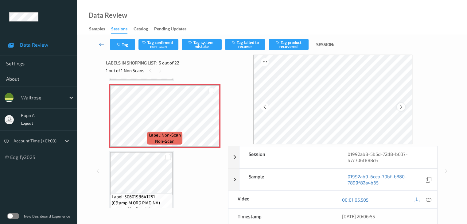
click at [399, 107] on div at bounding box center [401, 107] width 8 height 8
click at [401, 107] on icon at bounding box center [400, 107] width 5 height 6
click at [430, 198] on icon at bounding box center [429, 200] width 6 height 6
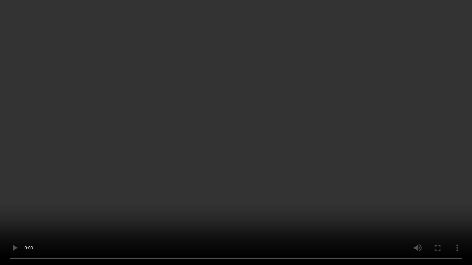
click at [341, 77] on video at bounding box center [236, 132] width 472 height 265
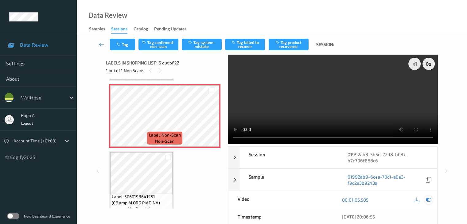
click at [429, 199] on icon at bounding box center [429, 200] width 6 height 6
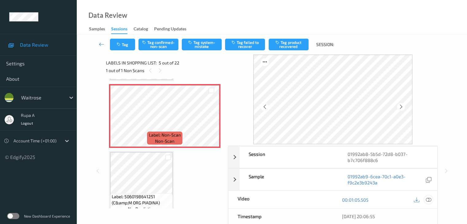
click at [430, 200] on icon at bounding box center [429, 200] width 6 height 6
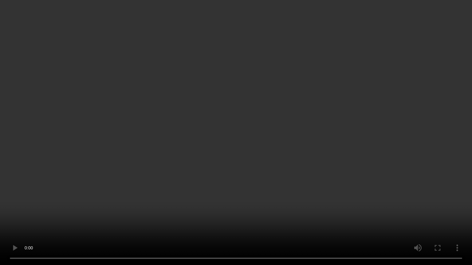
click at [410, 126] on video at bounding box center [236, 132] width 472 height 265
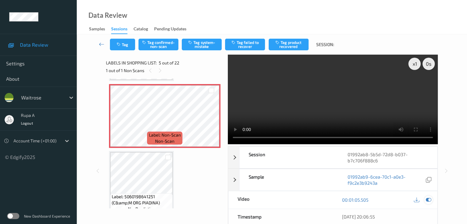
click at [428, 198] on icon at bounding box center [429, 200] width 6 height 6
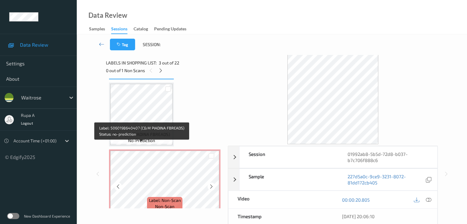
scroll to position [204, 0]
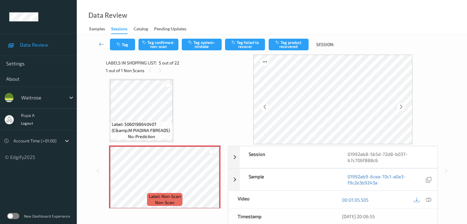
click at [426, 199] on icon at bounding box center [429, 200] width 6 height 6
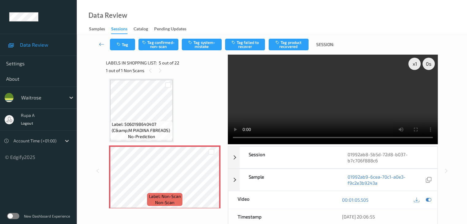
drag, startPoint x: 380, startPoint y: 117, endPoint x: 386, endPoint y: 119, distance: 6.1
click at [380, 117] on video at bounding box center [333, 100] width 210 height 90
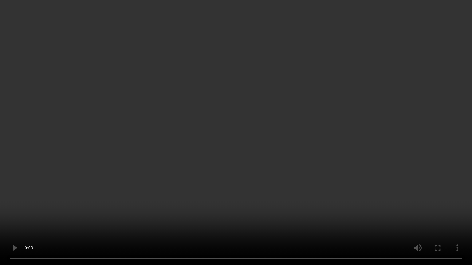
click at [366, 157] on video at bounding box center [236, 132] width 472 height 265
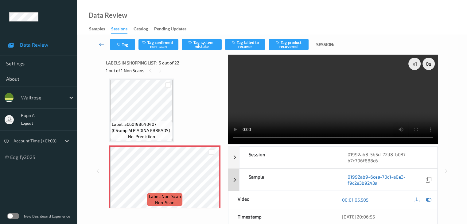
drag, startPoint x: 428, startPoint y: 201, endPoint x: 423, endPoint y: 199, distance: 5.7
click at [428, 201] on icon at bounding box center [429, 200] width 6 height 6
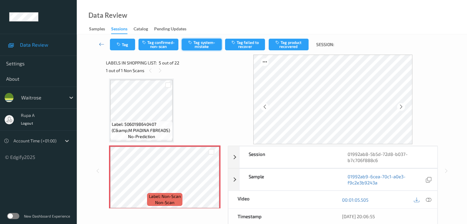
click at [201, 48] on button "Tag system-mistake" at bounding box center [202, 45] width 40 height 12
click at [123, 44] on button "Tag" at bounding box center [122, 45] width 25 height 12
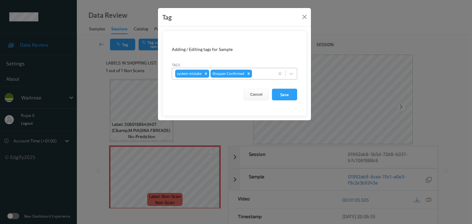
click at [261, 76] on div at bounding box center [262, 73] width 18 height 7
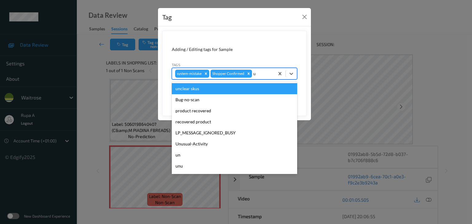
type input "un"
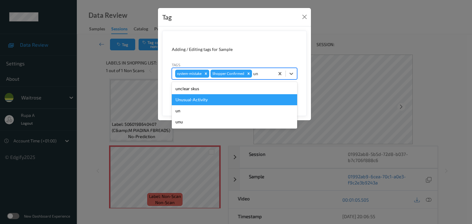
click at [211, 99] on div "Unusual-Activity" at bounding box center [234, 99] width 125 height 11
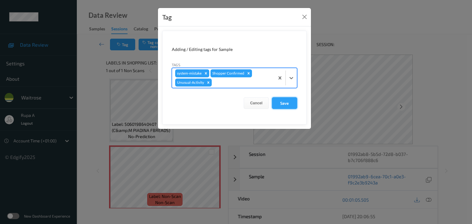
click at [282, 106] on button "Save" at bounding box center [284, 103] width 25 height 12
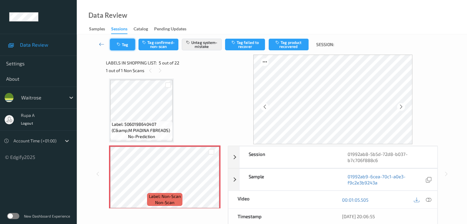
click at [119, 48] on button "Tag" at bounding box center [122, 45] width 25 height 12
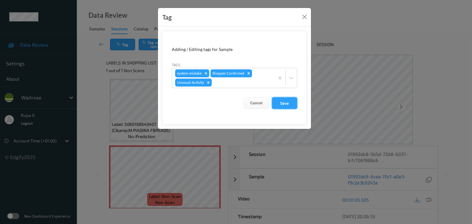
click at [280, 103] on button "Save" at bounding box center [284, 103] width 25 height 12
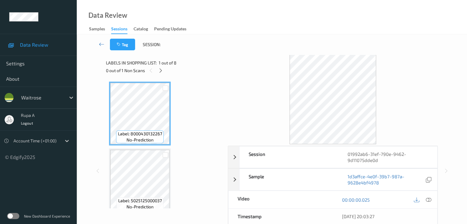
click at [162, 69] on icon at bounding box center [160, 71] width 5 height 6
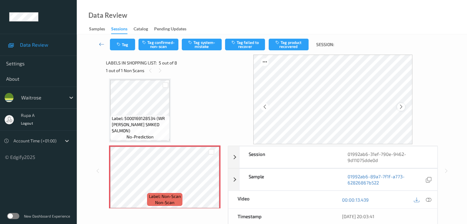
click at [400, 107] on icon at bounding box center [400, 107] width 5 height 6
click at [404, 108] on icon at bounding box center [400, 107] width 5 height 6
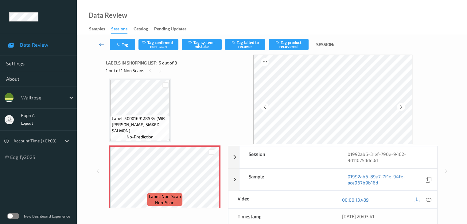
click at [404, 108] on icon at bounding box center [400, 107] width 5 height 6
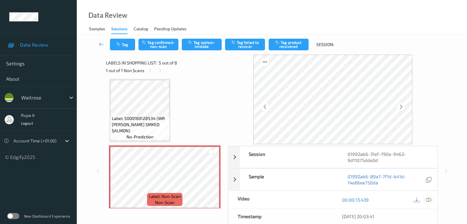
click at [429, 201] on icon at bounding box center [429, 200] width 6 height 6
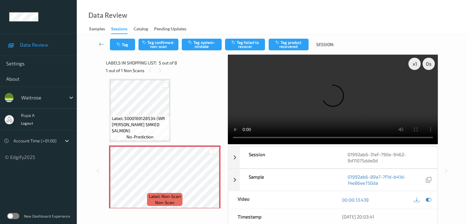
click at [433, 201] on div "00:00:13.439" at bounding box center [385, 200] width 104 height 18
click at [430, 200] on icon at bounding box center [429, 200] width 6 height 6
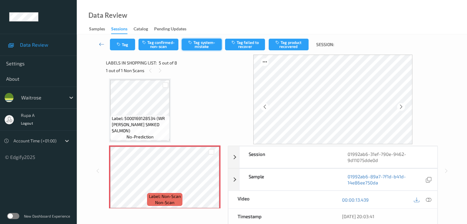
click at [207, 46] on button "Tag system-mistake" at bounding box center [202, 45] width 40 height 12
click at [117, 46] on icon "button" at bounding box center [119, 44] width 5 height 4
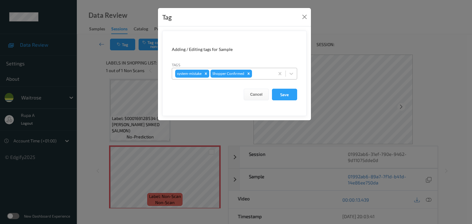
click at [264, 78] on div "system-mistake Shopper Confirmed" at bounding box center [223, 73] width 102 height 10
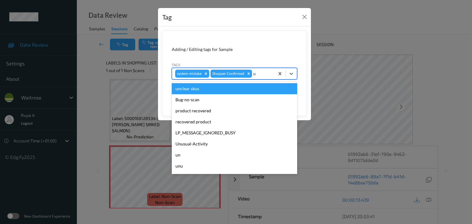
type input "un"
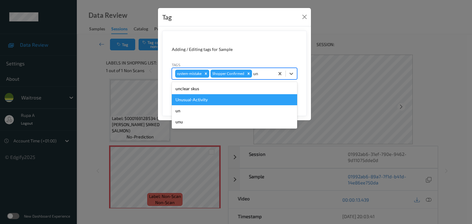
click at [227, 95] on div "Unusual-Activity" at bounding box center [234, 99] width 125 height 11
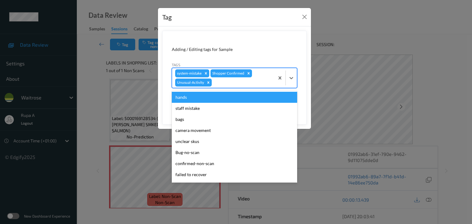
click at [240, 82] on div at bounding box center [242, 82] width 58 height 7
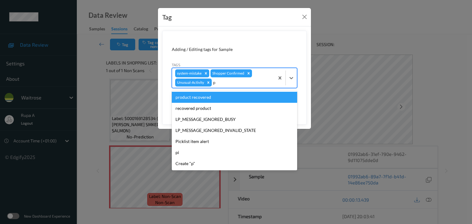
type input "pi"
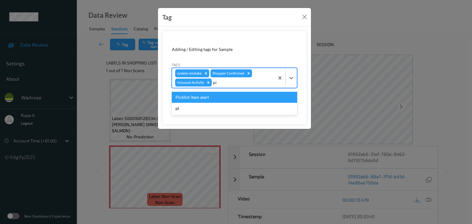
click at [236, 93] on div "Picklist item alert" at bounding box center [234, 97] width 125 height 11
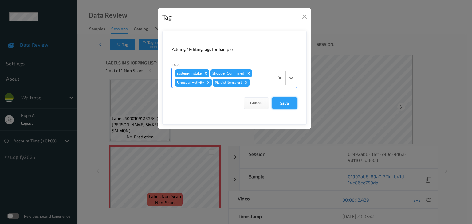
click at [280, 104] on button "Save" at bounding box center [284, 103] width 25 height 12
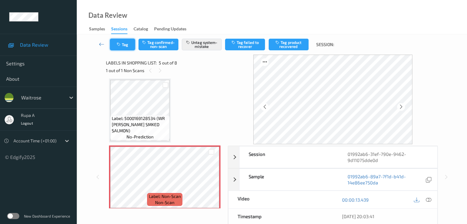
click at [119, 45] on icon "button" at bounding box center [119, 44] width 5 height 4
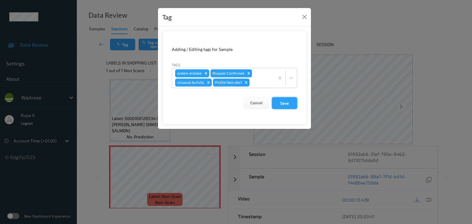
click at [282, 102] on button "Save" at bounding box center [284, 103] width 25 height 12
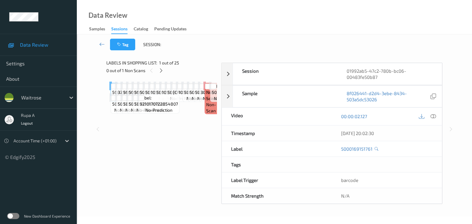
click at [180, 69] on div "0 out of 1 Non Scans" at bounding box center [161, 71] width 111 height 8
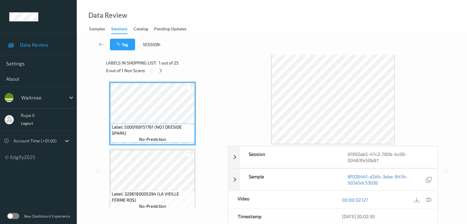
click at [158, 74] on div "Labels in shopping list: 1 out of 25 0 out of 1 Non Scans" at bounding box center [165, 67] width 118 height 24
click at [162, 73] on div at bounding box center [161, 71] width 8 height 8
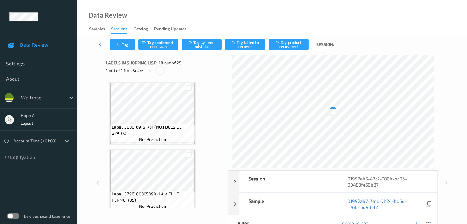
scroll to position [1074, 0]
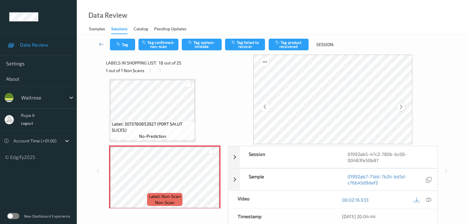
click at [400, 108] on icon at bounding box center [400, 107] width 5 height 6
click at [403, 108] on icon at bounding box center [400, 107] width 5 height 6
click at [428, 199] on icon at bounding box center [429, 200] width 6 height 6
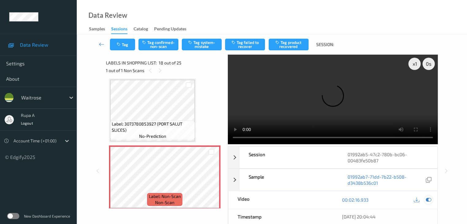
click at [426, 201] on icon at bounding box center [429, 200] width 6 height 6
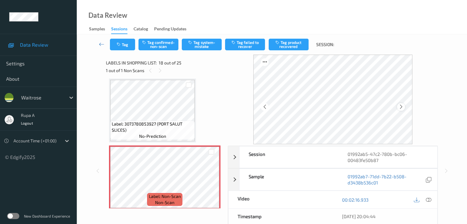
click at [401, 103] on div at bounding box center [401, 107] width 8 height 8
click at [401, 107] on icon at bounding box center [400, 107] width 5 height 6
click at [430, 199] on icon at bounding box center [429, 200] width 6 height 6
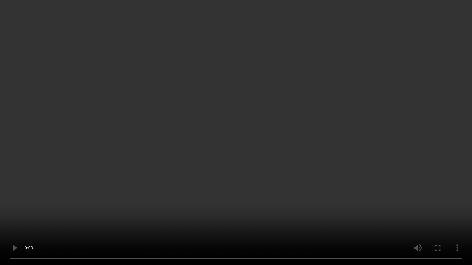
click at [397, 130] on video at bounding box center [236, 132] width 472 height 265
click at [414, 158] on video at bounding box center [236, 132] width 472 height 265
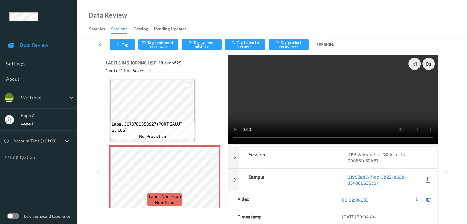
click at [431, 200] on icon at bounding box center [429, 200] width 6 height 6
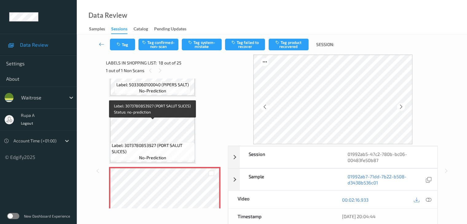
scroll to position [1044, 0]
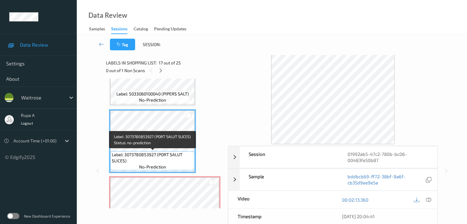
click at [175, 153] on span "Label: 3073780853927 (PORT SALUT SLICES)" at bounding box center [152, 158] width 81 height 12
copy span "Label: 3073780853927 (PORT SALUT SLICES)"
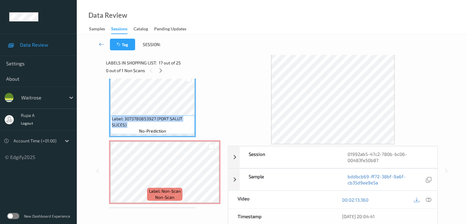
scroll to position [1136, 0]
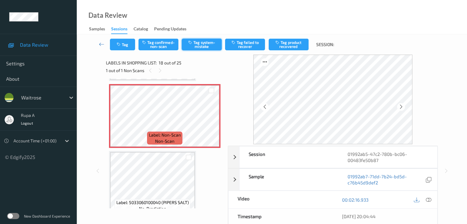
click at [199, 46] on button "Tag system-mistake" at bounding box center [202, 45] width 40 height 12
click at [117, 48] on button "Tag" at bounding box center [122, 45] width 25 height 12
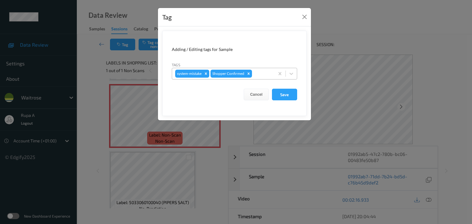
click at [257, 73] on div at bounding box center [262, 73] width 18 height 7
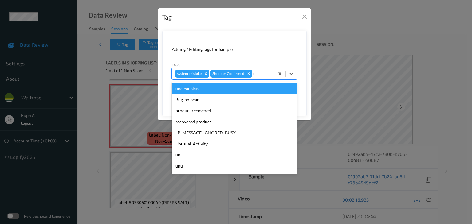
type input "un"
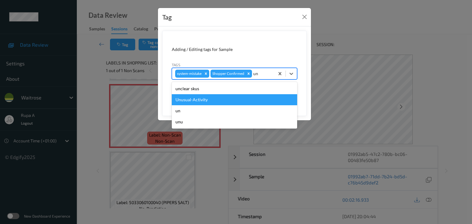
click at [215, 99] on div "Unusual-Activity" at bounding box center [234, 99] width 125 height 11
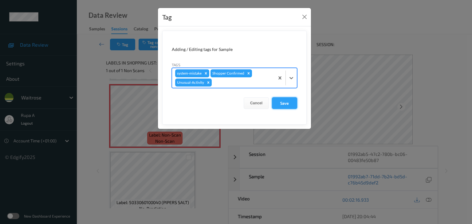
click at [287, 102] on button "Save" at bounding box center [284, 103] width 25 height 12
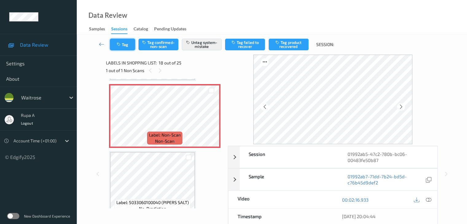
click at [122, 45] on icon "button" at bounding box center [119, 44] width 5 height 4
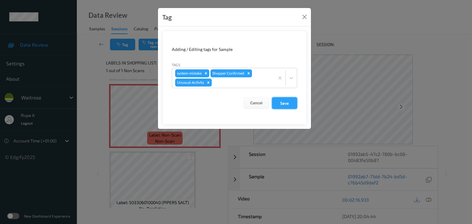
click at [285, 105] on button "Save" at bounding box center [284, 103] width 25 height 12
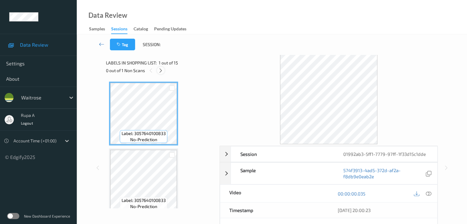
click at [160, 72] on icon at bounding box center [160, 71] width 5 height 6
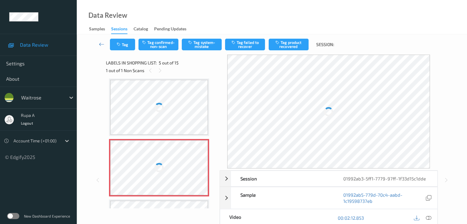
scroll to position [204, 0]
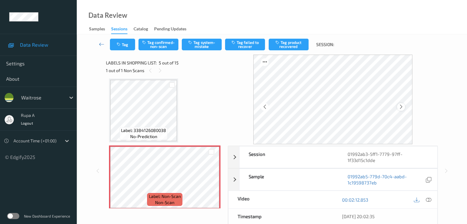
click at [404, 108] on icon at bounding box center [400, 107] width 5 height 6
click at [430, 201] on icon at bounding box center [429, 200] width 6 height 6
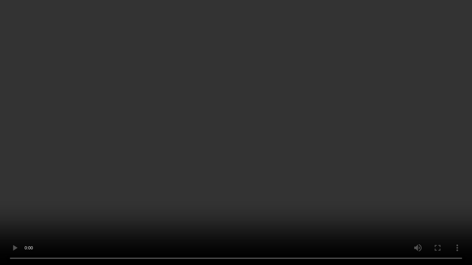
click at [401, 113] on video at bounding box center [236, 132] width 472 height 265
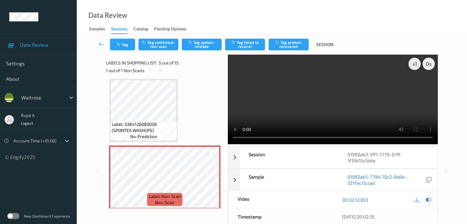
click at [430, 201] on icon at bounding box center [429, 200] width 6 height 6
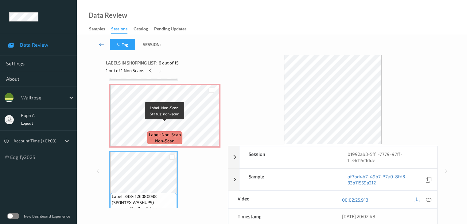
scroll to position [276, 0]
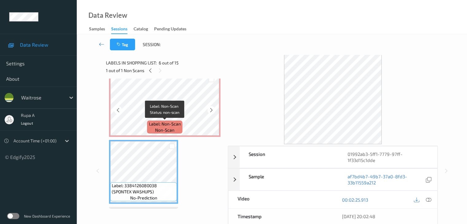
click at [149, 121] on span "Label: Non-Scan" at bounding box center [165, 124] width 32 height 6
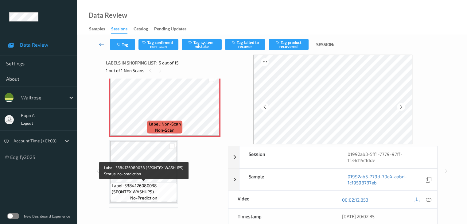
click at [145, 183] on span "Label: 3384126080038 (SPONTEX WASHUPS)" at bounding box center [144, 189] width 64 height 12
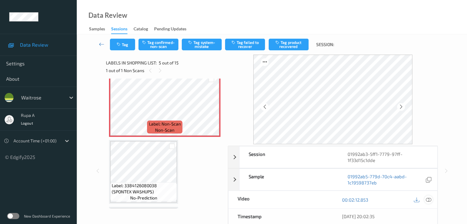
click at [430, 201] on icon at bounding box center [429, 200] width 6 height 6
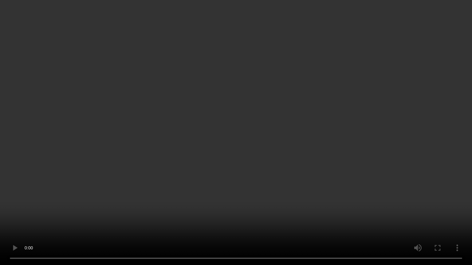
click at [368, 99] on video at bounding box center [236, 132] width 472 height 265
click at [359, 102] on video at bounding box center [236, 132] width 472 height 265
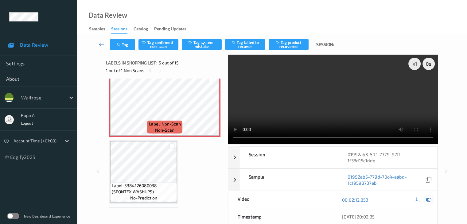
click at [430, 199] on icon at bounding box center [429, 200] width 6 height 6
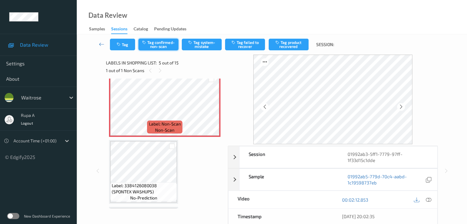
click at [171, 47] on button "Tag confirmed-non-scan" at bounding box center [159, 45] width 40 height 12
click at [293, 49] on button "Tag product recovered" at bounding box center [289, 45] width 40 height 12
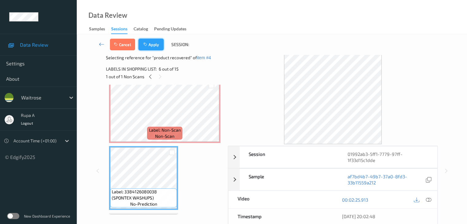
click at [143, 46] on button "Apply" at bounding box center [151, 45] width 25 height 12
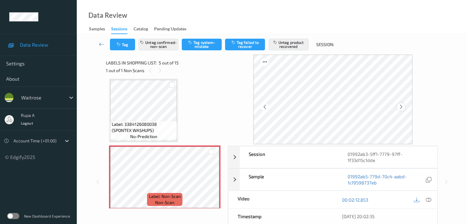
click at [400, 106] on icon at bounding box center [400, 107] width 5 height 6
click at [401, 106] on icon at bounding box center [400, 107] width 5 height 6
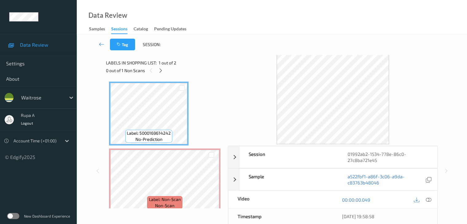
drag, startPoint x: 189, startPoint y: 57, endPoint x: 166, endPoint y: 69, distance: 26.2
click at [189, 57] on div "Labels in shopping list: 1 out of 2 0 out of 1 Non Scans" at bounding box center [165, 67] width 118 height 24
click at [154, 73] on div at bounding box center [151, 71] width 8 height 8
click at [167, 70] on div "0 out of 1 Non Scans" at bounding box center [165, 71] width 118 height 8
click at [163, 70] on icon at bounding box center [160, 71] width 5 height 6
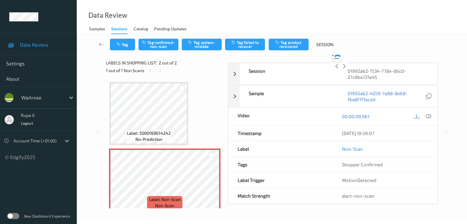
scroll to position [3, 0]
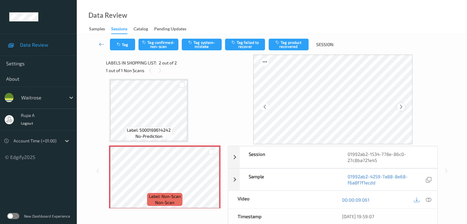
click at [404, 108] on icon at bounding box center [400, 107] width 5 height 6
click at [403, 108] on icon at bounding box center [400, 107] width 5 height 6
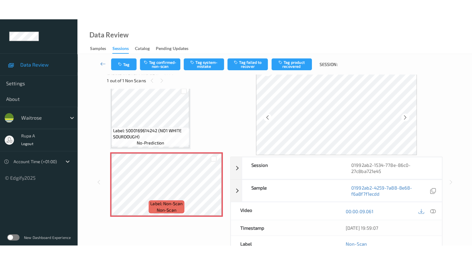
scroll to position [0, 0]
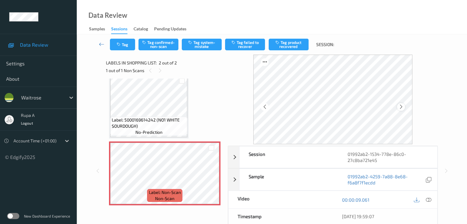
click at [403, 107] on icon at bounding box center [400, 107] width 5 height 6
click at [429, 199] on icon at bounding box center [429, 200] width 6 height 6
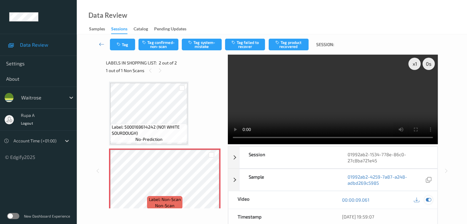
click at [428, 199] on icon at bounding box center [429, 200] width 6 height 6
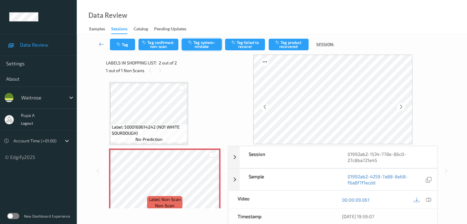
click at [195, 43] on button "Tag system-mistake" at bounding box center [202, 45] width 40 height 12
click at [130, 48] on button "Tag" at bounding box center [122, 45] width 25 height 12
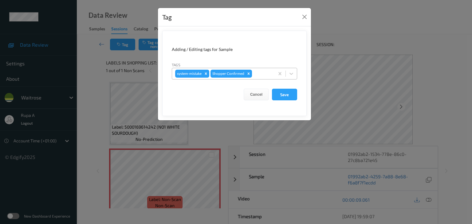
click at [264, 71] on div at bounding box center [262, 73] width 18 height 7
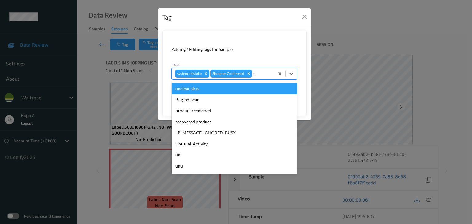
type input "un"
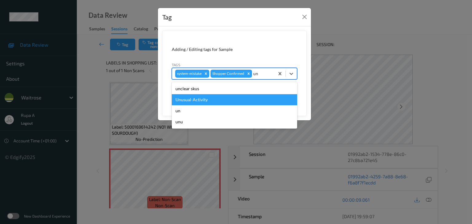
click at [222, 101] on div "Unusual-Activity" at bounding box center [234, 99] width 125 height 11
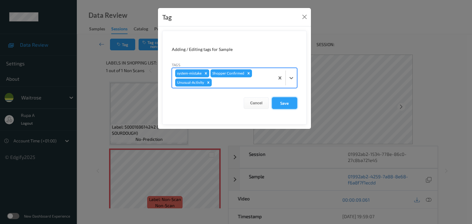
click at [284, 104] on button "Save" at bounding box center [284, 103] width 25 height 12
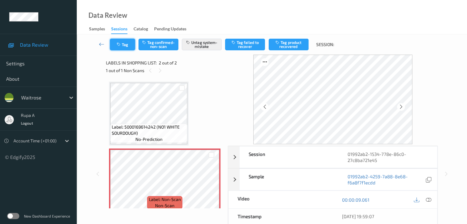
click at [115, 43] on button "Tag" at bounding box center [122, 45] width 25 height 12
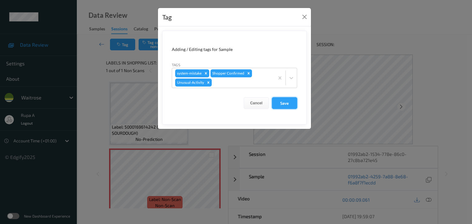
click at [284, 108] on button "Save" at bounding box center [284, 103] width 25 height 12
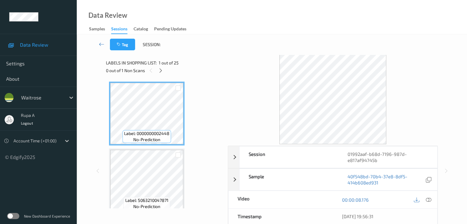
click at [163, 70] on icon at bounding box center [160, 71] width 5 height 6
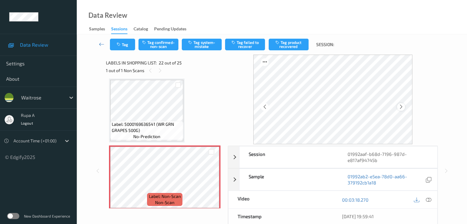
click at [401, 107] on icon at bounding box center [400, 107] width 5 height 6
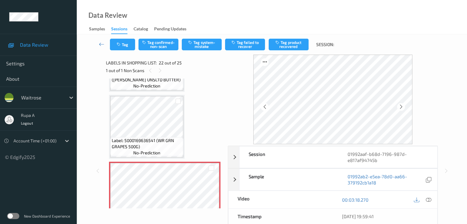
scroll to position [1312, 0]
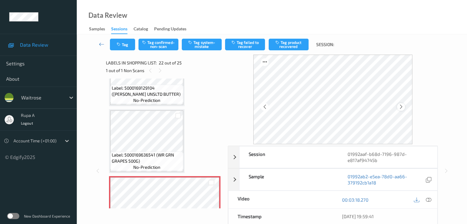
click at [401, 109] on icon at bounding box center [400, 107] width 5 height 6
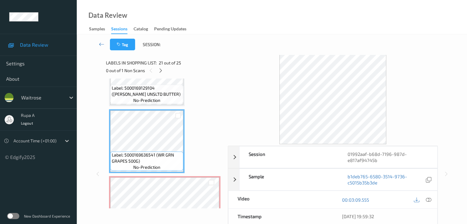
scroll to position [1342, 0]
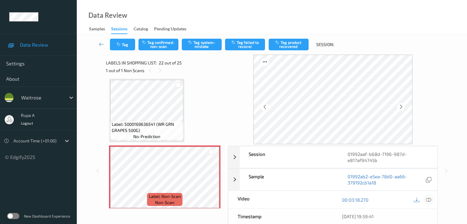
click at [428, 201] on icon at bounding box center [429, 200] width 6 height 6
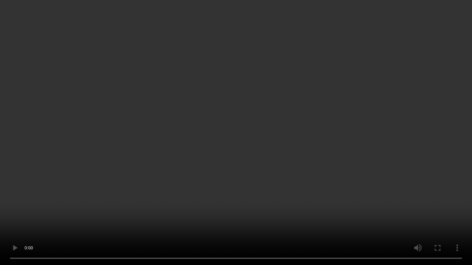
click at [392, 161] on video at bounding box center [236, 132] width 472 height 265
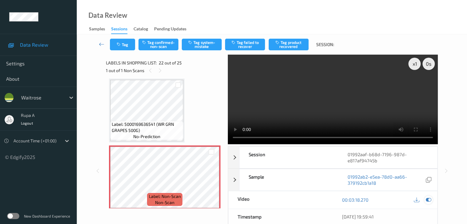
click at [429, 197] on icon at bounding box center [429, 200] width 6 height 6
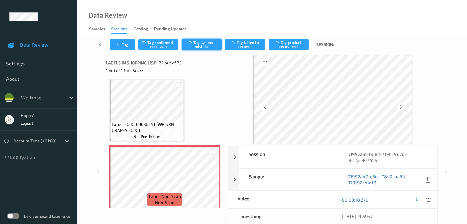
click at [204, 44] on button "Tag system-mistake" at bounding box center [202, 45] width 40 height 12
click at [199, 45] on button "Tag system-mistake" at bounding box center [202, 45] width 40 height 12
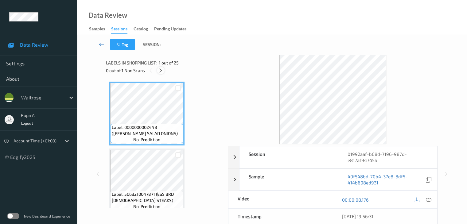
click at [160, 72] on icon at bounding box center [160, 71] width 5 height 6
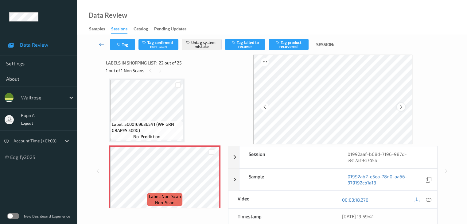
click at [404, 110] on div at bounding box center [401, 107] width 8 height 8
click at [404, 109] on icon at bounding box center [400, 107] width 5 height 6
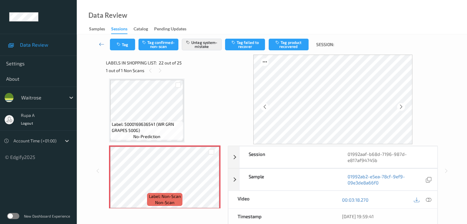
click at [404, 109] on icon at bounding box center [400, 107] width 5 height 6
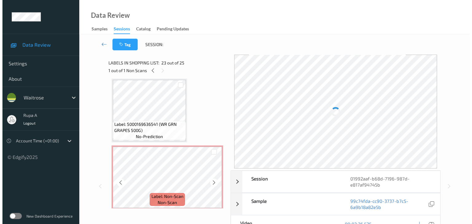
scroll to position [1373, 0]
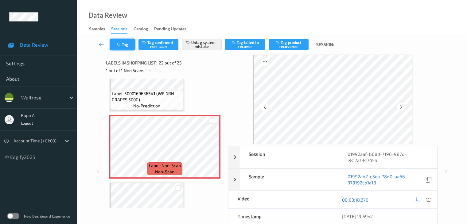
click at [128, 44] on button "Tag" at bounding box center [122, 45] width 25 height 12
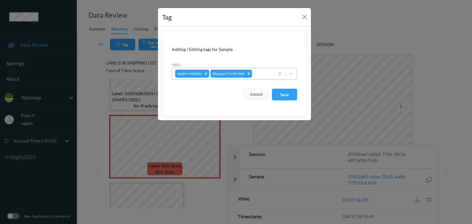
click at [256, 73] on div at bounding box center [262, 73] width 18 height 7
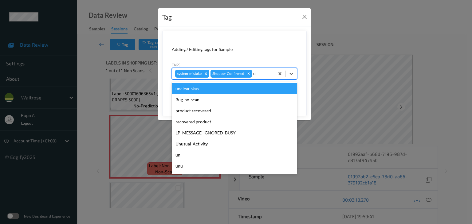
type input "un"
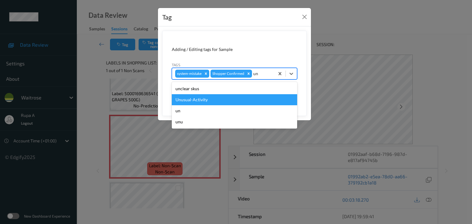
click at [211, 100] on div "Unusual-Activity" at bounding box center [234, 99] width 125 height 11
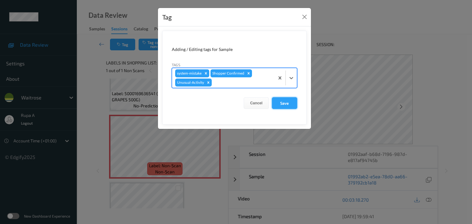
click at [283, 101] on button "Save" at bounding box center [284, 103] width 25 height 12
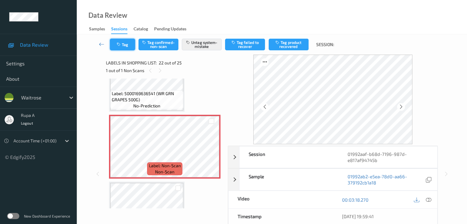
click at [119, 42] on icon "button" at bounding box center [119, 44] width 5 height 4
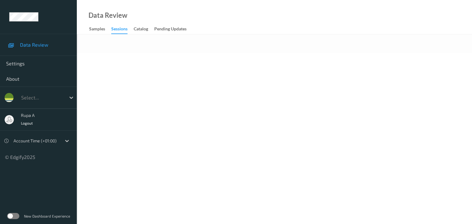
click at [177, 16] on div "Data Review Samples Sessions Catalog Pending Updates" at bounding box center [274, 17] width 395 height 34
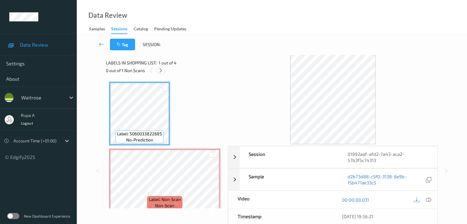
click at [161, 70] on icon at bounding box center [160, 71] width 5 height 6
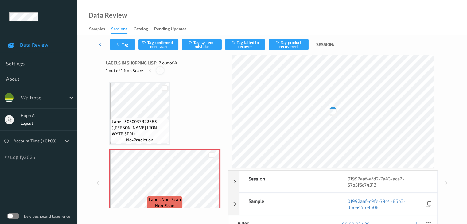
scroll to position [3, 0]
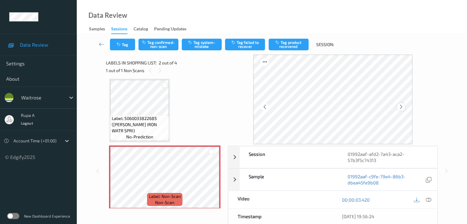
click at [400, 105] on icon at bounding box center [400, 107] width 5 height 6
click at [401, 105] on icon at bounding box center [400, 107] width 5 height 6
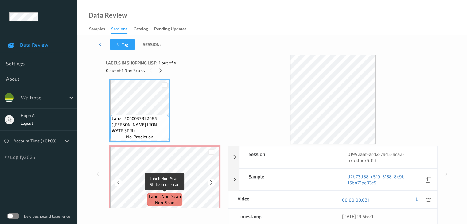
click at [169, 200] on span "non-scan" at bounding box center [164, 203] width 19 height 6
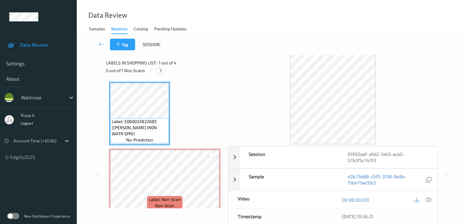
click at [160, 70] on icon at bounding box center [160, 71] width 5 height 6
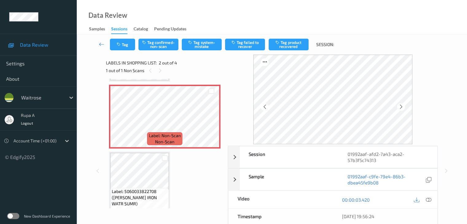
scroll to position [65, 0]
click at [428, 201] on icon at bounding box center [429, 200] width 6 height 6
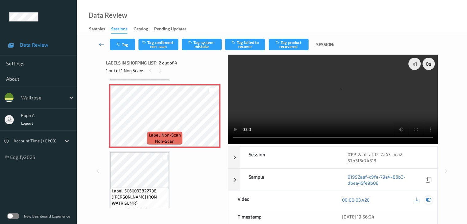
click at [430, 198] on icon at bounding box center [429, 200] width 6 height 6
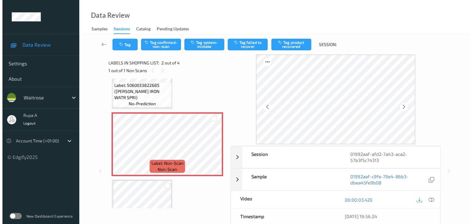
scroll to position [3, 0]
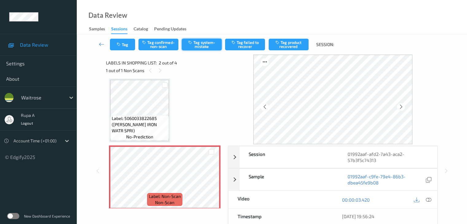
click at [210, 46] on button "Tag system-mistake" at bounding box center [202, 45] width 40 height 12
click at [119, 43] on icon "button" at bounding box center [119, 44] width 5 height 4
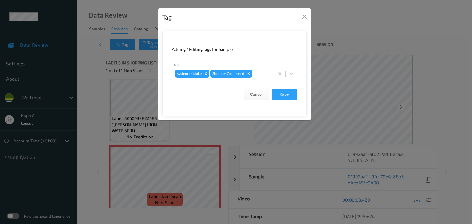
click at [262, 78] on div "system-mistake Shopper Confirmed" at bounding box center [223, 73] width 102 height 10
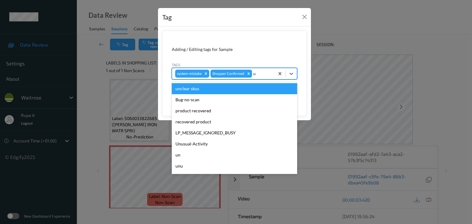
type input "un"
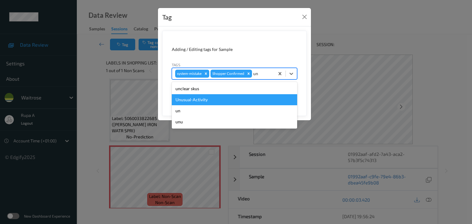
click at [212, 98] on div "Unusual-Activity" at bounding box center [234, 99] width 125 height 11
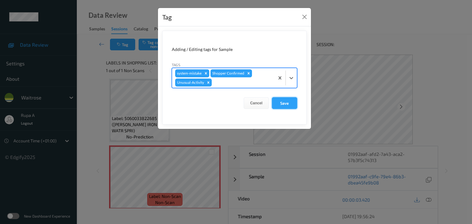
click at [283, 98] on button "Save" at bounding box center [284, 103] width 25 height 12
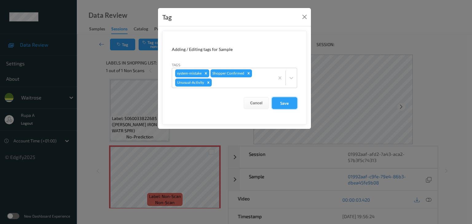
click at [283, 102] on button "Save" at bounding box center [284, 103] width 25 height 12
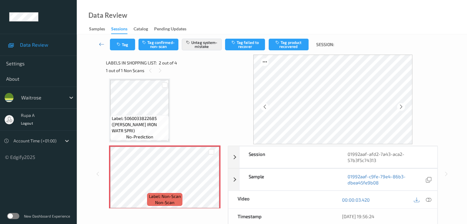
click at [112, 46] on div "Tag Tag confirmed-non-scan Untag system-mistake Tag failed to recover Tag produ…" at bounding box center [271, 44] width 365 height 20
click at [125, 45] on button "Tag" at bounding box center [122, 45] width 25 height 12
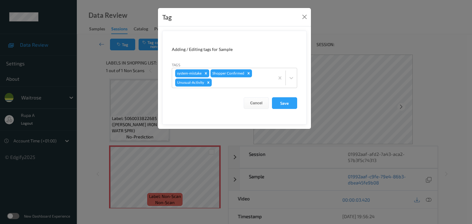
click at [293, 110] on form "Adding / Editing tags for Sample Tags system-mistake Shopper Confirmed Unusual-…" at bounding box center [234, 78] width 144 height 94
click at [291, 107] on button "Save" at bounding box center [284, 103] width 25 height 12
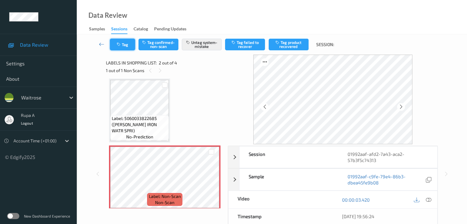
click at [127, 45] on button "Tag" at bounding box center [122, 45] width 25 height 12
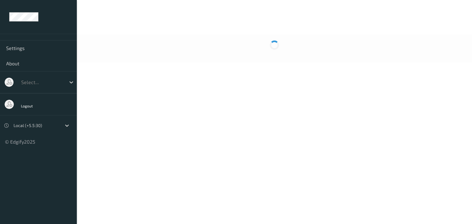
click at [161, 45] on div at bounding box center [274, 48] width 395 height 28
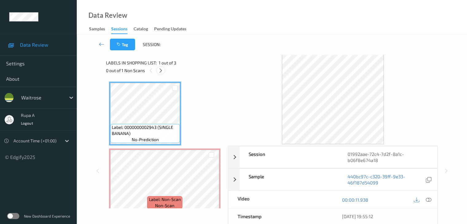
click at [158, 70] on icon at bounding box center [160, 71] width 5 height 6
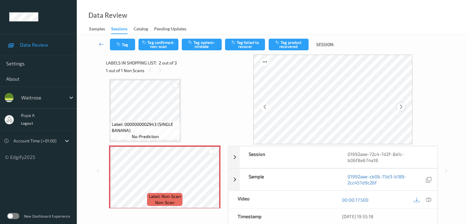
click at [405, 108] on div at bounding box center [401, 107] width 8 height 8
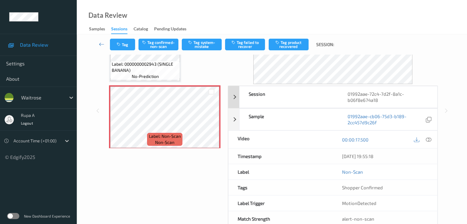
scroll to position [61, 0]
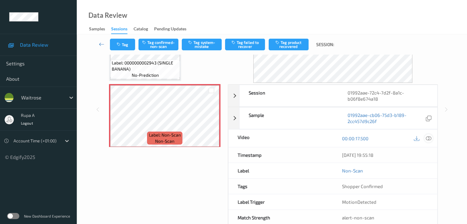
click at [430, 140] on icon at bounding box center [429, 139] width 6 height 6
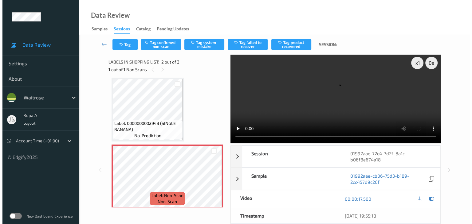
scroll to position [0, 0]
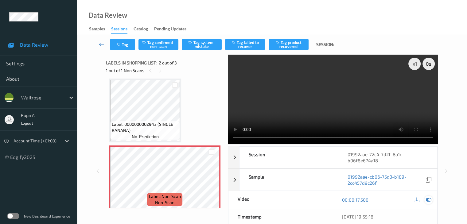
click at [429, 199] on icon at bounding box center [429, 200] width 6 height 6
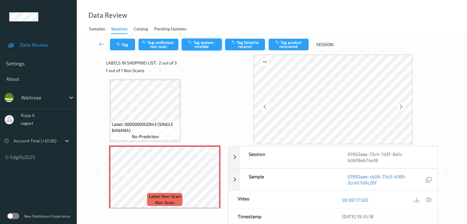
click at [204, 43] on button "Tag system-mistake" at bounding box center [202, 45] width 40 height 12
click at [120, 45] on icon "button" at bounding box center [119, 44] width 5 height 4
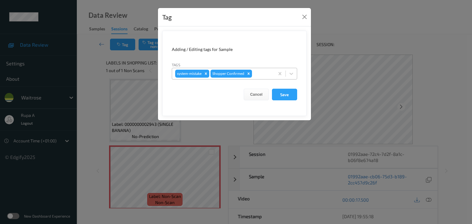
click at [260, 72] on div at bounding box center [262, 73] width 18 height 7
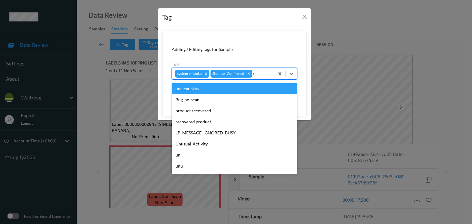
type input "un"
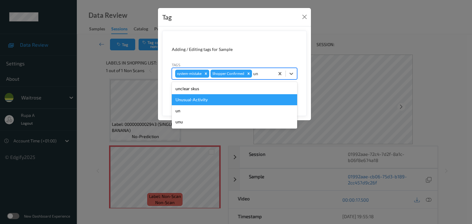
click at [228, 99] on div "Unusual-Activity" at bounding box center [234, 99] width 125 height 11
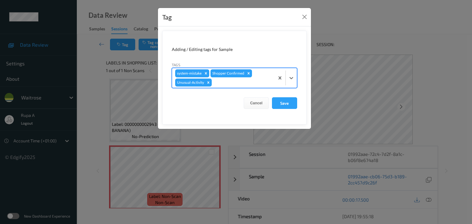
click at [233, 84] on div at bounding box center [242, 82] width 58 height 7
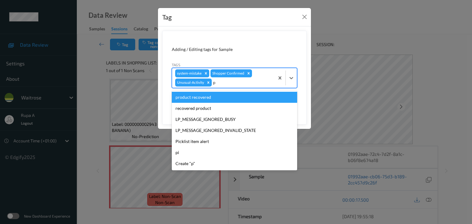
type input "pi"
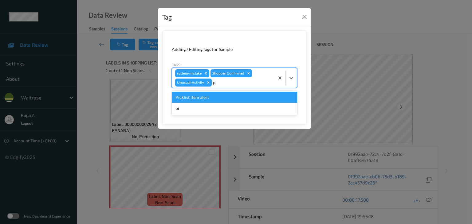
click at [211, 94] on div "Picklist item alert" at bounding box center [234, 97] width 125 height 11
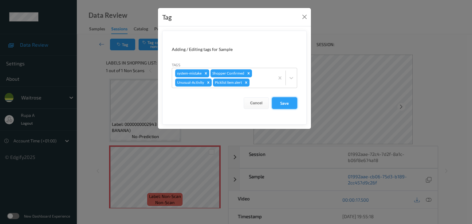
click at [280, 104] on button "Save" at bounding box center [284, 103] width 25 height 12
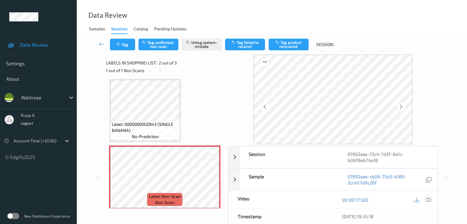
click at [427, 199] on icon at bounding box center [429, 200] width 6 height 6
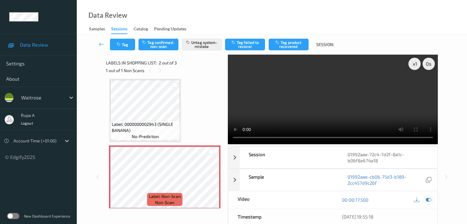
click at [428, 198] on icon at bounding box center [429, 200] width 6 height 6
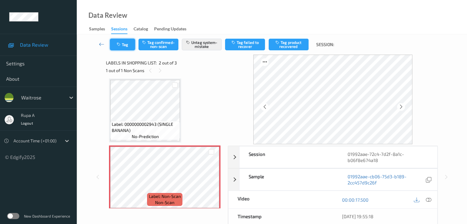
click at [114, 41] on button "Tag" at bounding box center [122, 45] width 25 height 12
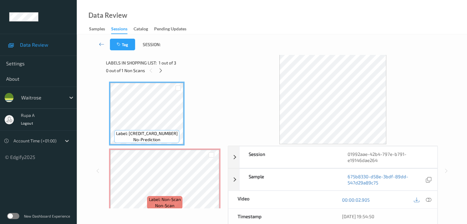
click at [190, 62] on div "Labels in shopping list: 1 out of 3" at bounding box center [165, 63] width 118 height 8
click at [163, 72] on icon at bounding box center [160, 71] width 5 height 6
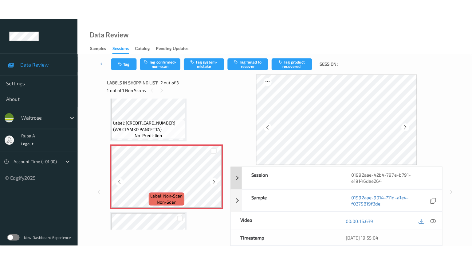
scroll to position [34, 0]
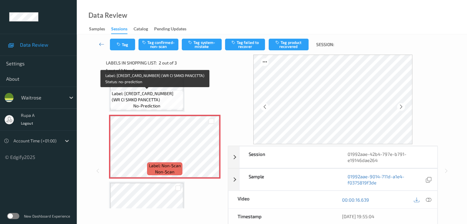
click at [173, 94] on span "Label: [CREDIT_CARD_NUMBER] (WR CI SMKD PANCETTA)" at bounding box center [147, 97] width 70 height 12
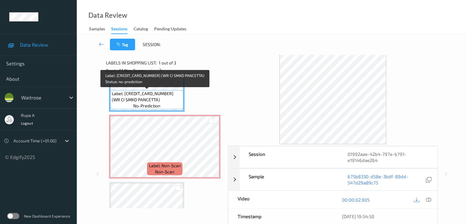
click at [173, 94] on span "Label: [CREDIT_CARD_NUMBER] (WR CI SMKD PANCETTA)" at bounding box center [147, 97] width 70 height 12
copy span "Label: [CREDIT_CARD_NUMBER] (WR CI SMKD PANCETTA)"
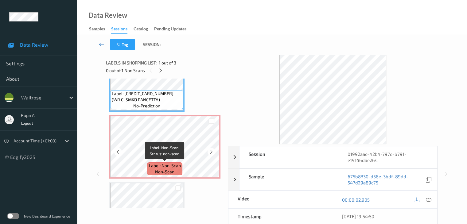
click at [174, 170] on div "Label: Non-Scan non-scan" at bounding box center [164, 168] width 35 height 13
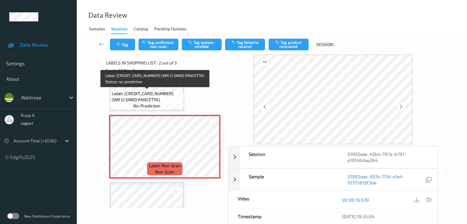
click at [172, 97] on span "Label: [CREDIT_CARD_NUMBER] (WR CI SMKD PANCETTA)" at bounding box center [147, 97] width 70 height 12
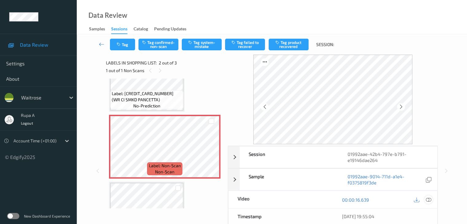
click at [430, 203] on div at bounding box center [429, 200] width 8 height 8
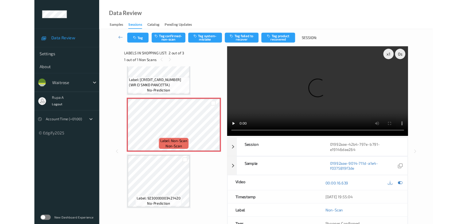
scroll to position [33, 0]
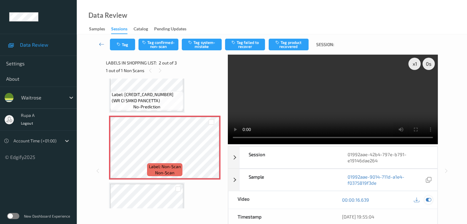
click at [430, 198] on icon at bounding box center [429, 200] width 6 height 6
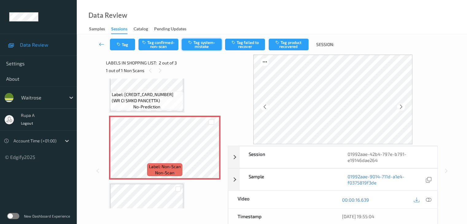
click at [206, 47] on button "Tag system-mistake" at bounding box center [202, 45] width 40 height 12
click at [128, 46] on button "Tag" at bounding box center [122, 45] width 25 height 12
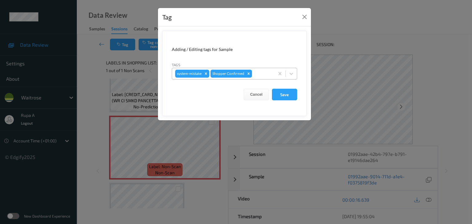
click at [258, 72] on div at bounding box center [262, 73] width 18 height 7
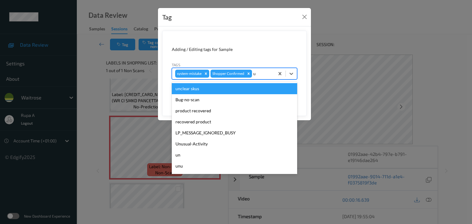
type input "un"
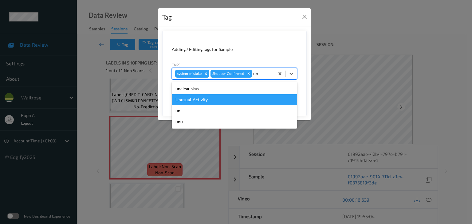
click at [206, 99] on div "Unusual-Activity" at bounding box center [234, 99] width 125 height 11
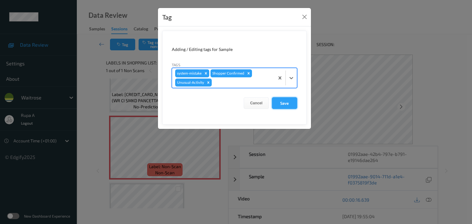
click at [289, 107] on button "Save" at bounding box center [284, 103] width 25 height 12
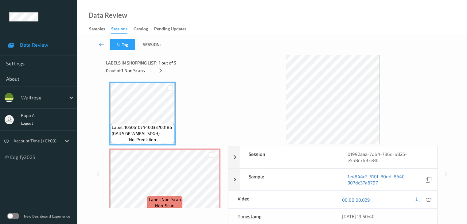
click at [186, 78] on div "Labels in shopping list: 1 out of 5 0 out of 1 Non Scans" at bounding box center [165, 67] width 118 height 24
click at [160, 72] on icon at bounding box center [160, 71] width 5 height 6
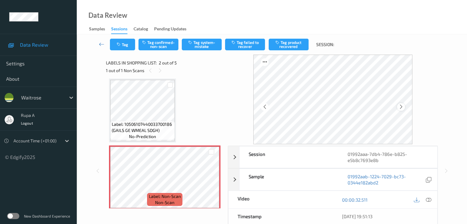
click at [401, 106] on icon at bounding box center [400, 107] width 5 height 6
click at [404, 106] on icon at bounding box center [400, 107] width 5 height 6
click at [428, 202] on icon at bounding box center [429, 200] width 6 height 6
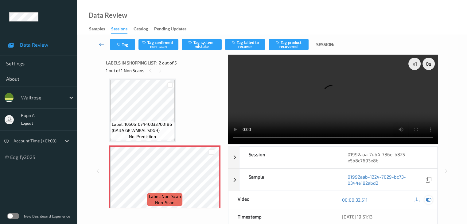
click at [428, 199] on icon at bounding box center [429, 200] width 6 height 6
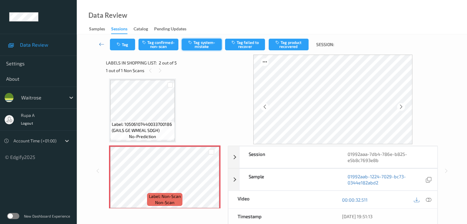
click at [209, 45] on button "Tag system-mistake" at bounding box center [202, 45] width 40 height 12
click at [126, 45] on button "Tag" at bounding box center [122, 45] width 25 height 12
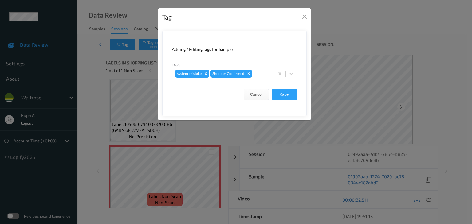
click at [261, 76] on div at bounding box center [262, 73] width 18 height 7
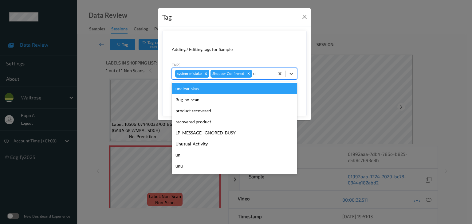
type input "un"
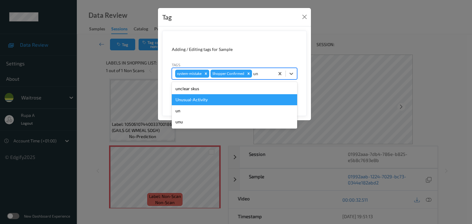
click at [214, 97] on div "Unusual-Activity" at bounding box center [234, 99] width 125 height 11
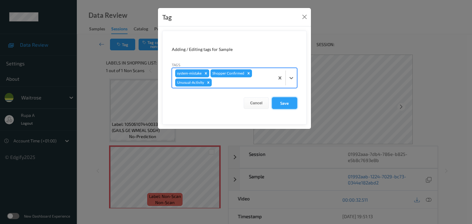
click at [286, 100] on button "Save" at bounding box center [284, 103] width 25 height 12
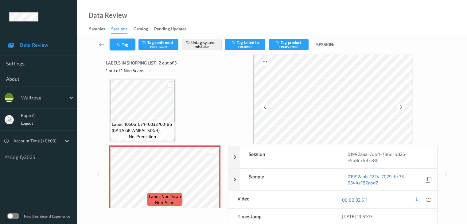
click at [123, 44] on button "Tag" at bounding box center [122, 45] width 25 height 12
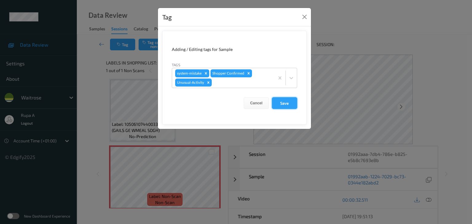
click at [296, 97] on button "Save" at bounding box center [284, 103] width 25 height 12
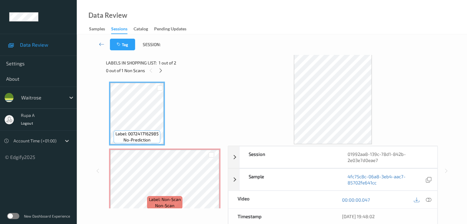
click at [159, 65] on span "1 out of 2" at bounding box center [168, 63] width 18 height 6
click at [161, 72] on icon at bounding box center [160, 71] width 5 height 6
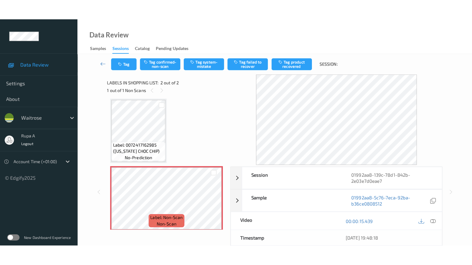
scroll to position [7, 0]
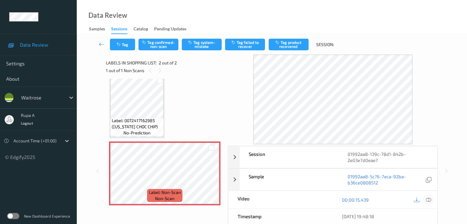
click at [428, 199] on icon at bounding box center [429, 200] width 6 height 6
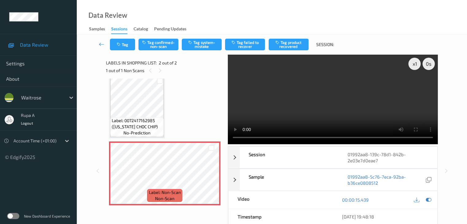
scroll to position [0, 0]
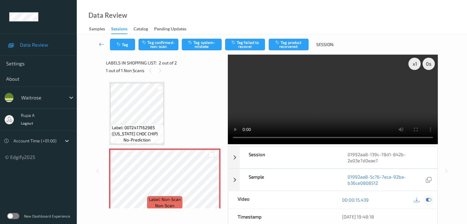
click at [428, 200] on icon at bounding box center [429, 200] width 6 height 6
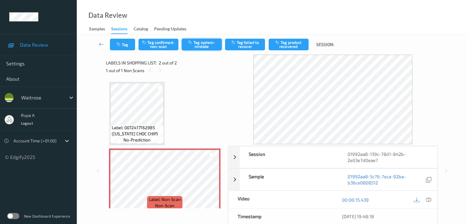
click at [206, 47] on button "Tag system-mistake" at bounding box center [202, 45] width 40 height 12
click at [126, 42] on button "Tag" at bounding box center [122, 45] width 25 height 12
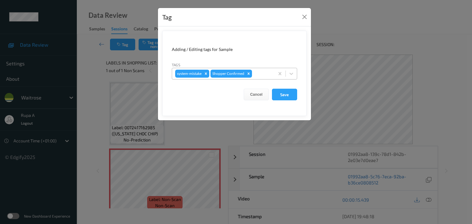
click at [257, 69] on div "system-mistake Shopper Confirmed" at bounding box center [223, 73] width 102 height 10
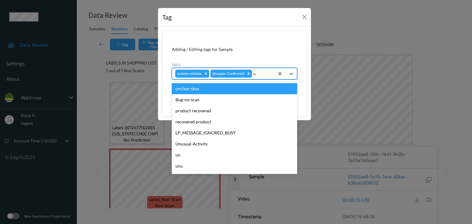
type input "un"
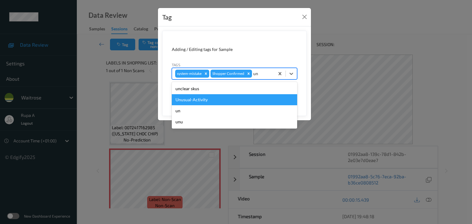
click at [213, 96] on div "Unusual-Activity" at bounding box center [234, 99] width 125 height 11
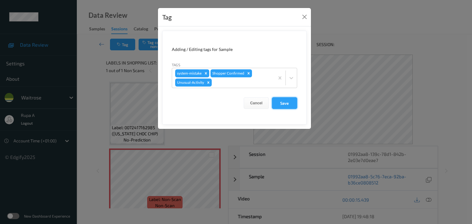
click at [284, 103] on button "Save" at bounding box center [284, 103] width 25 height 12
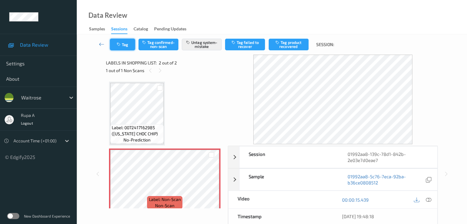
click at [122, 44] on button "Tag" at bounding box center [122, 45] width 25 height 12
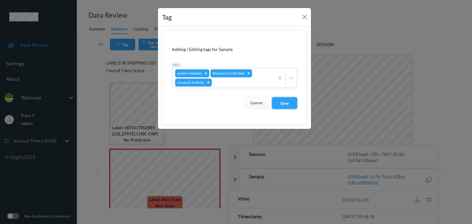
click at [284, 99] on button "Save" at bounding box center [284, 103] width 25 height 12
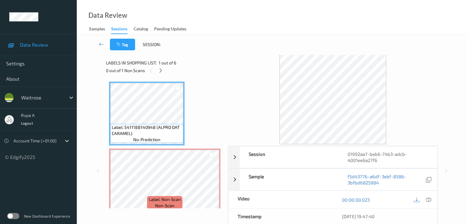
click at [160, 75] on div "Labels in shopping list: 1 out of 6 0 out of 1 Non Scans" at bounding box center [165, 67] width 118 height 24
click at [160, 74] on div "Labels in shopping list: 1 out of 6 0 out of 1 Non Scans" at bounding box center [165, 67] width 118 height 24
click at [162, 71] on icon at bounding box center [160, 71] width 5 height 6
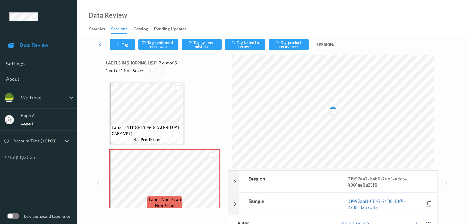
scroll to position [3, 0]
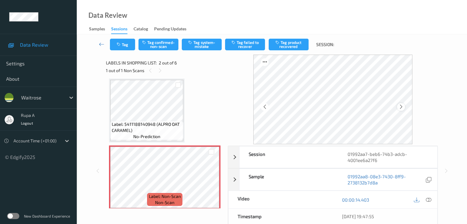
click at [401, 106] on icon at bounding box center [400, 107] width 5 height 6
click at [401, 105] on icon at bounding box center [400, 107] width 5 height 6
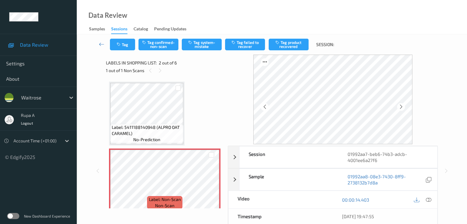
scroll to position [31, 0]
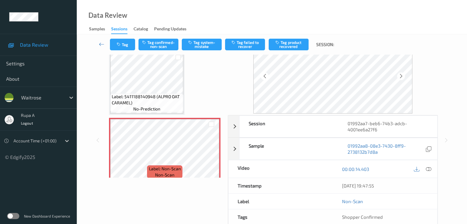
click at [424, 166] on div at bounding box center [423, 169] width 20 height 8
click at [429, 169] on icon at bounding box center [429, 169] width 6 height 6
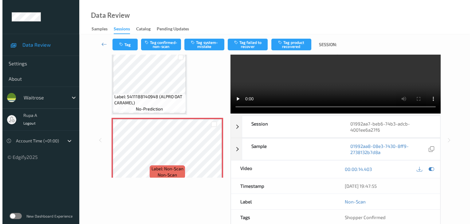
scroll to position [0, 0]
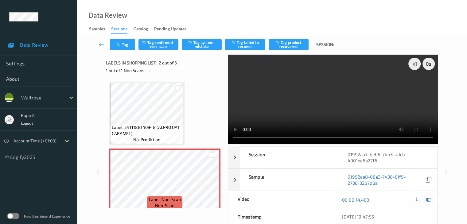
click at [430, 199] on icon at bounding box center [429, 200] width 6 height 6
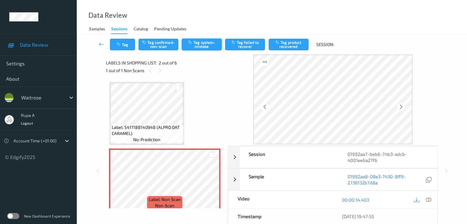
click at [202, 43] on button "Tag system-mistake" at bounding box center [202, 45] width 40 height 12
click at [128, 43] on button "Tag" at bounding box center [122, 45] width 25 height 12
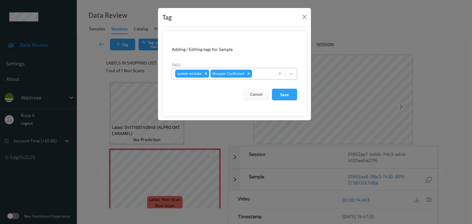
click at [260, 75] on div at bounding box center [262, 73] width 18 height 7
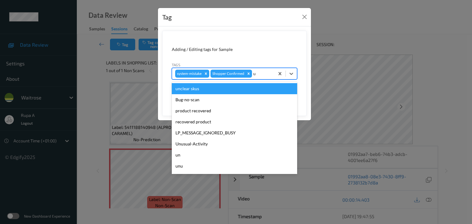
type input "un"
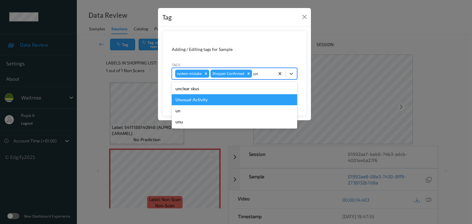
click at [222, 103] on div "Unusual-Activity" at bounding box center [234, 99] width 125 height 11
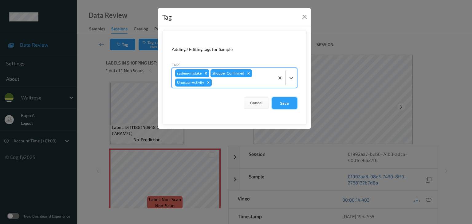
click at [285, 106] on button "Save" at bounding box center [284, 103] width 25 height 12
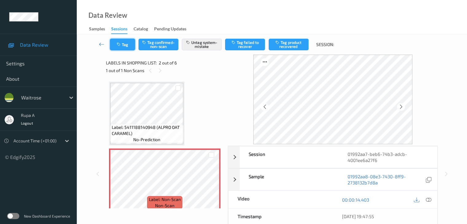
click at [118, 45] on icon "button" at bounding box center [119, 44] width 5 height 4
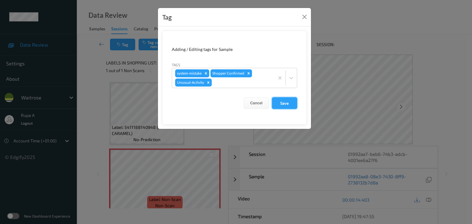
click at [284, 101] on button "Save" at bounding box center [284, 103] width 25 height 12
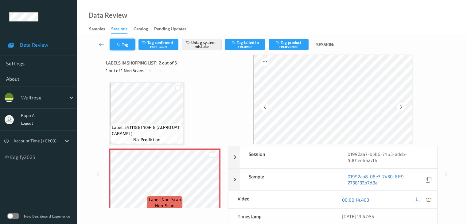
click at [117, 45] on icon "button" at bounding box center [119, 44] width 5 height 4
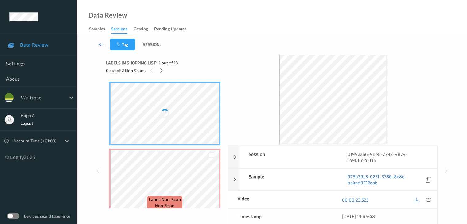
drag, startPoint x: 188, startPoint y: 75, endPoint x: 175, endPoint y: 75, distance: 12.3
click at [188, 75] on div "Labels in shopping list: 1 out of 13 0 out of 2 Non Scans" at bounding box center [165, 67] width 118 height 24
click at [161, 72] on icon at bounding box center [161, 71] width 5 height 6
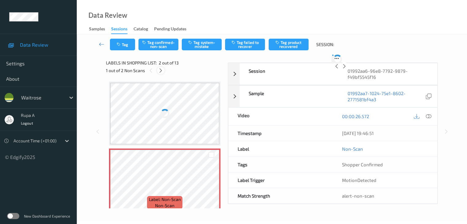
scroll to position [3, 0]
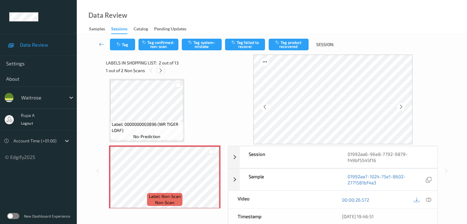
click at [162, 73] on icon at bounding box center [160, 71] width 5 height 6
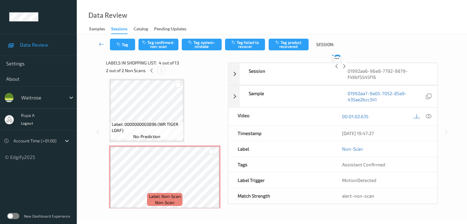
scroll to position [137, 0]
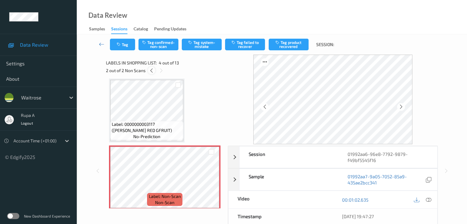
click at [152, 72] on icon at bounding box center [151, 71] width 5 height 6
click at [405, 106] on div at bounding box center [401, 107] width 8 height 8
click at [200, 48] on button "Tag system-mistake" at bounding box center [202, 45] width 40 height 12
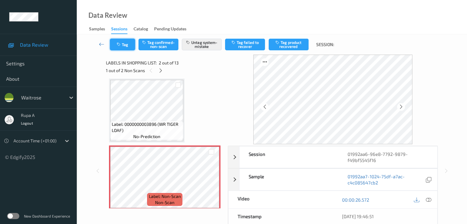
click at [115, 49] on button "Tag" at bounding box center [122, 45] width 25 height 12
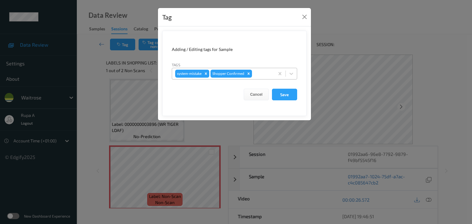
click at [259, 74] on div at bounding box center [262, 73] width 18 height 7
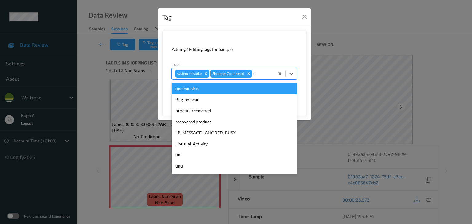
type input "un"
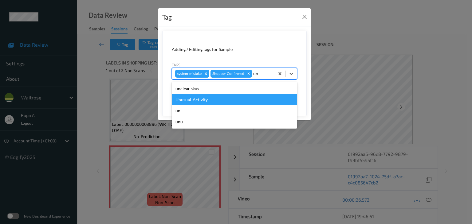
click at [213, 100] on div "Unusual-Activity" at bounding box center [234, 99] width 125 height 11
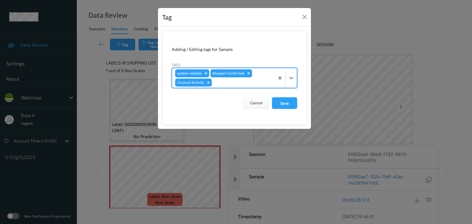
click at [231, 88] on div "system-mistake Shopper Confirmed Unusual-Activity" at bounding box center [223, 78] width 102 height 20
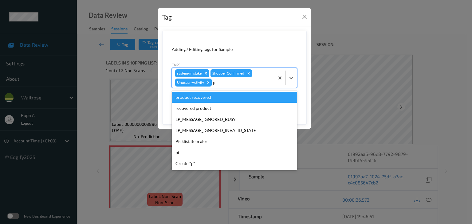
type input "pi"
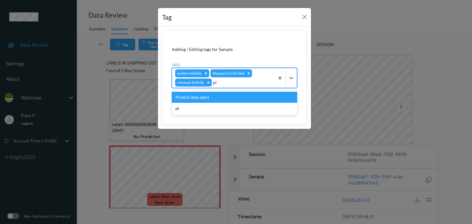
click at [218, 95] on div "Picklist item alert" at bounding box center [234, 97] width 125 height 11
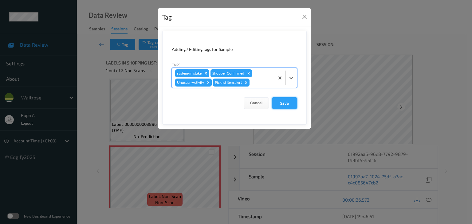
click at [287, 105] on button "Save" at bounding box center [284, 103] width 25 height 12
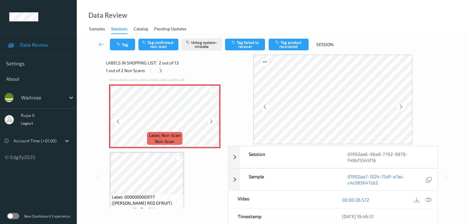
scroll to position [65, 0]
click at [161, 71] on icon at bounding box center [160, 71] width 5 height 6
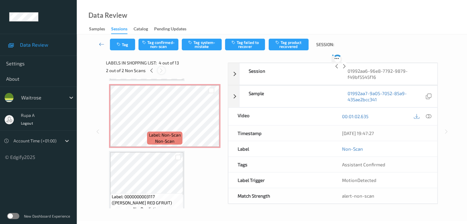
scroll to position [137, 0]
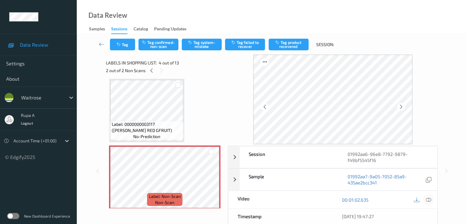
click at [429, 199] on icon at bounding box center [429, 200] width 6 height 6
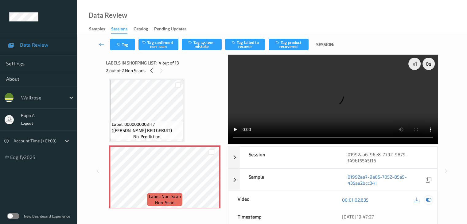
click at [428, 197] on icon at bounding box center [429, 200] width 6 height 6
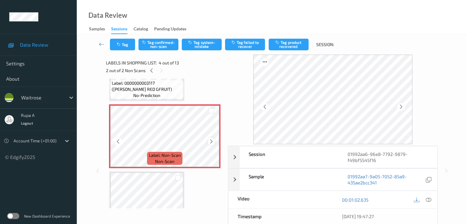
scroll to position [168, 0]
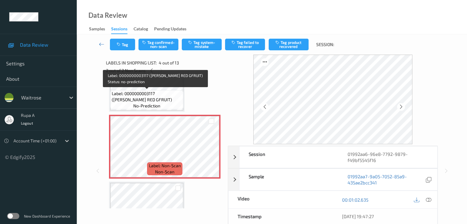
click at [164, 91] on span "Label: 0000000003117 ([PERSON_NAME] RED GFRUIT)" at bounding box center [147, 97] width 70 height 12
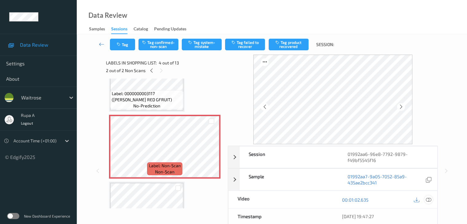
click at [431, 201] on icon at bounding box center [429, 200] width 6 height 6
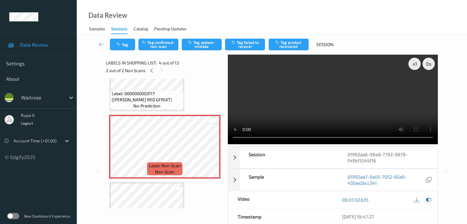
click at [430, 198] on icon at bounding box center [429, 200] width 6 height 6
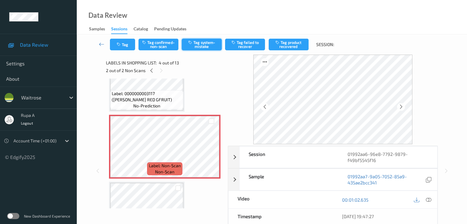
click at [201, 49] on button "Tag system-mistake" at bounding box center [202, 45] width 40 height 12
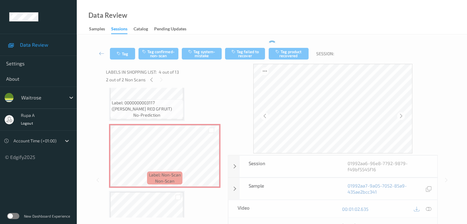
scroll to position [198, 0]
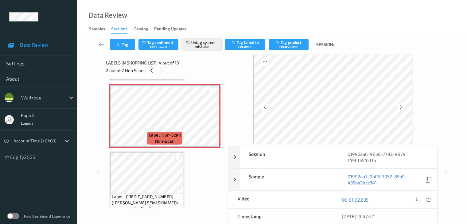
click at [194, 48] on button "Untag system-mistake" at bounding box center [202, 45] width 40 height 12
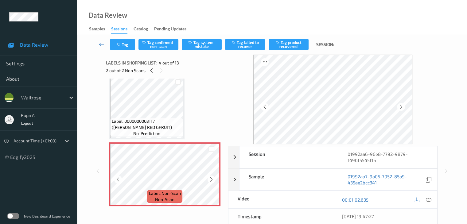
scroll to position [137, 0]
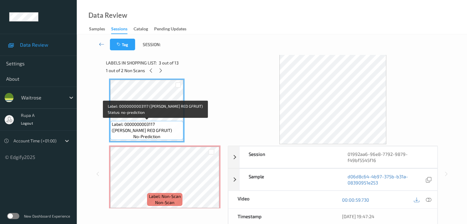
click at [125, 128] on span "Label: 0000000003117 ([PERSON_NAME] RED GFRUIT)" at bounding box center [147, 127] width 70 height 12
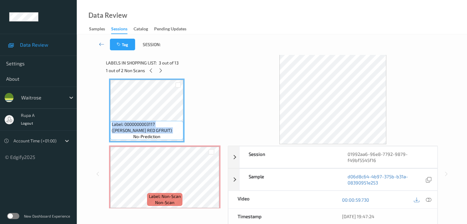
copy span "Label: 0000000003117 ([PERSON_NAME] RED GFRUIT)"
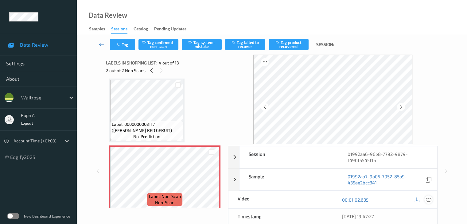
click at [425, 198] on div at bounding box center [429, 200] width 8 height 8
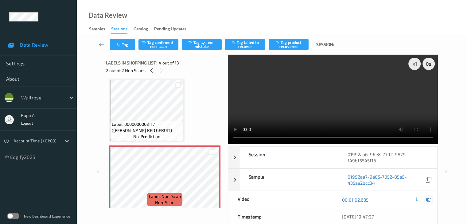
click at [428, 199] on icon at bounding box center [429, 200] width 6 height 6
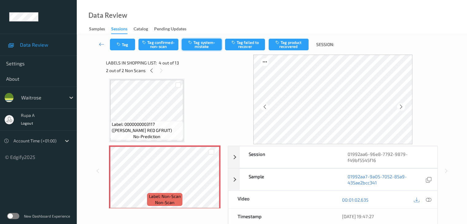
click at [200, 46] on button "Tag system-mistake" at bounding box center [202, 45] width 40 height 12
click at [119, 49] on button "Tag" at bounding box center [122, 45] width 25 height 12
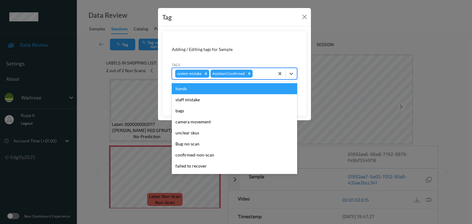
click at [262, 77] on div "system-mistake Assistant Confirmed" at bounding box center [223, 73] width 102 height 10
type input "un"
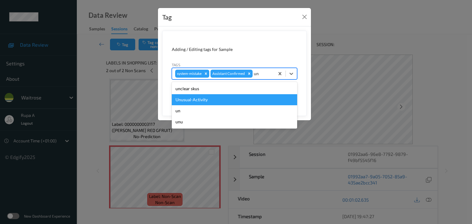
click at [231, 97] on div "Unusual-Activity" at bounding box center [234, 99] width 125 height 11
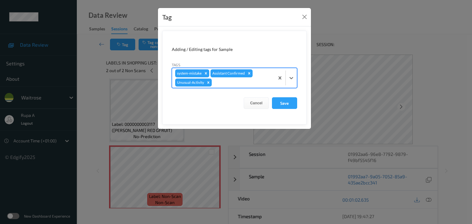
click at [247, 82] on div at bounding box center [242, 82] width 58 height 7
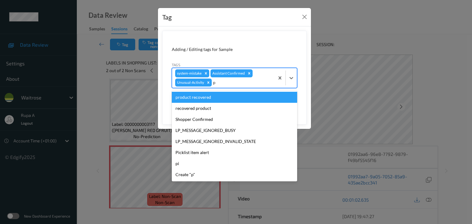
type input "pi"
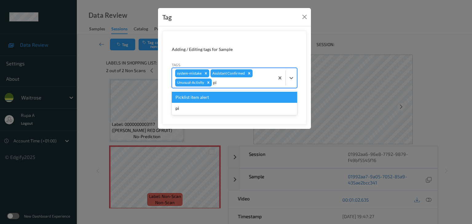
click at [232, 97] on div "Picklist item alert" at bounding box center [234, 97] width 125 height 11
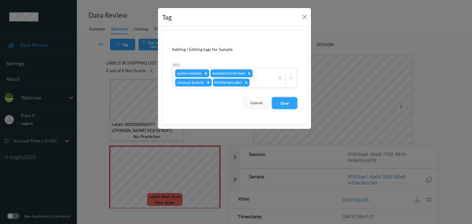
click at [295, 105] on button "Save" at bounding box center [284, 103] width 25 height 12
click at [291, 104] on button "Save" at bounding box center [284, 103] width 25 height 12
click at [282, 103] on button "Save" at bounding box center [284, 103] width 25 height 12
click at [278, 102] on button "Save" at bounding box center [284, 103] width 25 height 12
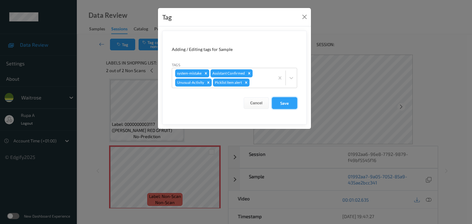
click at [275, 103] on button "Save" at bounding box center [284, 103] width 25 height 12
click at [276, 103] on button "Save" at bounding box center [284, 103] width 25 height 12
click at [281, 102] on button "Save" at bounding box center [284, 103] width 25 height 12
click at [288, 100] on button "Save" at bounding box center [284, 103] width 25 height 12
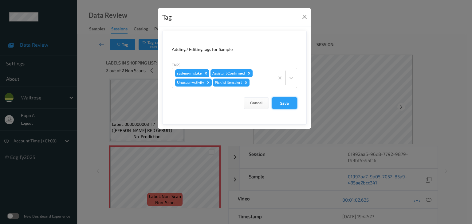
click at [288, 100] on button "Save" at bounding box center [284, 103] width 25 height 12
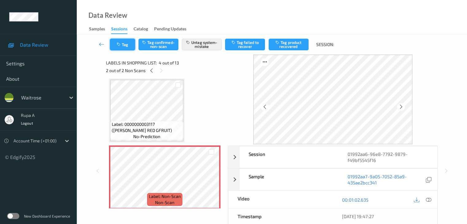
click at [122, 44] on icon "button" at bounding box center [119, 44] width 5 height 4
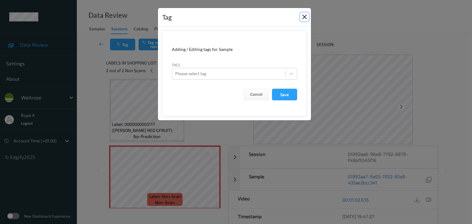
click at [304, 16] on button "Close" at bounding box center [304, 17] width 9 height 9
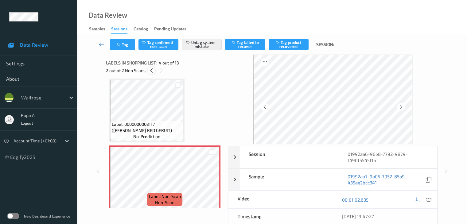
click at [155, 70] on div at bounding box center [152, 71] width 8 height 8
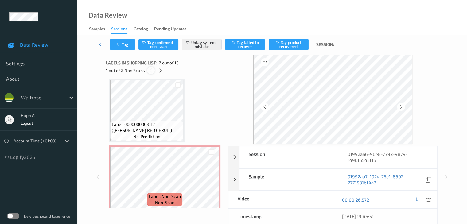
scroll to position [3, 0]
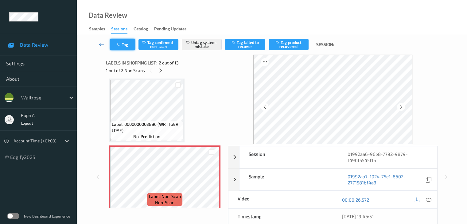
click at [116, 44] on button "Tag" at bounding box center [122, 45] width 25 height 12
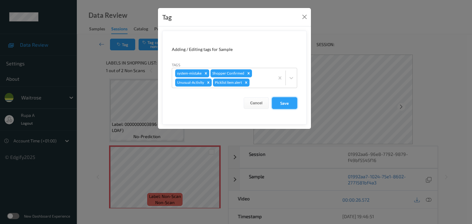
click at [295, 106] on button "Save" at bounding box center [284, 103] width 25 height 12
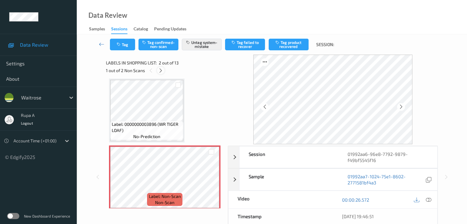
click at [162, 69] on icon at bounding box center [160, 71] width 5 height 6
click at [127, 46] on button "Tag" at bounding box center [122, 45] width 25 height 12
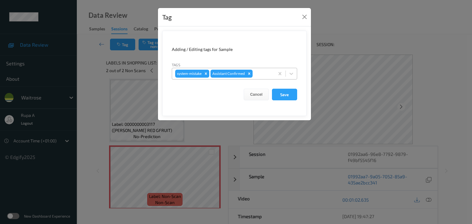
click at [260, 76] on div at bounding box center [263, 73] width 18 height 7
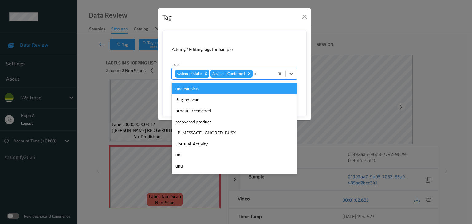
type input "un"
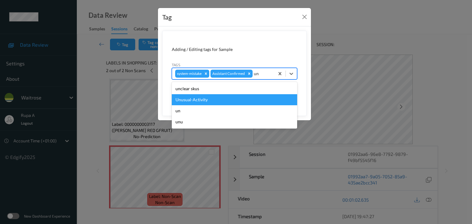
click at [221, 98] on div "Unusual-Activity" at bounding box center [234, 99] width 125 height 11
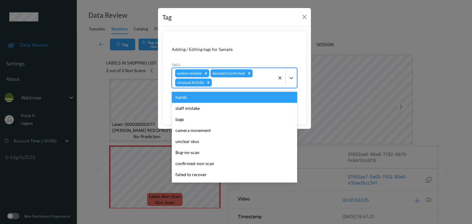
click at [246, 84] on div at bounding box center [242, 82] width 58 height 7
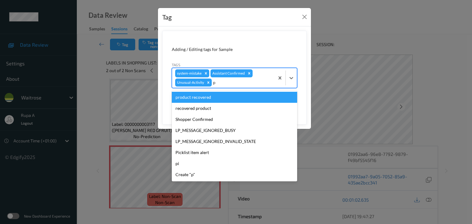
type input "pi"
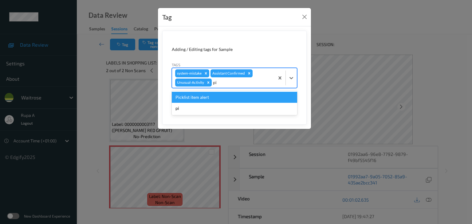
click at [210, 96] on div "Picklist item alert" at bounding box center [234, 97] width 125 height 11
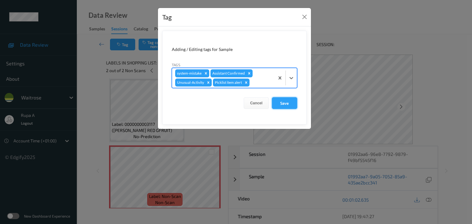
click at [285, 104] on button "Save" at bounding box center [284, 103] width 25 height 12
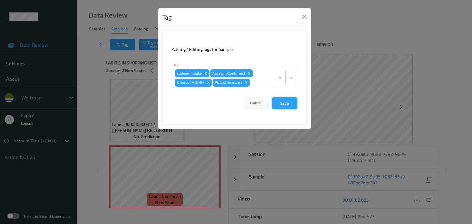
click at [288, 102] on button "Save" at bounding box center [284, 103] width 25 height 12
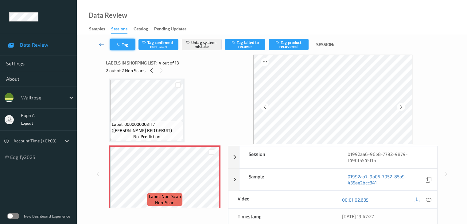
click at [121, 46] on icon "button" at bounding box center [119, 44] width 5 height 4
click at [124, 45] on button "Tag" at bounding box center [122, 45] width 25 height 12
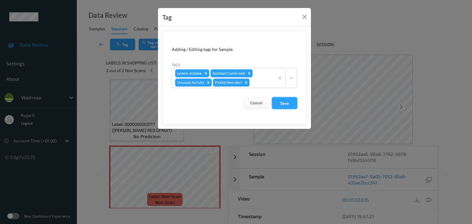
click at [278, 99] on button "Save" at bounding box center [284, 103] width 25 height 12
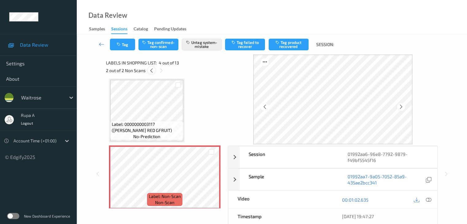
click at [151, 71] on icon at bounding box center [151, 71] width 5 height 6
click at [129, 45] on button "Tag" at bounding box center [122, 45] width 25 height 12
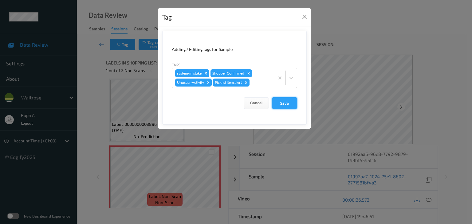
click at [277, 103] on button "Save" at bounding box center [284, 103] width 25 height 12
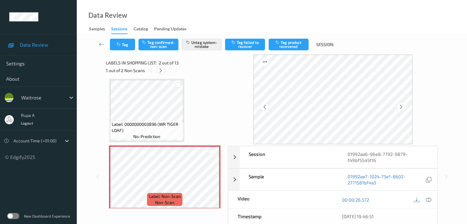
click at [162, 71] on icon at bounding box center [160, 71] width 5 height 6
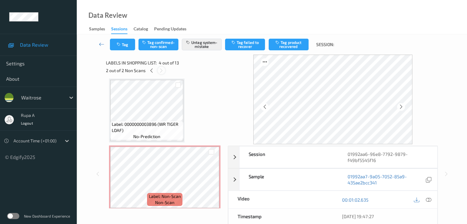
scroll to position [137, 0]
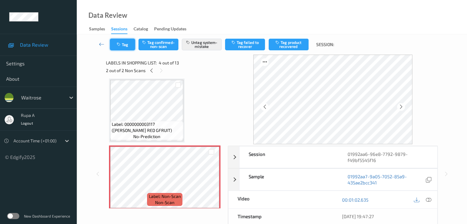
click at [118, 45] on icon "button" at bounding box center [119, 44] width 5 height 4
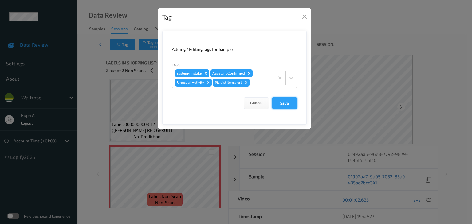
click at [287, 106] on button "Save" at bounding box center [284, 103] width 25 height 12
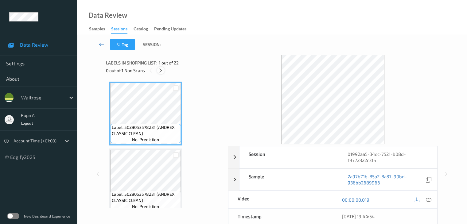
click at [160, 71] on icon at bounding box center [160, 71] width 5 height 6
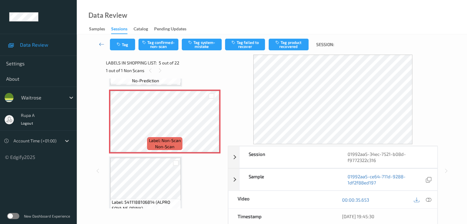
scroll to position [265, 0]
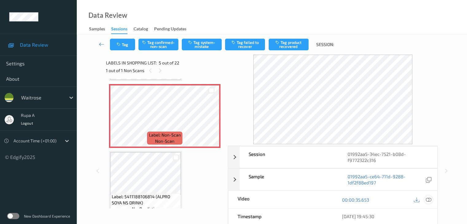
click at [430, 199] on icon at bounding box center [429, 200] width 6 height 6
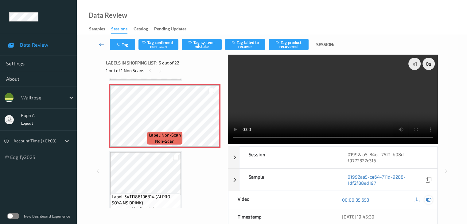
click at [429, 197] on icon at bounding box center [429, 200] width 6 height 6
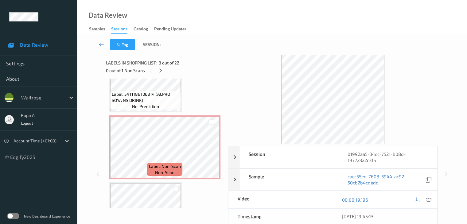
scroll to position [235, 0]
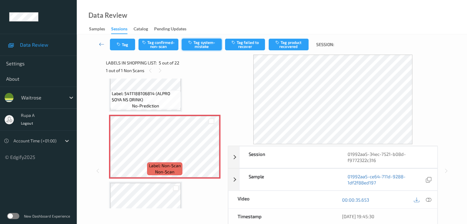
click at [202, 44] on button "Tag system-mistake" at bounding box center [202, 45] width 40 height 12
click at [129, 45] on button "Tag" at bounding box center [122, 45] width 25 height 12
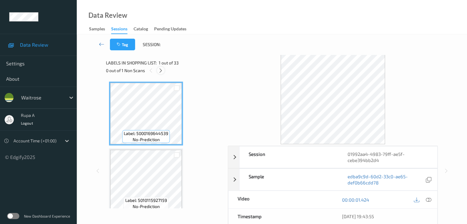
click at [162, 73] on icon at bounding box center [160, 71] width 5 height 6
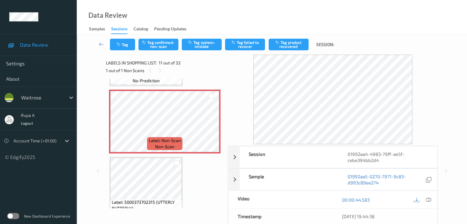
scroll to position [636, 0]
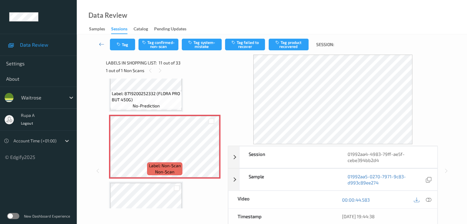
click at [430, 202] on icon at bounding box center [429, 200] width 6 height 6
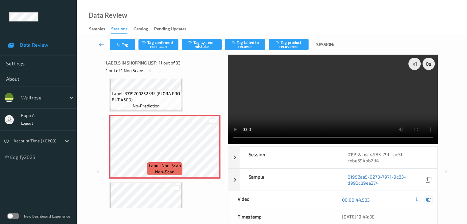
click at [428, 198] on icon at bounding box center [429, 200] width 6 height 6
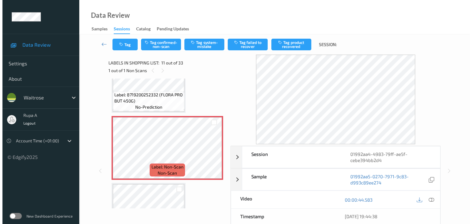
scroll to position [667, 0]
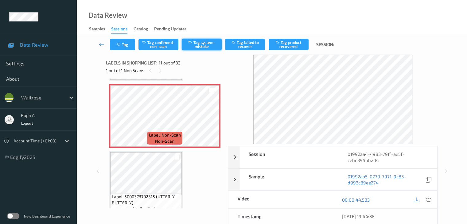
click at [206, 45] on button "Tag system-mistake" at bounding box center [202, 45] width 40 height 12
click at [122, 48] on button "Tag" at bounding box center [122, 45] width 25 height 12
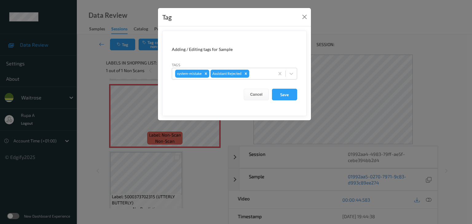
click at [267, 80] on form "Adding / Editing tags for Sample Tags system-mistake Assistant Rejected Cancel …" at bounding box center [234, 73] width 144 height 85
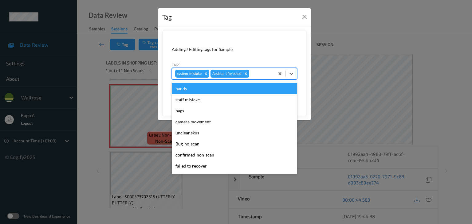
click at [266, 78] on div "system-mistake Assistant Rejected" at bounding box center [223, 73] width 102 height 10
type input "un"
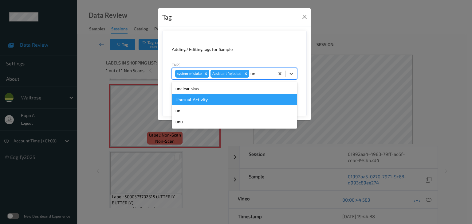
click at [201, 101] on div "Unusual-Activity" at bounding box center [234, 99] width 125 height 11
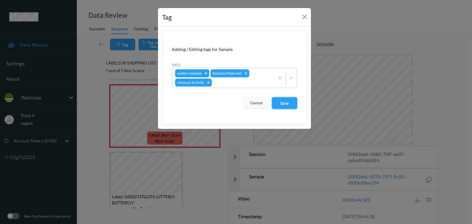
click at [286, 105] on button "Save" at bounding box center [284, 103] width 25 height 12
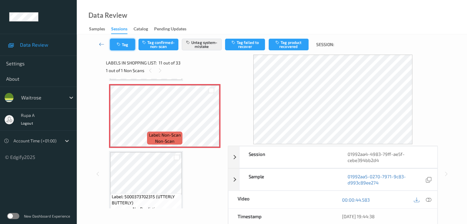
click at [115, 45] on button "Tag" at bounding box center [122, 45] width 25 height 12
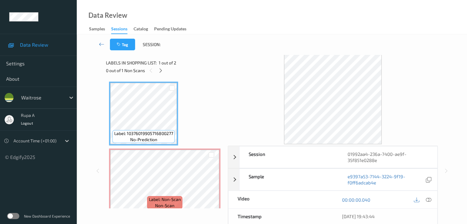
click at [188, 67] on div "0 out of 1 Non Scans" at bounding box center [165, 71] width 118 height 8
click at [152, 71] on icon at bounding box center [150, 71] width 5 height 6
click at [160, 69] on icon at bounding box center [160, 71] width 5 height 6
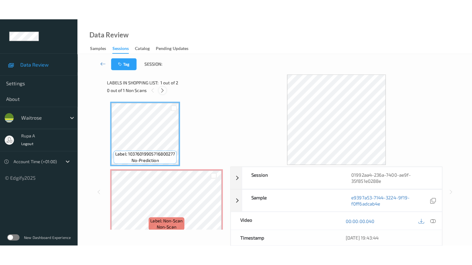
scroll to position [3, 0]
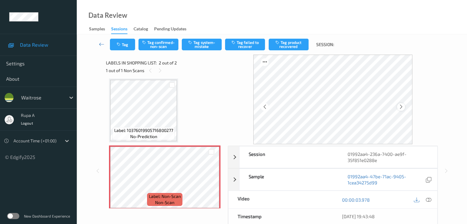
click at [400, 105] on div at bounding box center [401, 107] width 8 height 8
click at [400, 107] on icon at bounding box center [400, 107] width 5 height 6
click at [429, 202] on icon at bounding box center [429, 200] width 6 height 6
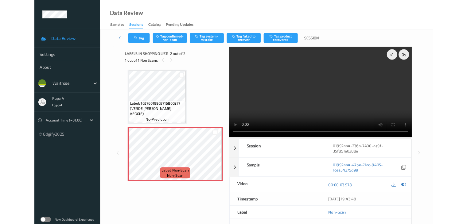
scroll to position [0, 0]
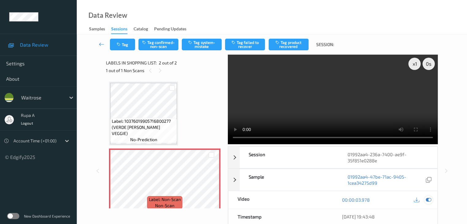
click at [428, 198] on icon at bounding box center [429, 200] width 6 height 6
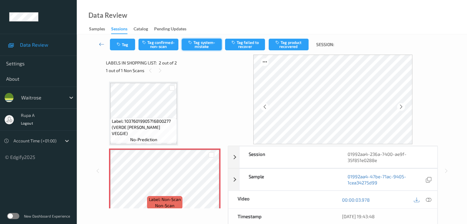
click at [206, 48] on button "Tag system-mistake" at bounding box center [202, 45] width 40 height 12
click at [113, 44] on button "Tag" at bounding box center [122, 45] width 25 height 12
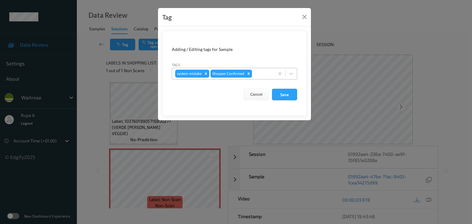
click at [259, 75] on div at bounding box center [262, 73] width 18 height 7
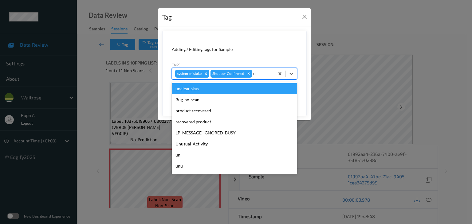
type input "un"
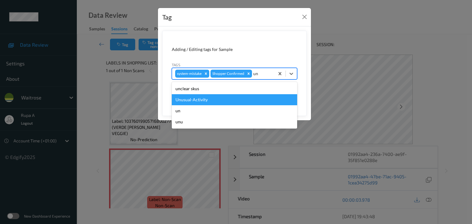
click at [220, 99] on div "Unusual-Activity" at bounding box center [234, 99] width 125 height 11
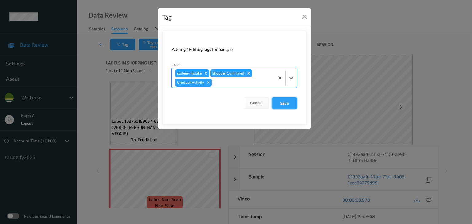
click at [290, 103] on button "Save" at bounding box center [284, 103] width 25 height 12
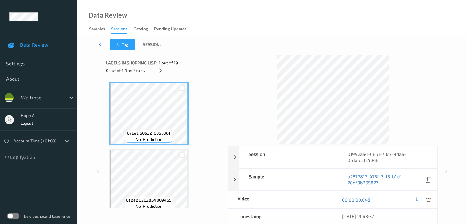
click at [184, 64] on div "Labels in shopping list: 1 out of 19" at bounding box center [165, 63] width 118 height 8
click at [161, 70] on icon at bounding box center [160, 71] width 5 height 6
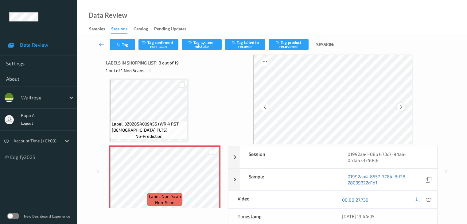
click at [401, 106] on icon at bounding box center [400, 107] width 5 height 6
click at [405, 107] on div at bounding box center [401, 107] width 8 height 8
click at [428, 199] on icon at bounding box center [429, 200] width 6 height 6
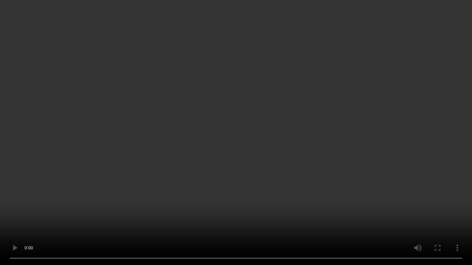
click at [248, 104] on video at bounding box center [236, 132] width 472 height 265
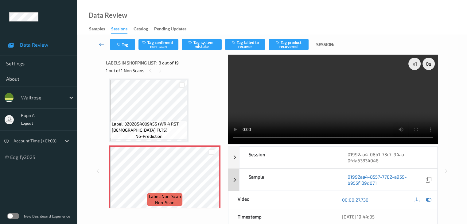
drag, startPoint x: 426, startPoint y: 199, endPoint x: 363, endPoint y: 182, distance: 65.5
click at [426, 199] on icon at bounding box center [429, 200] width 6 height 6
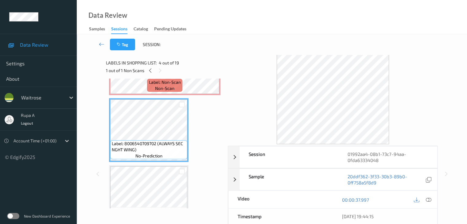
scroll to position [154, 0]
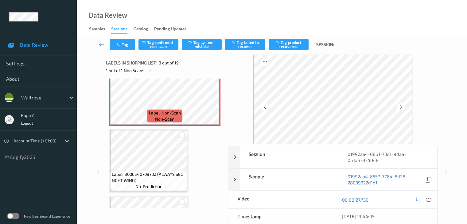
click at [428, 199] on icon at bounding box center [429, 200] width 6 height 6
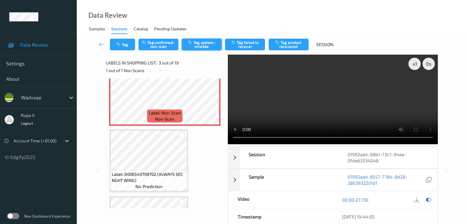
click at [195, 44] on button "Tag system-mistake" at bounding box center [202, 45] width 40 height 12
click at [430, 197] on icon at bounding box center [429, 200] width 6 height 6
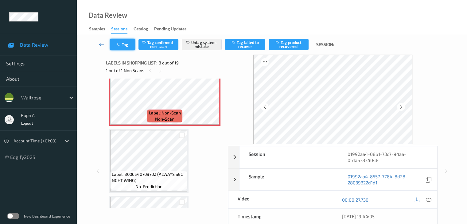
click at [120, 46] on icon "button" at bounding box center [119, 44] width 5 height 4
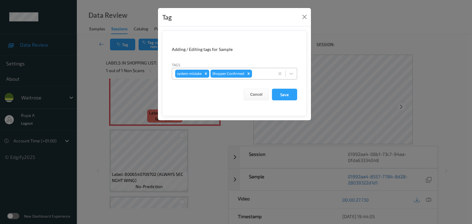
click at [262, 74] on div at bounding box center [262, 73] width 18 height 7
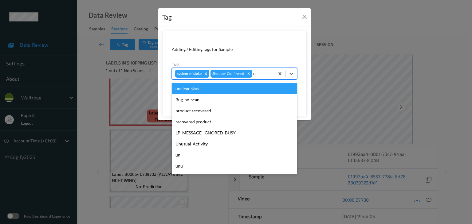
type input "un"
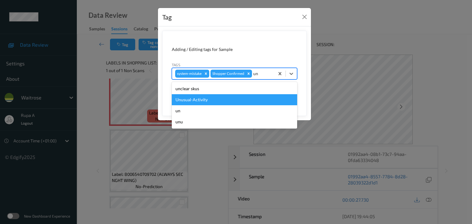
click at [221, 97] on div "Unusual-Activity" at bounding box center [234, 99] width 125 height 11
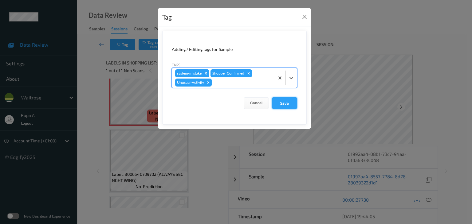
click at [280, 103] on button "Save" at bounding box center [284, 103] width 25 height 12
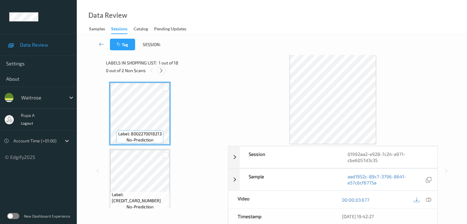
click at [163, 73] on div at bounding box center [162, 71] width 8 height 8
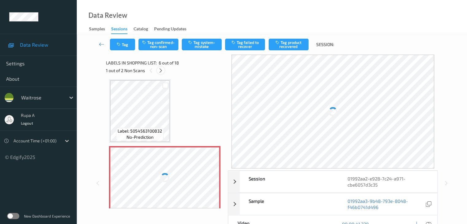
scroll to position [271, 0]
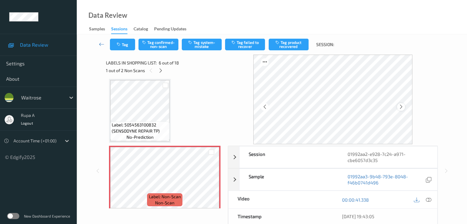
click at [400, 107] on icon at bounding box center [400, 107] width 5 height 6
click at [161, 71] on icon at bounding box center [160, 71] width 5 height 6
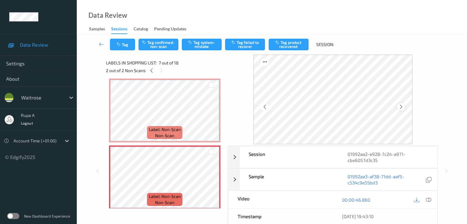
click at [399, 106] on div at bounding box center [401, 107] width 8 height 8
click at [149, 71] on icon at bounding box center [151, 71] width 5 height 6
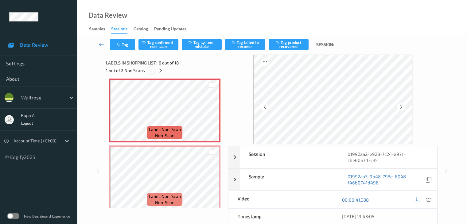
scroll to position [271, 0]
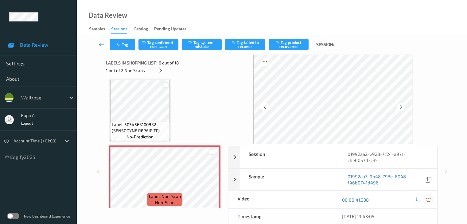
click at [430, 200] on icon at bounding box center [429, 200] width 6 height 6
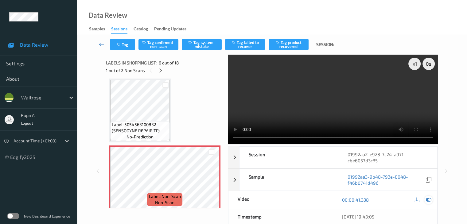
click at [427, 197] on icon at bounding box center [429, 200] width 6 height 6
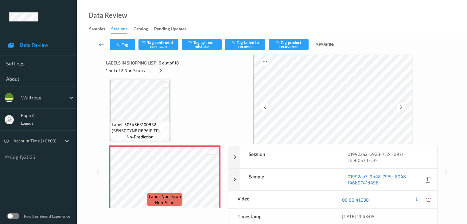
click at [428, 200] on icon at bounding box center [429, 200] width 6 height 6
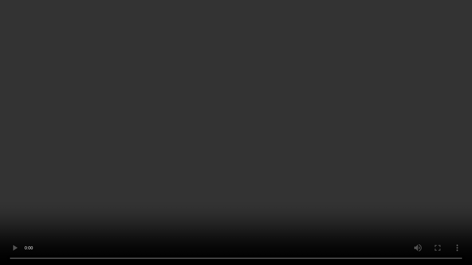
click at [207, 104] on video at bounding box center [236, 132] width 472 height 265
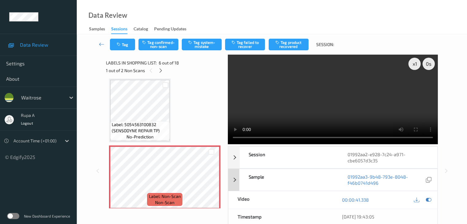
click at [428, 197] on icon at bounding box center [429, 200] width 6 height 6
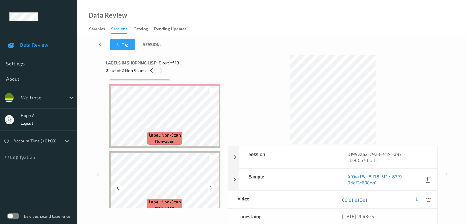
scroll to position [302, 0]
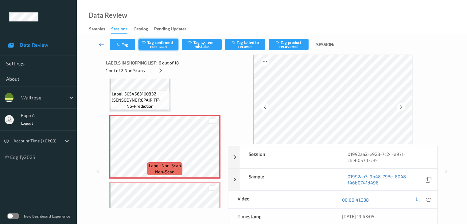
click at [164, 42] on button "Tag confirmed-non-scan" at bounding box center [159, 45] width 40 height 12
click at [296, 48] on button "Tag product recovered" at bounding box center [289, 45] width 40 height 12
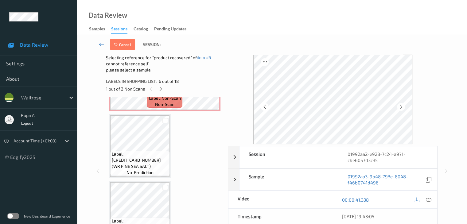
scroll to position [455, 0]
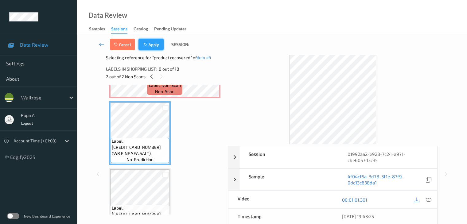
click at [155, 50] on button "Apply" at bounding box center [151, 45] width 25 height 12
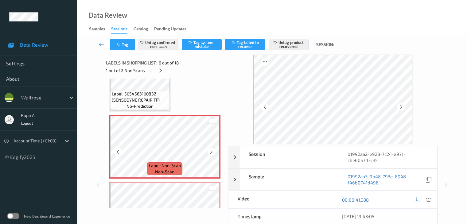
scroll to position [363, 0]
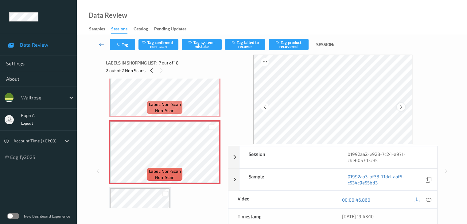
click at [401, 108] on icon at bounding box center [400, 107] width 5 height 6
click at [426, 198] on icon at bounding box center [429, 200] width 6 height 6
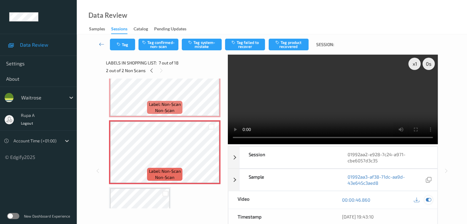
click at [429, 199] on icon at bounding box center [429, 200] width 6 height 6
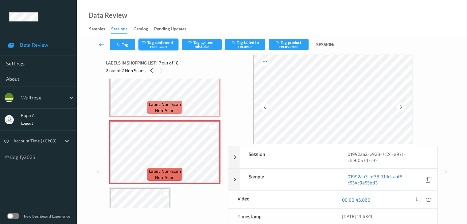
click at [168, 47] on button "Tag confirmed-non-scan" at bounding box center [159, 45] width 40 height 12
click at [247, 48] on button "Tag failed to recover" at bounding box center [245, 45] width 40 height 12
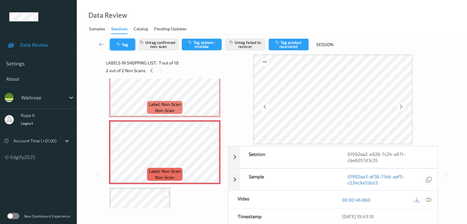
click at [127, 47] on button "Tag" at bounding box center [122, 45] width 25 height 12
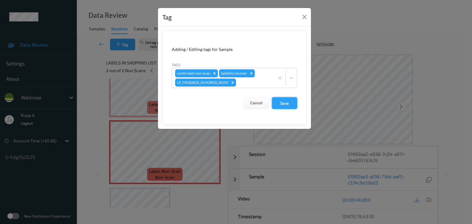
click at [280, 106] on button "Save" at bounding box center [284, 103] width 25 height 12
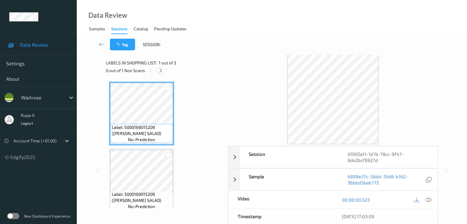
click at [158, 69] on div at bounding box center [161, 71] width 8 height 8
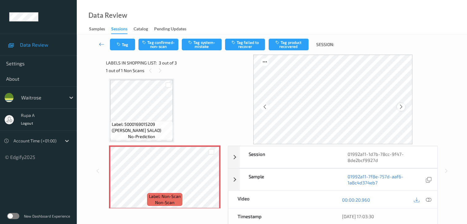
click at [403, 106] on icon at bounding box center [400, 107] width 5 height 6
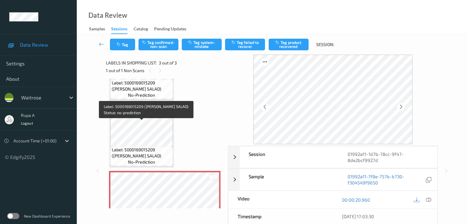
scroll to position [9, 0]
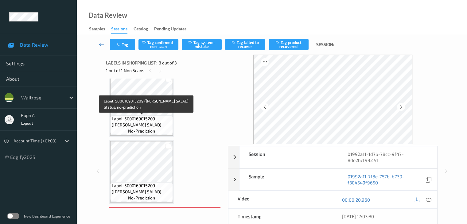
click at [153, 120] on span "Label: 5000169015209 ([PERSON_NAME] SALAD)" at bounding box center [142, 122] width 60 height 12
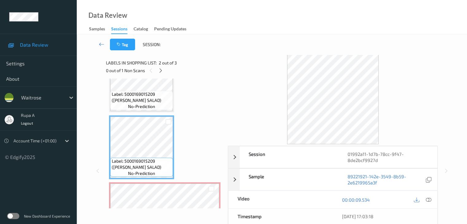
scroll to position [70, 0]
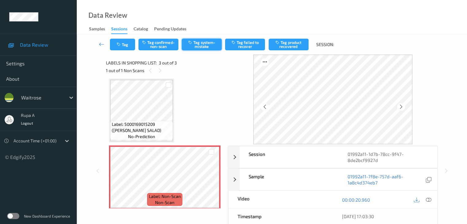
click at [215, 46] on button "Tag system-mistake" at bounding box center [202, 45] width 40 height 12
click at [119, 47] on button "Tag" at bounding box center [122, 45] width 25 height 12
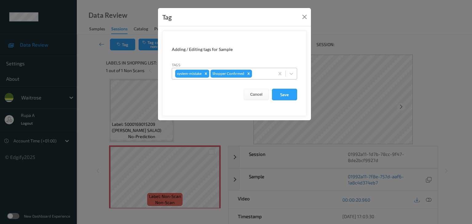
click at [252, 77] on div "system-mistake Shopper Confirmed" at bounding box center [223, 73] width 102 height 10
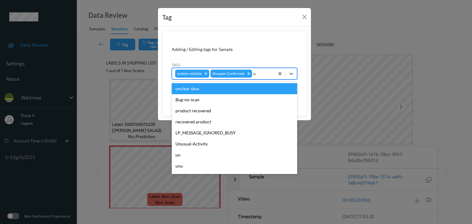
type input "un"
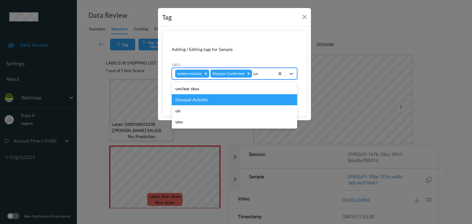
click at [236, 100] on div "Unusual-Activity" at bounding box center [234, 99] width 125 height 11
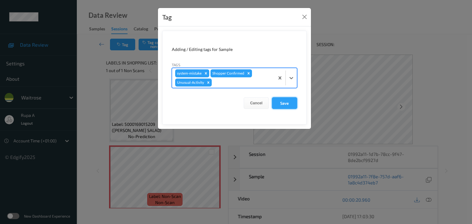
click at [292, 105] on button "Save" at bounding box center [284, 103] width 25 height 12
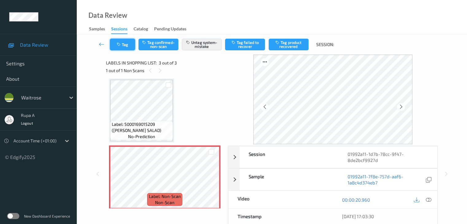
click at [127, 43] on button "Tag" at bounding box center [122, 45] width 25 height 12
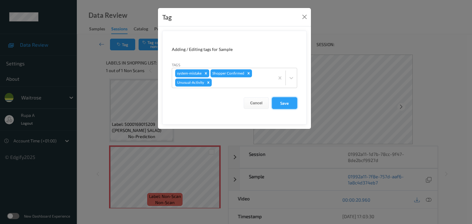
click at [278, 104] on button "Save" at bounding box center [284, 103] width 25 height 12
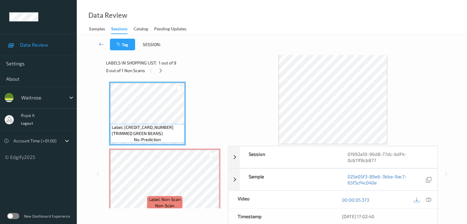
click at [202, 22] on div "Data Review Samples Sessions Catalog Pending Updates" at bounding box center [272, 17] width 390 height 34
click at [161, 70] on icon at bounding box center [160, 71] width 5 height 6
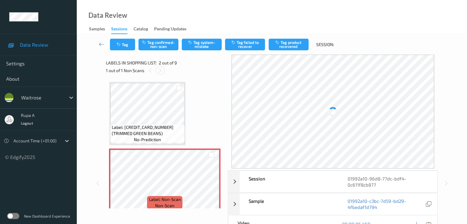
scroll to position [3, 0]
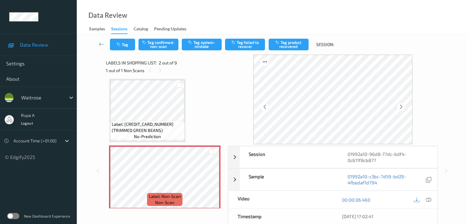
click at [401, 108] on icon at bounding box center [400, 107] width 5 height 6
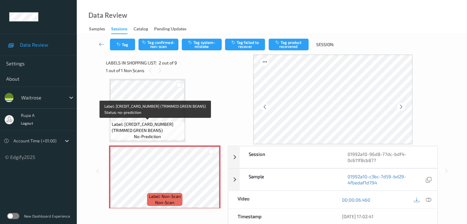
scroll to position [0, 0]
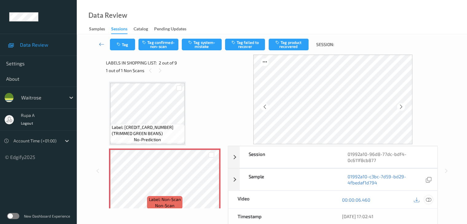
click at [428, 199] on icon at bounding box center [429, 200] width 6 height 6
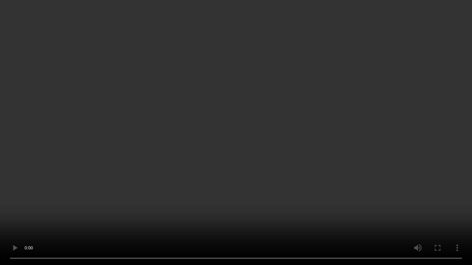
click at [414, 148] on video at bounding box center [236, 132] width 472 height 265
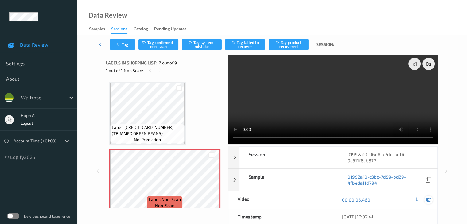
click at [428, 202] on icon at bounding box center [429, 200] width 6 height 6
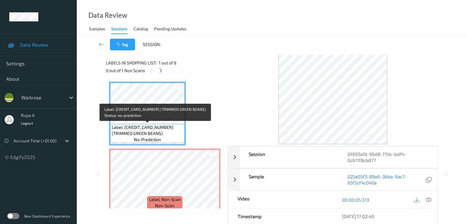
click at [137, 133] on span "Label: 5000169048597 (TRIMMED GREEN BEANS)" at bounding box center [147, 130] width 71 height 12
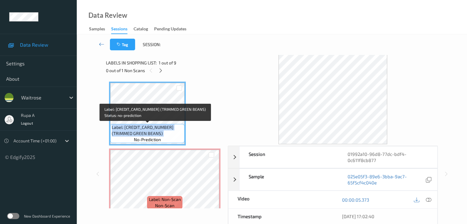
click at [137, 133] on span "Label: 5000169048597 (TRIMMED GREEN BEANS)" at bounding box center [147, 130] width 71 height 12
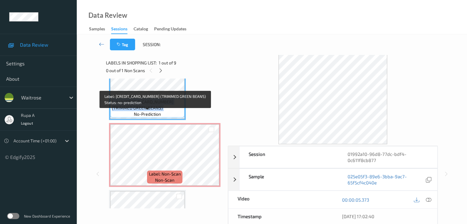
scroll to position [61, 0]
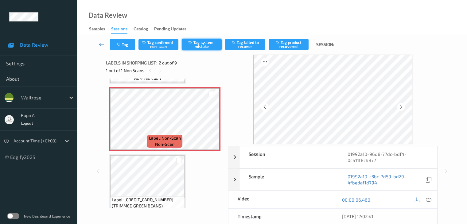
click at [205, 45] on button "Tag system-mistake" at bounding box center [202, 45] width 40 height 12
click at [123, 44] on button "Tag" at bounding box center [122, 45] width 25 height 12
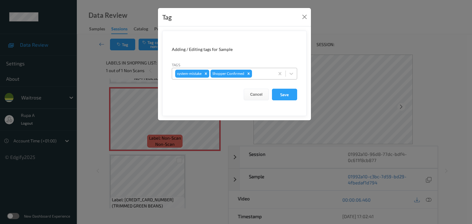
click at [262, 74] on div at bounding box center [262, 73] width 18 height 7
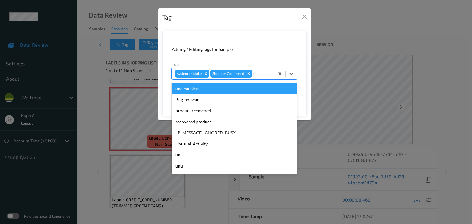
type input "un"
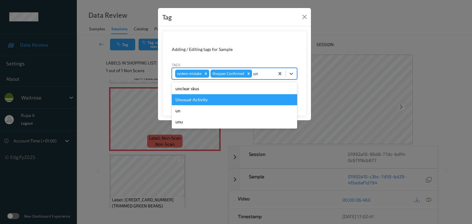
click at [232, 97] on div "Unusual-Activity" at bounding box center [234, 99] width 125 height 11
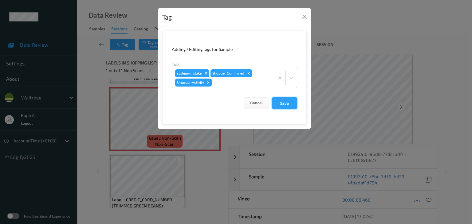
click at [277, 101] on button "Save" at bounding box center [284, 103] width 25 height 12
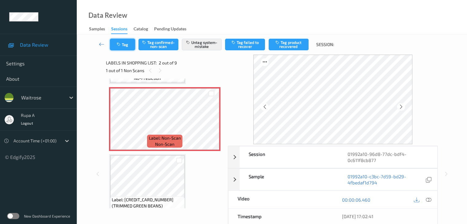
click at [124, 47] on button "Tag" at bounding box center [122, 45] width 25 height 12
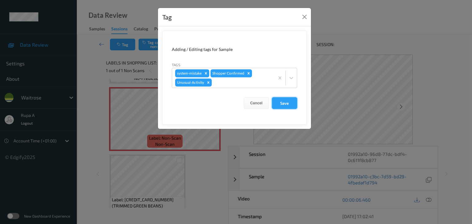
click at [286, 100] on button "Save" at bounding box center [284, 103] width 25 height 12
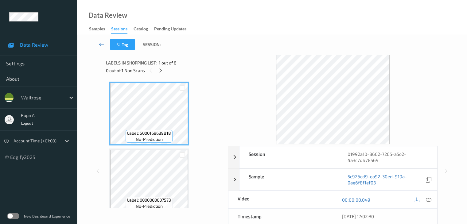
click at [176, 40] on div "Tag Session:" at bounding box center [271, 44] width 365 height 20
click at [157, 73] on div "0 out of 1 Non Scans" at bounding box center [165, 71] width 118 height 8
click at [160, 72] on icon at bounding box center [160, 71] width 5 height 6
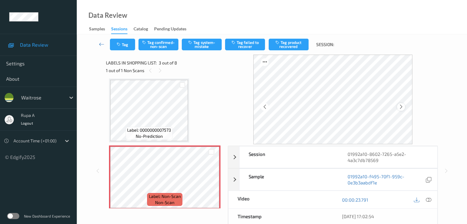
click at [400, 106] on icon at bounding box center [400, 107] width 5 height 6
click at [404, 108] on icon at bounding box center [400, 107] width 5 height 6
click at [401, 109] on icon at bounding box center [400, 107] width 5 height 6
click at [428, 201] on icon at bounding box center [429, 200] width 6 height 6
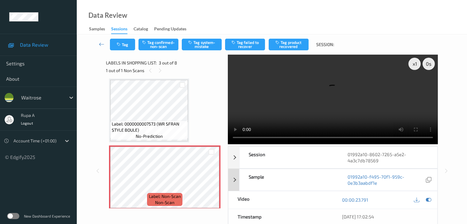
click at [429, 198] on icon at bounding box center [429, 200] width 6 height 6
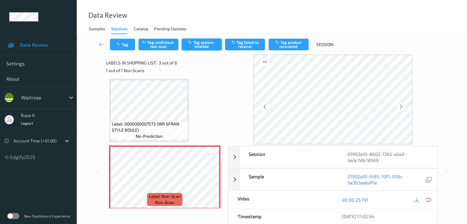
click at [197, 45] on button "Tag system-mistake" at bounding box center [202, 45] width 40 height 12
click at [120, 47] on button "Tag" at bounding box center [122, 45] width 25 height 12
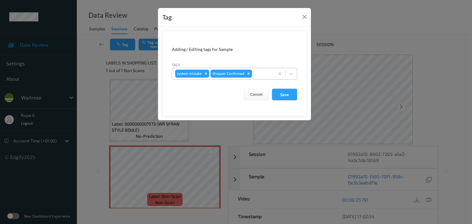
click at [274, 74] on div "system-mistake Shopper Confirmed" at bounding box center [223, 73] width 102 height 10
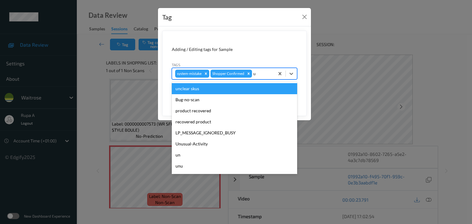
type input "un"
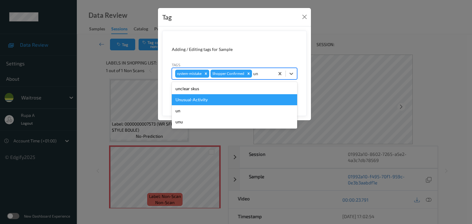
click at [197, 100] on div "Unusual-Activity" at bounding box center [234, 99] width 125 height 11
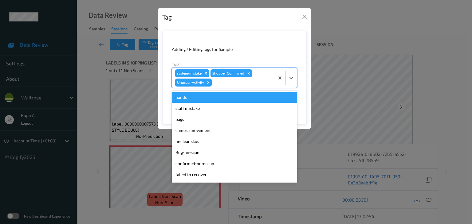
click at [229, 86] on div "system-mistake Shopper Confirmed Unusual-Activity" at bounding box center [223, 78] width 102 height 20
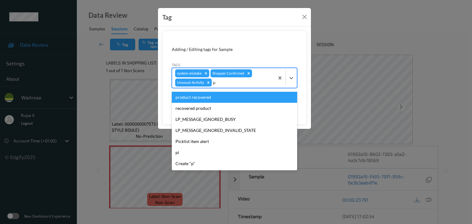
type input "pi"
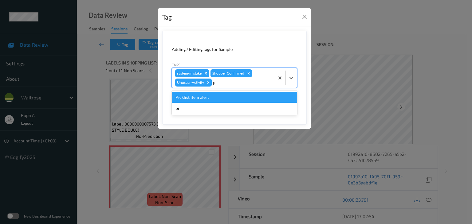
click at [226, 96] on div "Picklist item alert" at bounding box center [234, 97] width 125 height 11
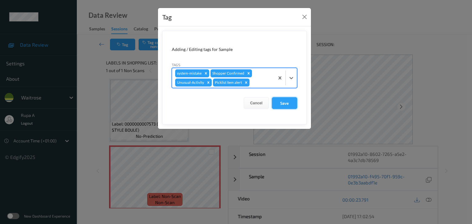
click at [287, 101] on button "Save" at bounding box center [284, 103] width 25 height 12
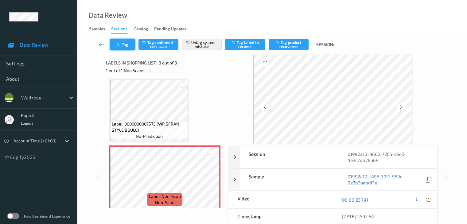
click at [128, 42] on button "Tag" at bounding box center [122, 45] width 25 height 12
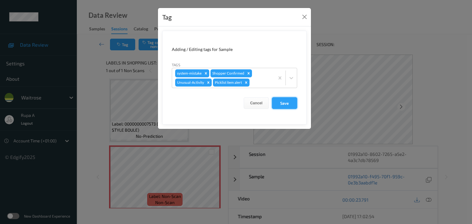
click at [290, 104] on button "Save" at bounding box center [284, 103] width 25 height 12
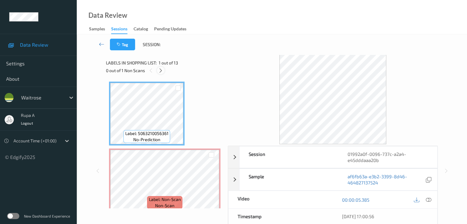
click at [160, 69] on icon at bounding box center [160, 71] width 5 height 6
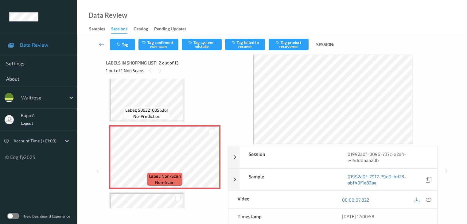
scroll to position [34, 0]
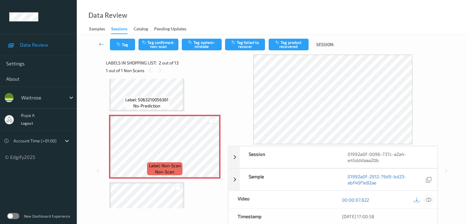
click at [427, 200] on icon at bounding box center [429, 200] width 6 height 6
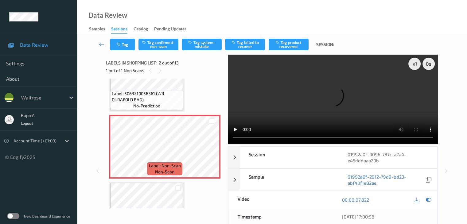
scroll to position [28, 0]
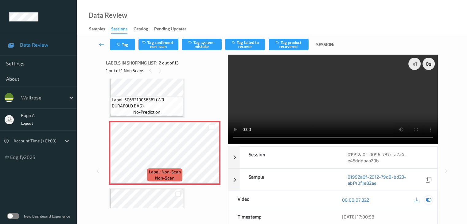
click at [431, 200] on icon at bounding box center [429, 200] width 6 height 6
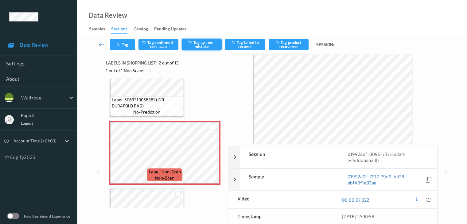
click at [198, 43] on button "Tag system-mistake" at bounding box center [202, 45] width 40 height 12
click at [121, 44] on icon "button" at bounding box center [119, 44] width 5 height 4
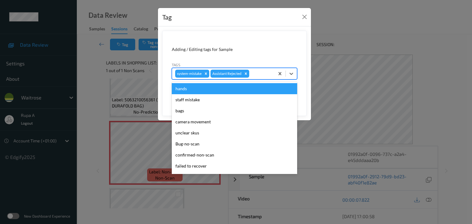
click at [263, 77] on div "system-mistake Assistant Rejected" at bounding box center [223, 73] width 102 height 10
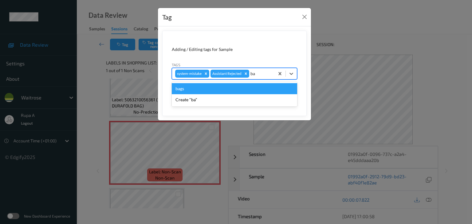
type input "bag"
click at [225, 86] on div "bags" at bounding box center [234, 88] width 125 height 11
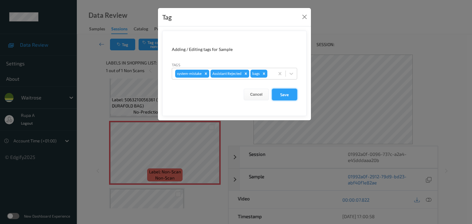
click at [288, 98] on button "Save" at bounding box center [284, 95] width 25 height 12
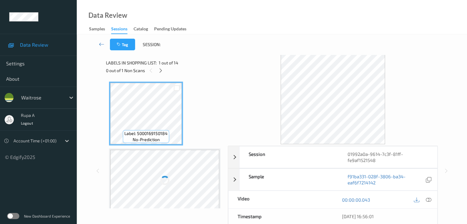
click at [196, 80] on div "Label: 5000169150184 no-prediction Label: 5000169643983 no-prediction Label: 80…" at bounding box center [165, 144] width 118 height 130
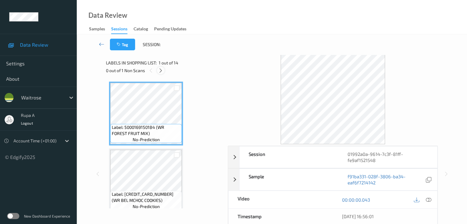
click at [161, 72] on icon at bounding box center [160, 71] width 5 height 6
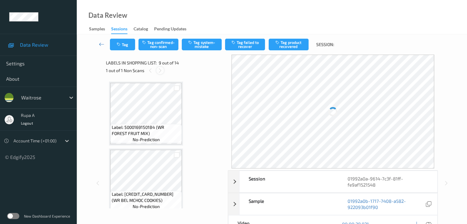
scroll to position [472, 0]
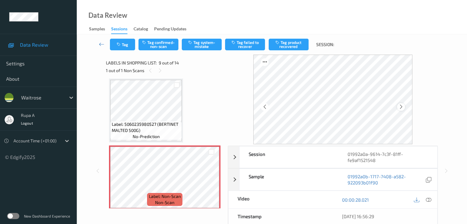
click at [403, 109] on icon at bounding box center [400, 107] width 5 height 6
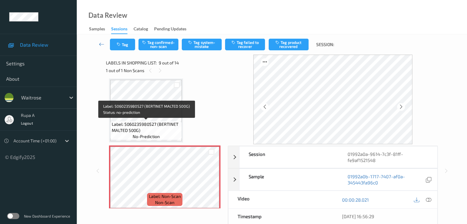
click at [120, 121] on span "Label: 5060235980527 (BERTINET MALTED 500G)" at bounding box center [146, 127] width 68 height 12
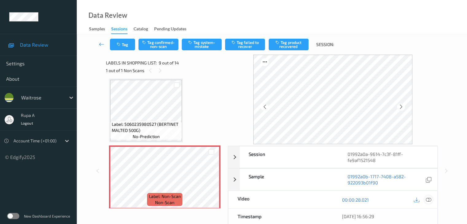
click at [429, 201] on icon at bounding box center [429, 200] width 6 height 6
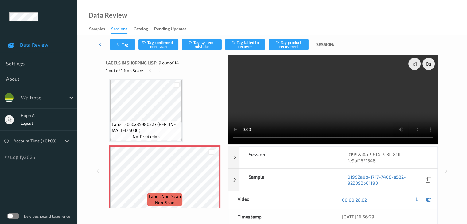
click at [375, 116] on video at bounding box center [333, 100] width 210 height 90
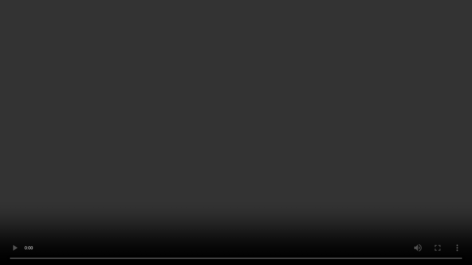
click at [367, 155] on video at bounding box center [236, 132] width 472 height 265
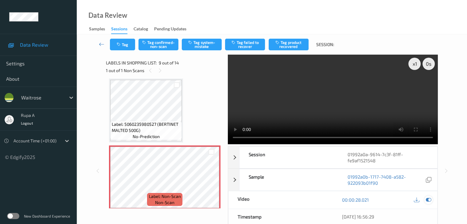
click at [426, 198] on icon at bounding box center [429, 200] width 6 height 6
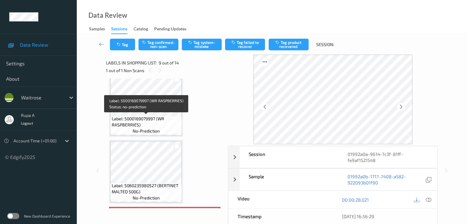
scroll to position [349, 0]
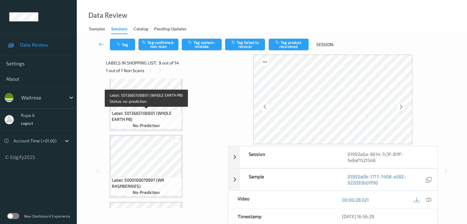
click at [155, 116] on span "Label: 5013665108801 (WHOLE EARTH PB)" at bounding box center [146, 116] width 68 height 12
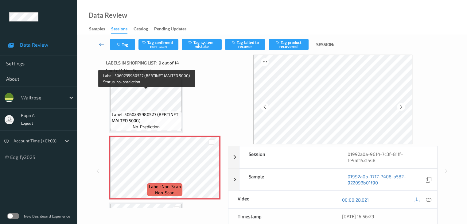
scroll to position [472, 0]
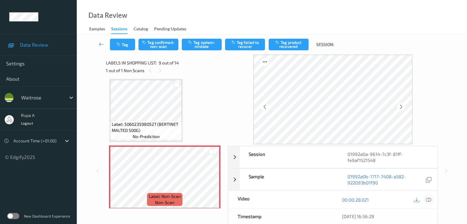
click at [430, 199] on icon at bounding box center [429, 200] width 6 height 6
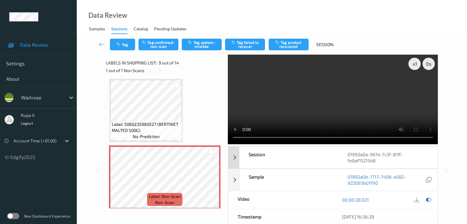
click at [430, 199] on icon at bounding box center [429, 200] width 6 height 6
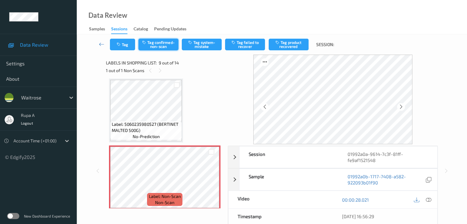
click at [166, 47] on button "Tag confirmed-non-scan" at bounding box center [159, 45] width 40 height 12
click at [250, 45] on button "Tag failed to recover" at bounding box center [245, 45] width 40 height 12
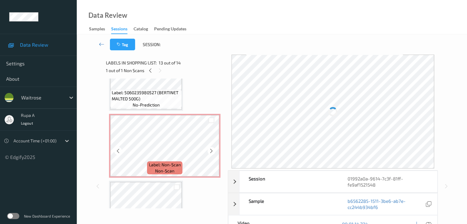
scroll to position [473, 0]
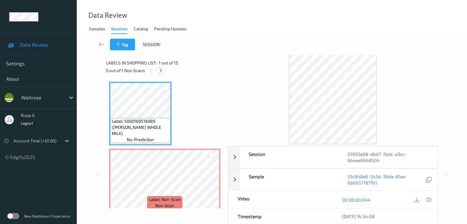
click at [164, 70] on div at bounding box center [161, 71] width 8 height 8
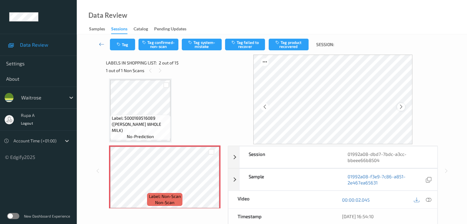
click at [404, 107] on icon at bounding box center [400, 107] width 5 height 6
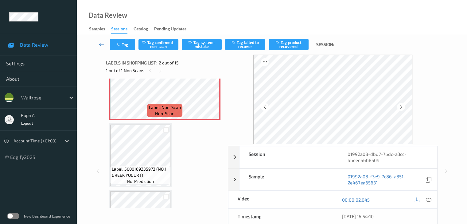
scroll to position [95, 0]
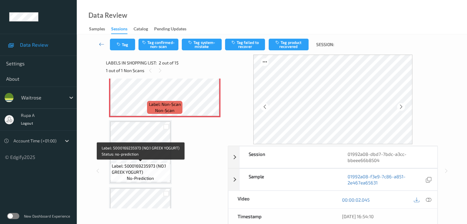
click at [149, 163] on span "Label: 5000169235973 (NO.1 GREEK YOGURT)" at bounding box center [140, 169] width 57 height 12
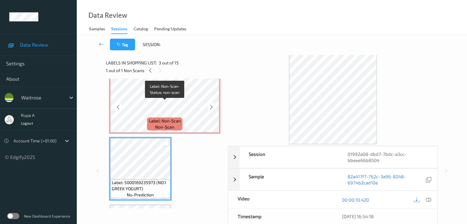
scroll to position [65, 0]
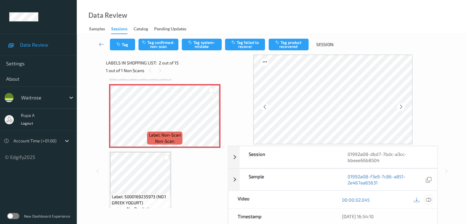
click at [429, 200] on icon at bounding box center [429, 200] width 6 height 6
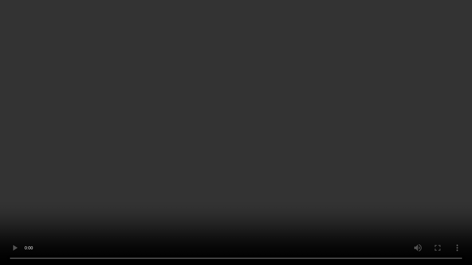
click at [457, 138] on video at bounding box center [236, 132] width 472 height 265
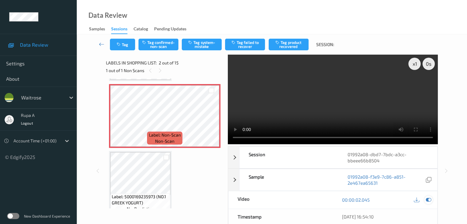
click at [429, 199] on icon at bounding box center [429, 200] width 6 height 6
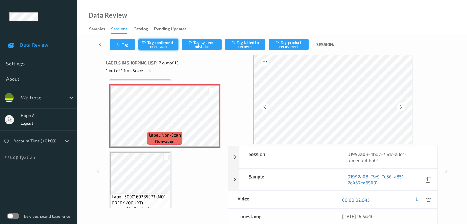
click at [164, 46] on button "Tag confirmed-non-scan" at bounding box center [159, 45] width 40 height 12
click at [296, 49] on button "Tag product recovered" at bounding box center [289, 45] width 40 height 12
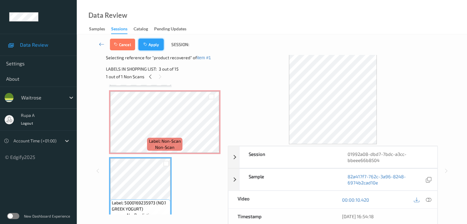
click at [155, 45] on button "Apply" at bounding box center [151, 45] width 25 height 12
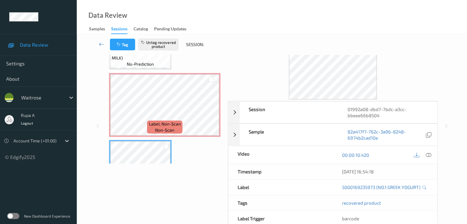
scroll to position [14, 0]
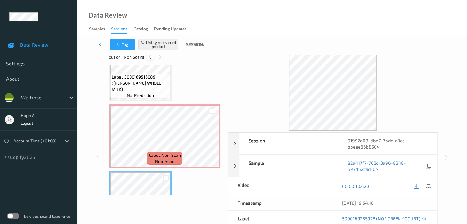
click at [151, 56] on icon at bounding box center [150, 57] width 5 height 6
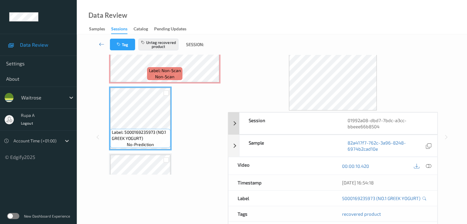
scroll to position [44, 0]
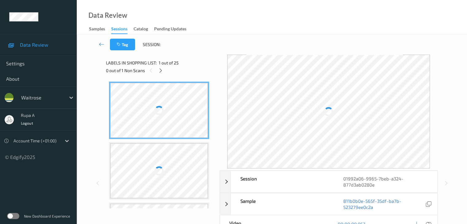
click at [175, 43] on div "Tag Session:" at bounding box center [271, 44] width 365 height 20
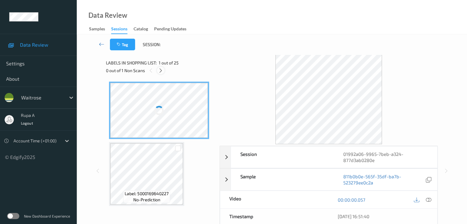
click at [162, 72] on icon at bounding box center [160, 71] width 5 height 6
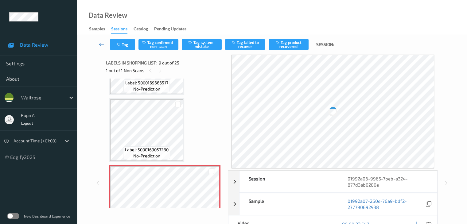
scroll to position [453, 0]
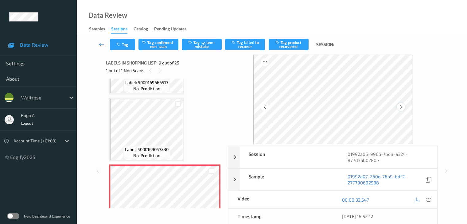
click at [401, 106] on icon at bounding box center [400, 107] width 5 height 6
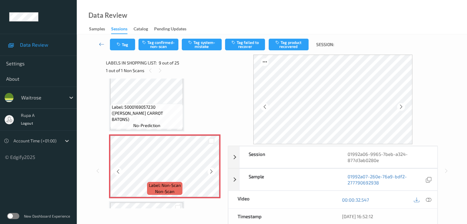
scroll to position [447, 0]
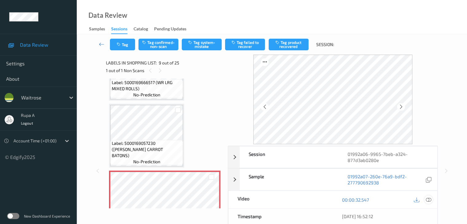
click at [427, 199] on icon at bounding box center [429, 200] width 6 height 6
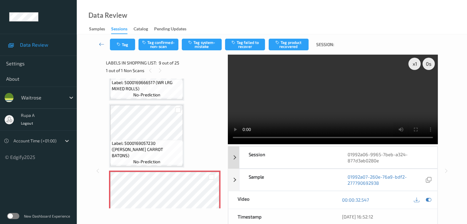
click at [426, 199] on icon at bounding box center [429, 200] width 6 height 6
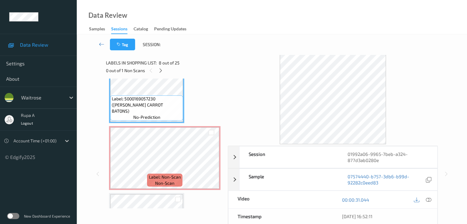
scroll to position [508, 0]
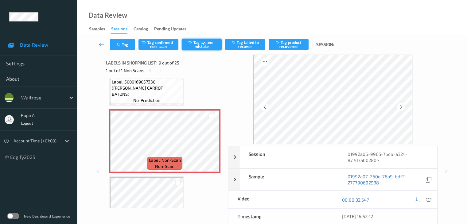
click at [199, 47] on button "Tag system-mistake" at bounding box center [202, 45] width 40 height 12
click at [126, 48] on button "Tag" at bounding box center [122, 45] width 25 height 12
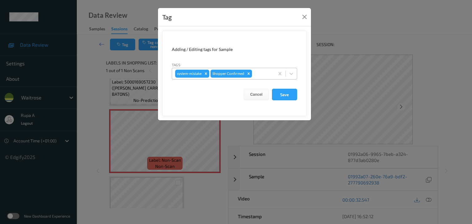
click at [257, 75] on div at bounding box center [262, 73] width 18 height 7
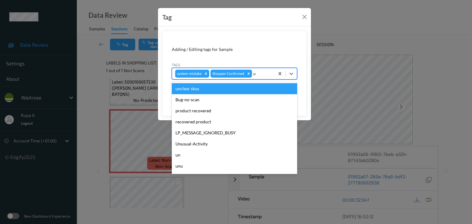
type input "un"
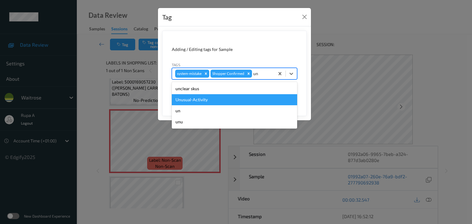
click at [217, 97] on div "Unusual-Activity" at bounding box center [234, 99] width 125 height 11
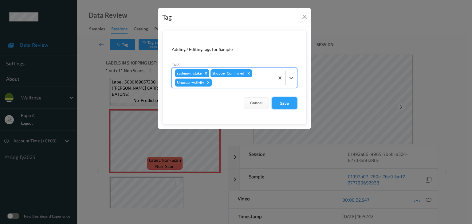
click at [291, 105] on button "Save" at bounding box center [284, 103] width 25 height 12
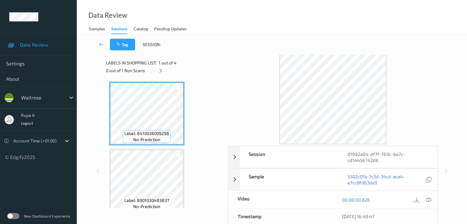
click at [185, 68] on div "0 out of 1 Non Scans" at bounding box center [165, 71] width 118 height 8
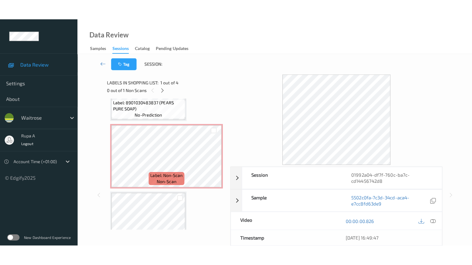
scroll to position [123, 0]
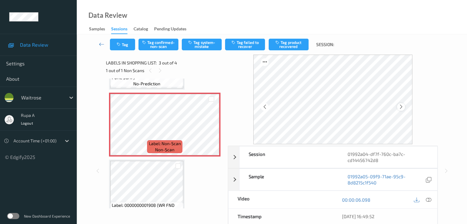
click at [403, 104] on div at bounding box center [401, 107] width 8 height 8
click at [402, 105] on icon at bounding box center [400, 107] width 5 height 6
click at [428, 199] on icon at bounding box center [429, 200] width 6 height 6
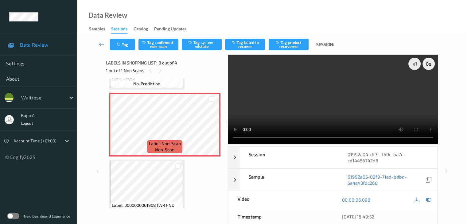
scroll to position [100, 0]
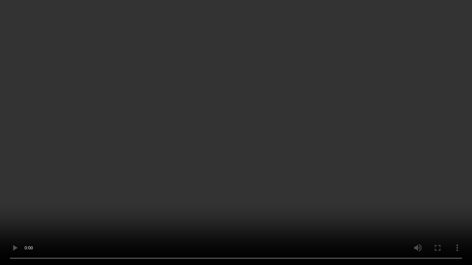
click at [424, 184] on video at bounding box center [236, 132] width 472 height 265
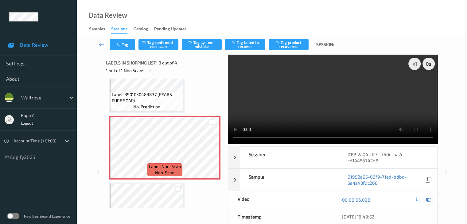
click at [430, 197] on icon at bounding box center [429, 200] width 6 height 6
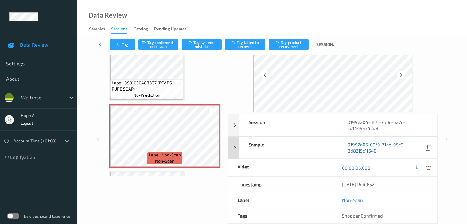
scroll to position [0, 0]
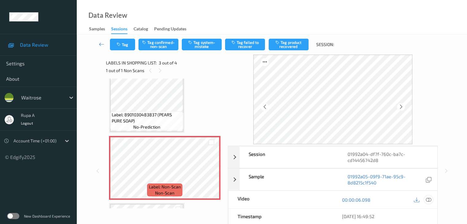
click at [431, 200] on icon at bounding box center [429, 200] width 6 height 6
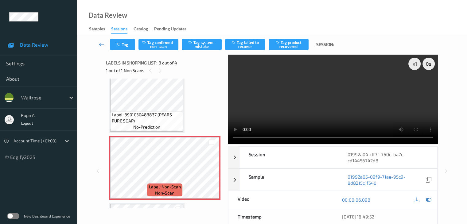
click at [459, 78] on div "Tag Tag confirmed-non-scan Tag system-mistake Tag failed to recover Tag product…" at bounding box center [272, 167] width 390 height 266
drag, startPoint x: 428, startPoint y: 200, endPoint x: 272, endPoint y: 160, distance: 160.2
click at [428, 199] on icon at bounding box center [429, 200] width 6 height 6
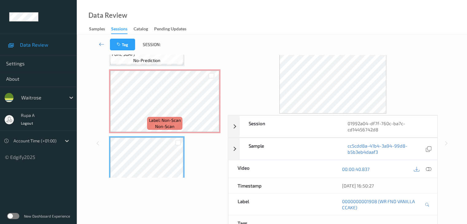
scroll to position [80, 0]
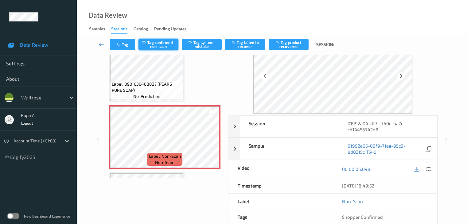
click at [159, 49] on button "Tag confirmed-non-scan" at bounding box center [159, 45] width 40 height 12
click at [158, 45] on button "Tag confirmed-non-scan" at bounding box center [159, 45] width 40 height 12
click at [287, 42] on button "Tag product recovered" at bounding box center [289, 45] width 40 height 12
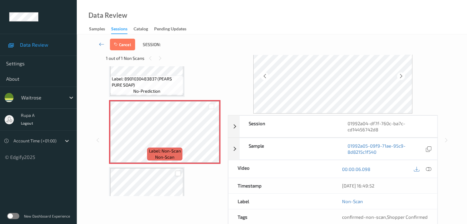
scroll to position [141, 0]
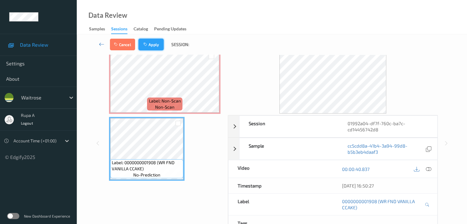
click at [157, 44] on button "Apply" at bounding box center [151, 45] width 25 height 12
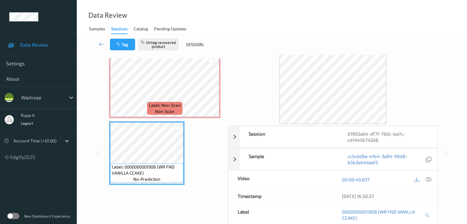
scroll to position [31, 0]
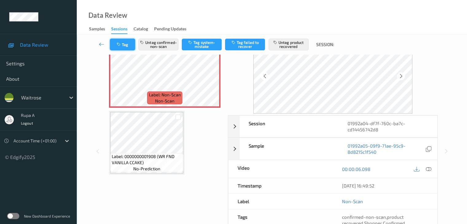
click at [122, 47] on button "Tag" at bounding box center [122, 45] width 25 height 12
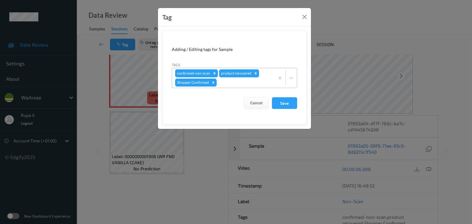
click at [252, 87] on div "confirmed-non-scan product recovered Shopper Confirmed" at bounding box center [223, 78] width 102 height 20
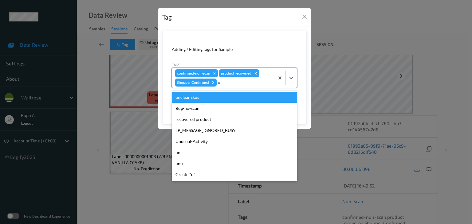
type input "un"
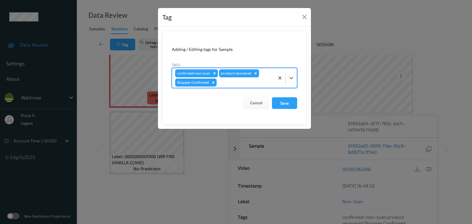
click at [241, 81] on div at bounding box center [244, 82] width 53 height 7
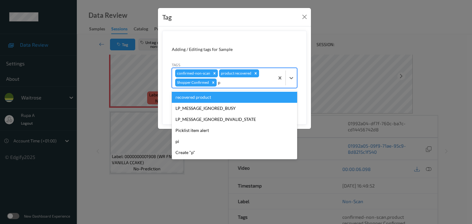
type input "pi"
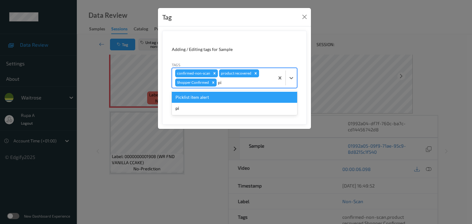
click at [227, 93] on div "Picklist item alert" at bounding box center [234, 97] width 125 height 11
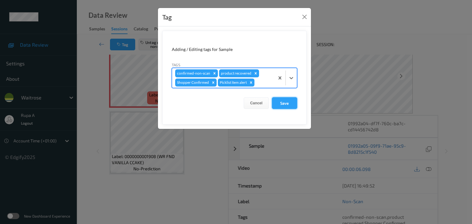
click at [295, 106] on button "Save" at bounding box center [284, 103] width 25 height 12
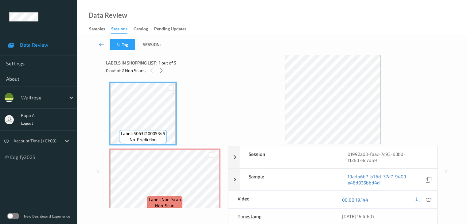
click at [195, 44] on div "Tag Session:" at bounding box center [271, 44] width 365 height 20
click at [162, 68] on icon at bounding box center [161, 71] width 5 height 6
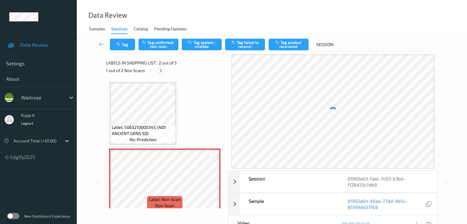
scroll to position [3, 0]
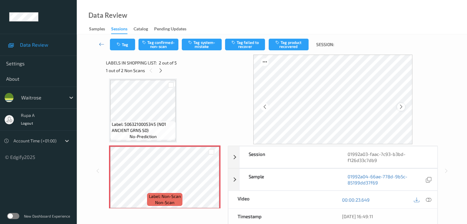
click at [402, 106] on icon at bounding box center [400, 107] width 5 height 6
click at [165, 72] on div "1 out of 2 Non Scans" at bounding box center [165, 71] width 118 height 8
click at [164, 71] on div at bounding box center [161, 71] width 8 height 8
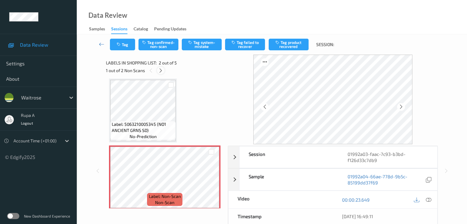
scroll to position [137, 0]
click at [155, 71] on div at bounding box center [152, 71] width 8 height 8
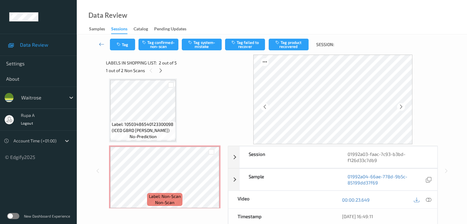
scroll to position [3, 0]
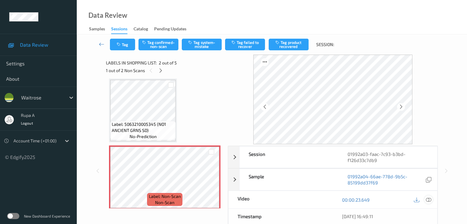
click at [429, 197] on icon at bounding box center [429, 200] width 6 height 6
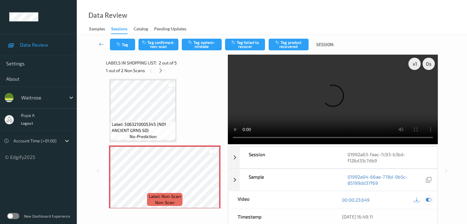
click at [429, 201] on icon at bounding box center [429, 200] width 6 height 6
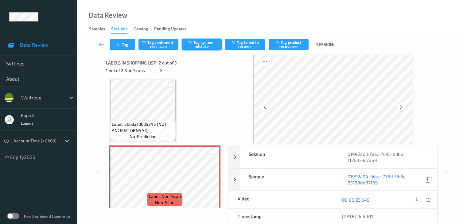
click at [199, 47] on button "Tag system-mistake" at bounding box center [202, 45] width 40 height 12
click at [128, 47] on button "Tag" at bounding box center [122, 45] width 25 height 12
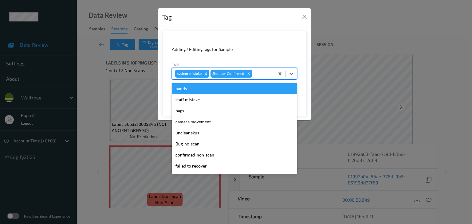
click at [260, 74] on div at bounding box center [262, 73] width 18 height 7
type input "un"
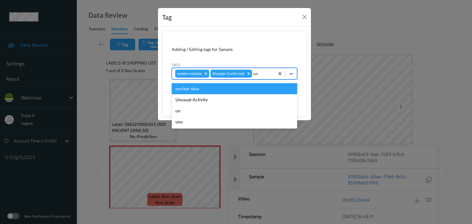
click at [226, 94] on div "Unusual-Activity" at bounding box center [234, 99] width 125 height 11
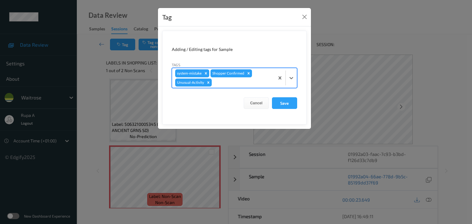
click at [239, 84] on div at bounding box center [242, 82] width 58 height 7
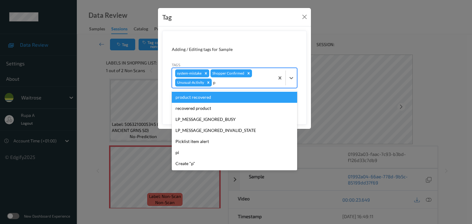
type input "pi"
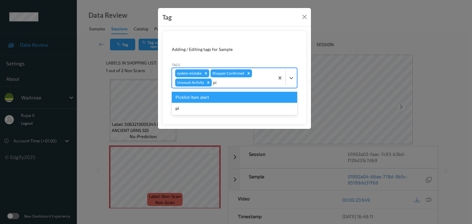
click at [212, 96] on div "Picklist item alert" at bounding box center [234, 97] width 125 height 11
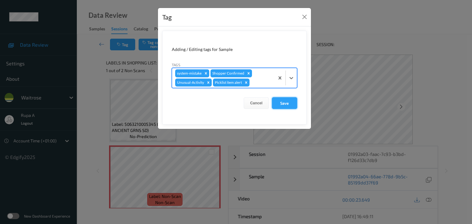
click at [295, 104] on button "Save" at bounding box center [284, 103] width 25 height 12
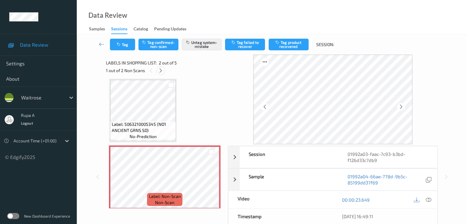
click at [161, 69] on icon at bounding box center [160, 71] width 5 height 6
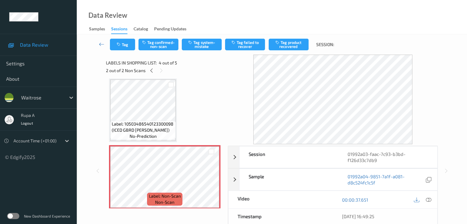
scroll to position [137, 0]
click at [429, 200] on icon at bounding box center [429, 200] width 6 height 6
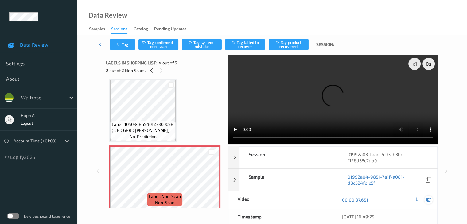
click at [429, 197] on icon at bounding box center [429, 200] width 6 height 6
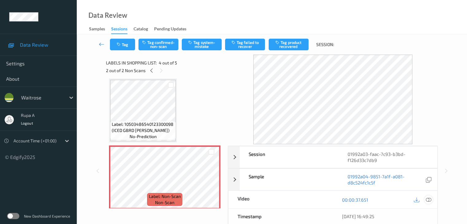
click at [428, 200] on icon at bounding box center [429, 200] width 6 height 6
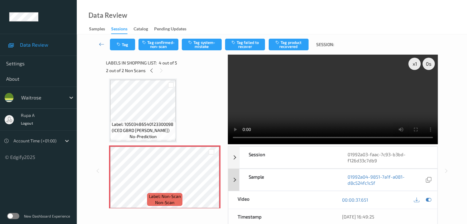
click at [428, 197] on icon at bounding box center [429, 200] width 6 height 6
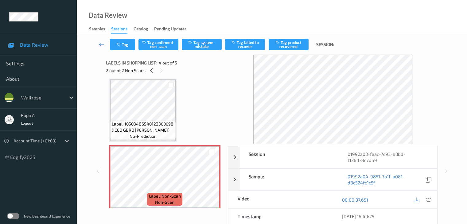
scroll to position [123, 0]
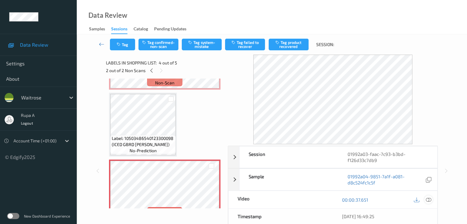
click at [430, 200] on icon at bounding box center [429, 200] width 6 height 6
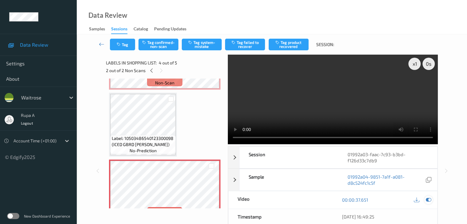
click at [428, 199] on icon at bounding box center [429, 200] width 6 height 6
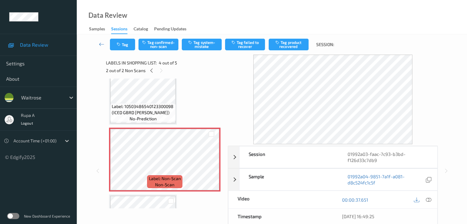
scroll to position [184, 0]
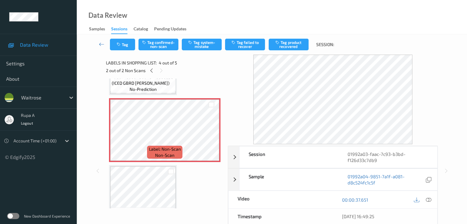
click at [207, 52] on div "Tag Tag confirmed-non-scan Tag system-mistake Tag failed to recover Tag product…" at bounding box center [271, 44] width 365 height 20
click at [207, 49] on button "Tag system-mistake" at bounding box center [202, 45] width 40 height 12
click at [199, 41] on button "Tag system-mistake" at bounding box center [202, 45] width 40 height 12
click at [119, 48] on button "Tag" at bounding box center [122, 45] width 25 height 12
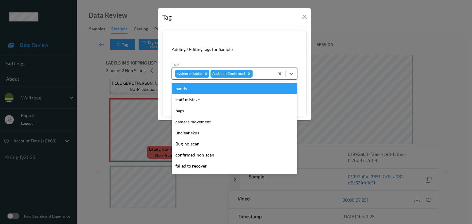
click at [261, 73] on div at bounding box center [263, 73] width 18 height 7
type input "un"
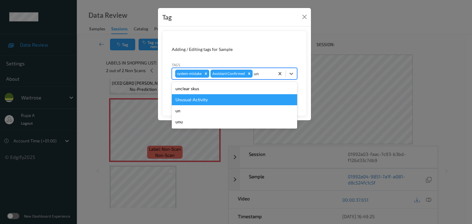
click at [208, 100] on div "Unusual-Activity" at bounding box center [234, 99] width 125 height 11
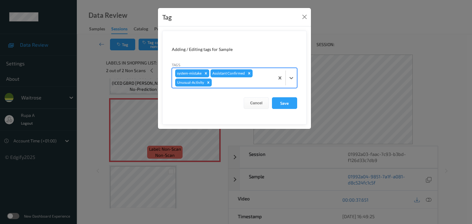
click at [240, 83] on div at bounding box center [242, 82] width 58 height 7
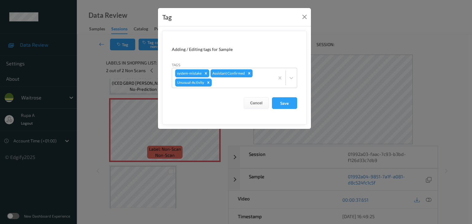
click at [273, 45] on form "Adding / Editing tags for Sample Tags system-mistake Assistant Confirmed Unusua…" at bounding box center [234, 78] width 144 height 94
click at [281, 102] on button "Save" at bounding box center [284, 103] width 25 height 12
click at [288, 106] on button "Save" at bounding box center [284, 103] width 25 height 12
click at [280, 103] on button "Save" at bounding box center [284, 103] width 25 height 12
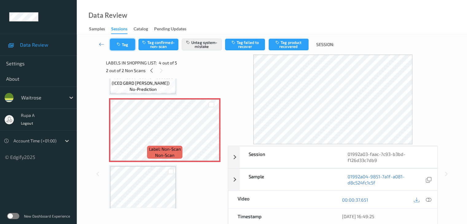
click at [128, 44] on button "Tag" at bounding box center [122, 45] width 25 height 12
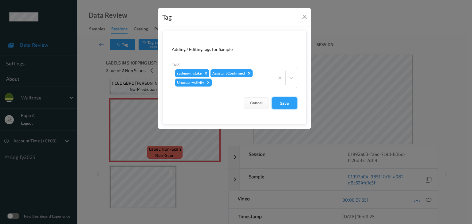
click at [291, 103] on button "Save" at bounding box center [284, 103] width 25 height 12
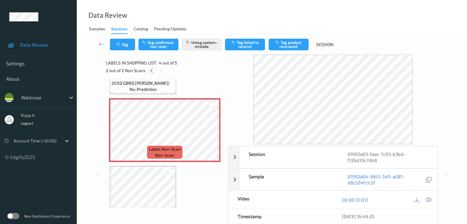
click at [151, 72] on icon at bounding box center [151, 71] width 5 height 6
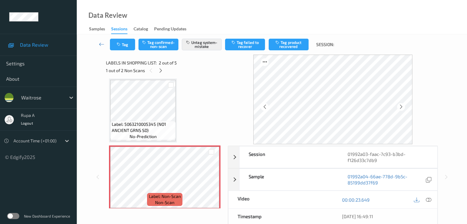
click at [124, 50] on div "Tag Tag confirmed-non-scan Untag system-mistake Tag failed to recover Tag produ…" at bounding box center [271, 44] width 365 height 20
click at [122, 46] on button "Tag" at bounding box center [122, 45] width 25 height 12
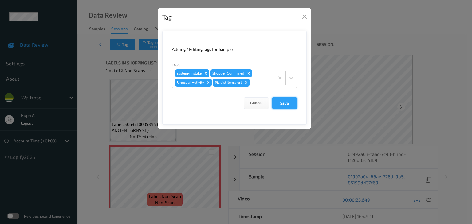
click at [293, 104] on button "Save" at bounding box center [284, 103] width 25 height 12
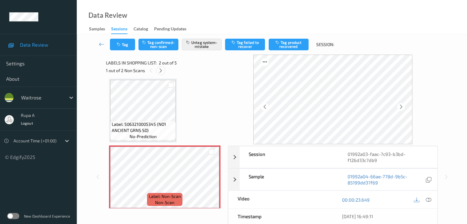
click at [162, 72] on icon at bounding box center [160, 71] width 5 height 6
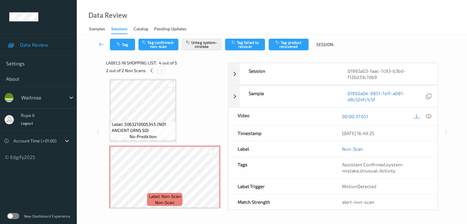
scroll to position [137, 0]
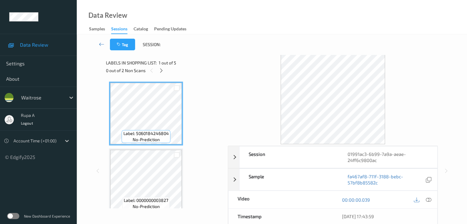
click at [253, 59] on div at bounding box center [333, 100] width 210 height 90
click at [161, 72] on icon at bounding box center [161, 71] width 5 height 6
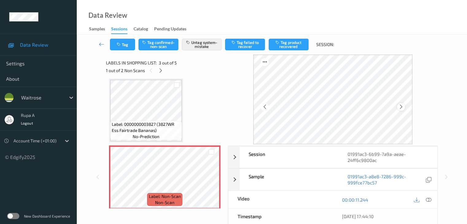
click at [403, 108] on icon at bounding box center [400, 107] width 5 height 6
click at [130, 49] on button "Tag" at bounding box center [122, 45] width 25 height 12
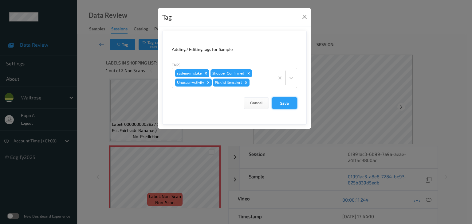
click at [292, 106] on button "Save" at bounding box center [284, 103] width 25 height 12
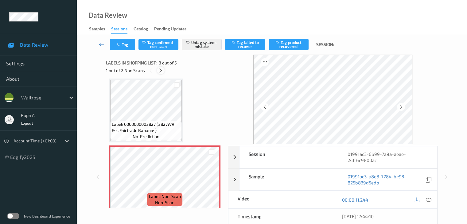
click at [161, 71] on icon at bounding box center [160, 71] width 5 height 6
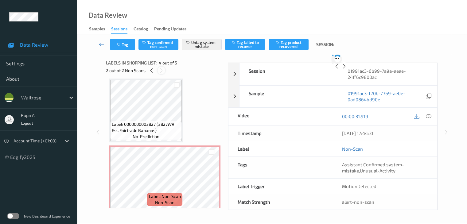
scroll to position [137, 0]
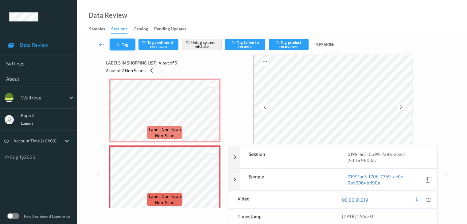
click at [119, 46] on icon "button" at bounding box center [119, 44] width 5 height 4
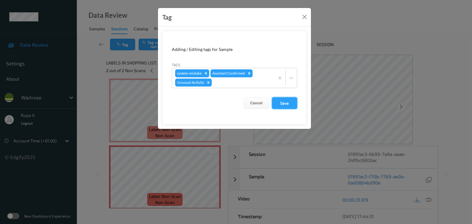
click at [295, 104] on button "Save" at bounding box center [284, 103] width 25 height 12
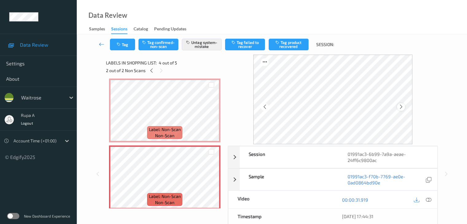
click at [404, 108] on icon at bounding box center [400, 107] width 5 height 6
click at [430, 198] on icon at bounding box center [429, 200] width 6 height 6
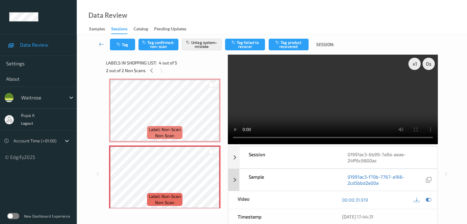
drag, startPoint x: 430, startPoint y: 198, endPoint x: 380, endPoint y: 174, distance: 56.0
click at [430, 198] on icon at bounding box center [429, 200] width 6 height 6
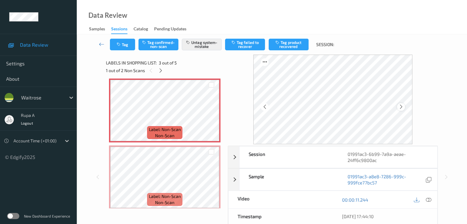
click at [401, 105] on icon at bounding box center [400, 107] width 5 height 6
click at [122, 45] on button "Tag" at bounding box center [122, 45] width 25 height 12
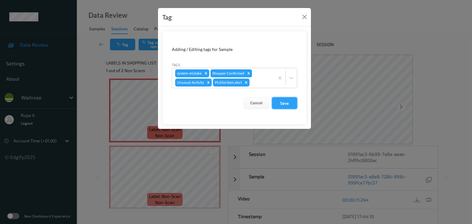
click at [284, 101] on button "Save" at bounding box center [284, 103] width 25 height 12
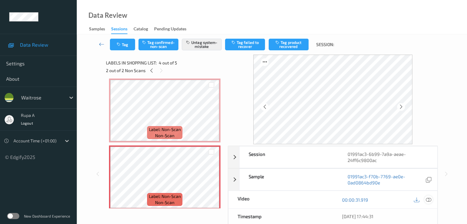
click at [428, 200] on icon at bounding box center [429, 200] width 6 height 6
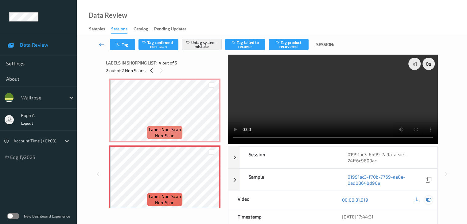
click at [430, 203] on div at bounding box center [429, 200] width 8 height 8
